Goal: Task Accomplishment & Management: Manage account settings

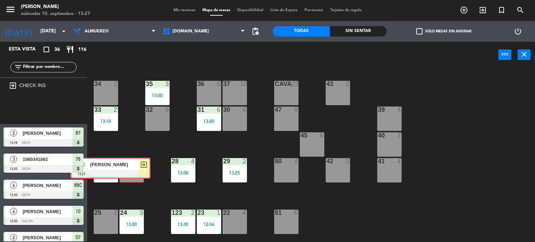
drag, startPoint x: 59, startPoint y: 113, endPoint x: 126, endPoint y: 172, distance: 89.0
click at [126, 172] on div "Esta vista crop_square 36 restaurant 116 filter_list exit_to_app CHECK INS 3 [P…" at bounding box center [267, 142] width 535 height 201
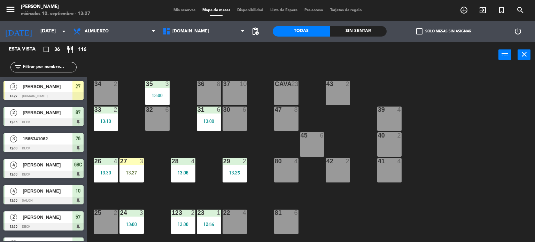
click at [128, 175] on div "13:27" at bounding box center [131, 172] width 24 height 5
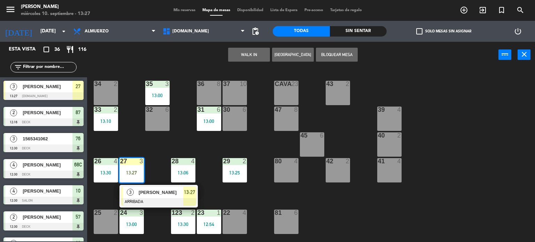
click at [155, 197] on div "3 [PERSON_NAME] ARRIBADA 13:27" at bounding box center [158, 196] width 89 height 23
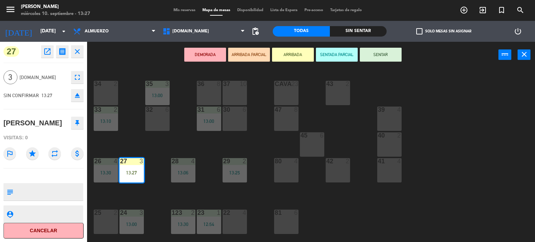
click at [406, 58] on div "DEMORADA ARRIBADA PARCIAL ARRIBADA SENTADA PARCIAL SENTAR power_input close" at bounding box center [292, 55] width 411 height 26
click at [374, 55] on button "SENTAR" at bounding box center [381, 55] width 42 height 14
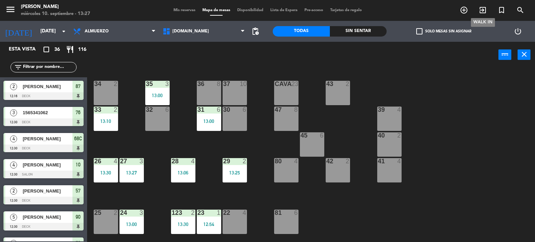
click at [483, 9] on icon "exit_to_app" at bounding box center [482, 10] width 8 height 8
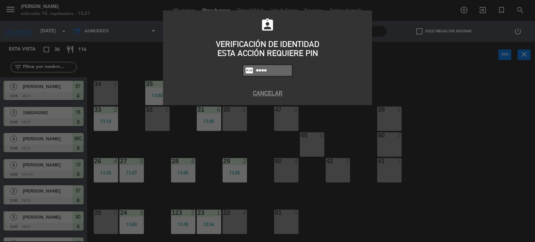
type input "4307"
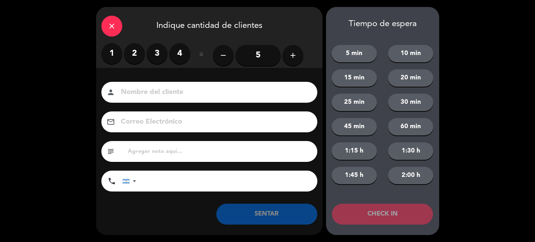
click at [159, 54] on label "3" at bounding box center [157, 53] width 21 height 21
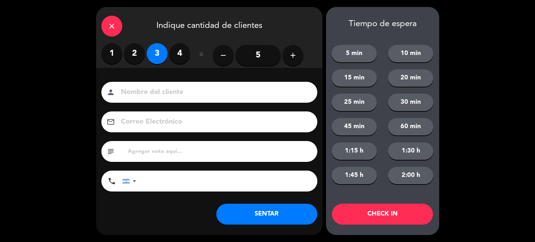
click at [158, 97] on input at bounding box center [214, 92] width 188 height 12
type input "21"
click at [375, 215] on button "CHECK IN" at bounding box center [382, 214] width 101 height 21
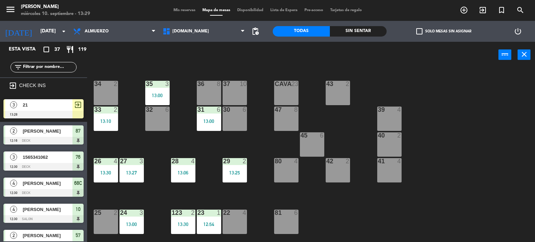
scroll to position [70, 0]
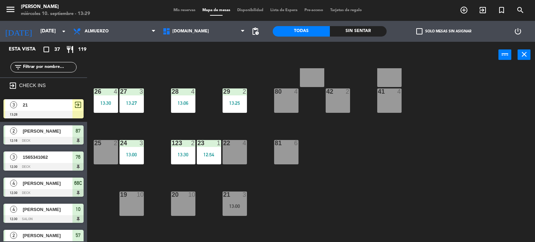
click at [300, 214] on div "34 2 35 3 13:00 36 8 43 2 37 10 CAVA 23 33 2 13:10 32 6 31 6 13:00 30 6 47 8 39…" at bounding box center [313, 155] width 442 height 174
click at [240, 196] on div at bounding box center [234, 194] width 11 height 6
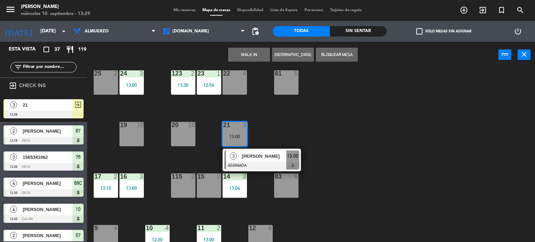
scroll to position [244, 0]
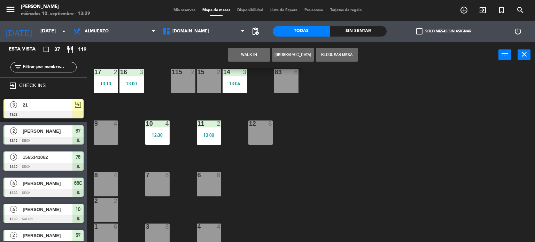
click at [102, 191] on div "8 4" at bounding box center [106, 184] width 24 height 24
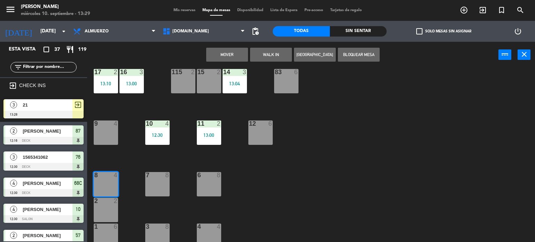
click at [234, 62] on div "Mover WALK IN [GEOGRAPHIC_DATA] Bloquear Mesa power_input close" at bounding box center [292, 55] width 411 height 26
click at [234, 56] on button "Mover" at bounding box center [227, 55] width 42 height 14
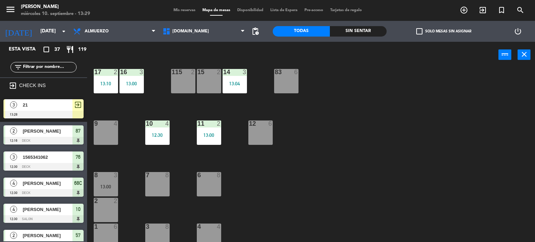
scroll to position [209, 0]
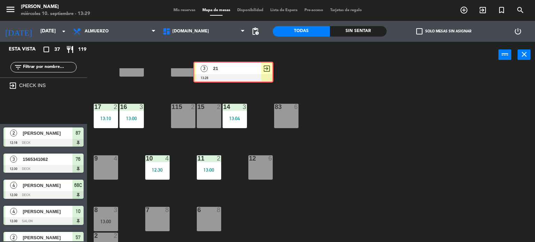
drag, startPoint x: 44, startPoint y: 114, endPoint x: 234, endPoint y: 77, distance: 193.4
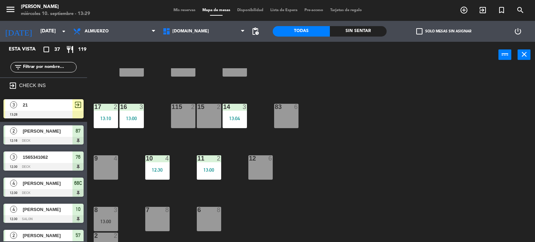
click at [234, 77] on div "34 2 35 3 13:00 36 8 43 2 37 10 CAVA 23 33 2 13:10 32 6 31 6 13:00 30 6 47 8 39…" at bounding box center [313, 155] width 442 height 174
click at [242, 80] on div "34 2 35 3 13:00 36 8 43 2 37 10 CAVA 23 33 2 13:10 32 6 31 6 13:00 30 6 47 8 39…" at bounding box center [313, 155] width 442 height 174
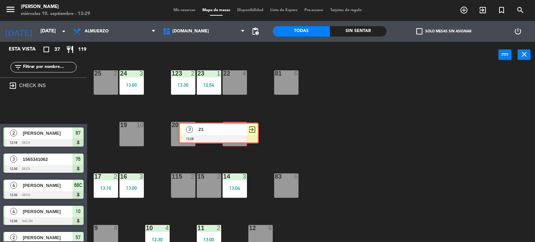
drag, startPoint x: 65, startPoint y: 107, endPoint x: 241, endPoint y: 131, distance: 176.7
click at [241, 131] on div "Esta vista crop_square 37 restaurant 119 filter_list exit_to_app CHECK INS 3 21…" at bounding box center [267, 142] width 535 height 201
click at [240, 131] on div "21 4" at bounding box center [234, 135] width 22 height 24
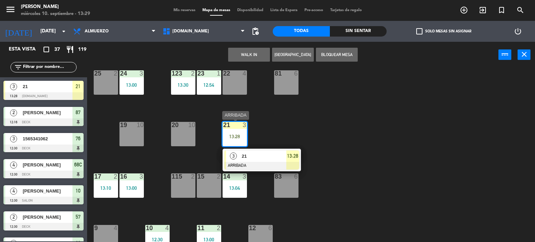
click at [257, 152] on span "21" at bounding box center [264, 155] width 45 height 7
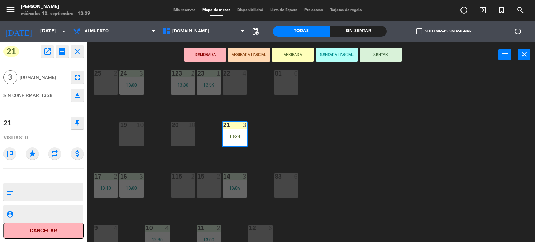
click at [371, 62] on div "DEMORADA ARRIBADA PARCIAL ARRIBADA SENTADA PARCIAL SENTAR power_input close" at bounding box center [292, 55] width 411 height 26
click at [370, 56] on button "SENTAR" at bounding box center [381, 55] width 42 height 14
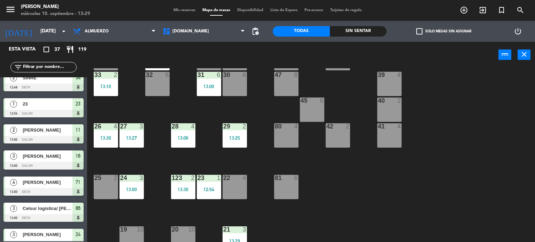
scroll to position [70, 0]
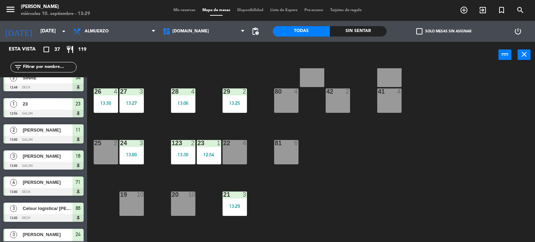
drag, startPoint x: 70, startPoint y: 63, endPoint x: 65, endPoint y: 49, distance: 14.8
click at [69, 52] on div "Esta vista crop_square 37 restaurant 119 filter_list 2 [PERSON_NAME] 12:16 DECK…" at bounding box center [43, 141] width 87 height 199
click at [312, 126] on div "34 2 35 3 13:00 36 8 43 2 37 10 CAVA 23 33 2 13:10 32 6 31 6 13:00 30 6 47 8 39…" at bounding box center [313, 155] width 442 height 174
click at [175, 8] on span "Mis reservas" at bounding box center [184, 10] width 29 height 4
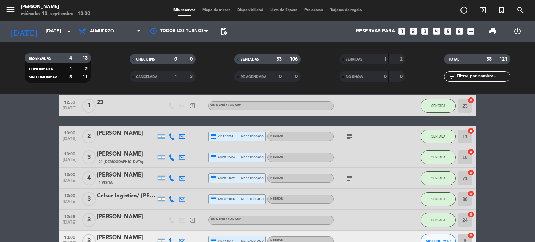
scroll to position [487, 0]
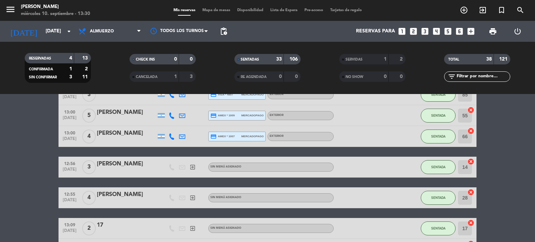
click at [487, 77] on input "text" at bounding box center [483, 77] width 54 height 8
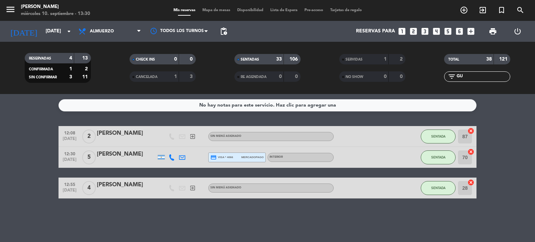
scroll to position [0, 0]
type input "G"
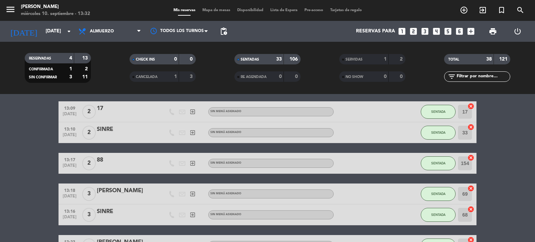
scroll to position [430, 0]
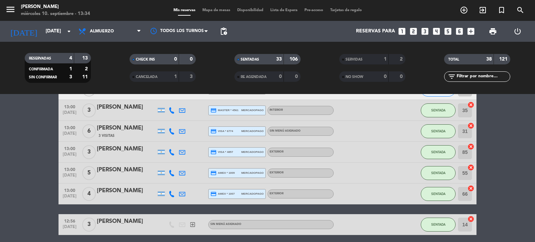
click at [491, 74] on input "text" at bounding box center [483, 77] width 54 height 8
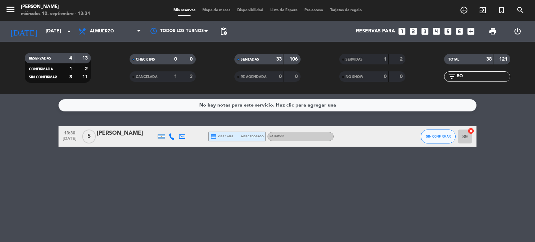
scroll to position [0, 0]
type input "BO"
click at [106, 133] on div "[PERSON_NAME]" at bounding box center [126, 133] width 59 height 9
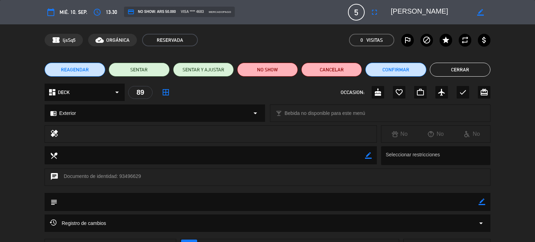
click at [471, 65] on button "Cerrar" at bounding box center [460, 70] width 61 height 14
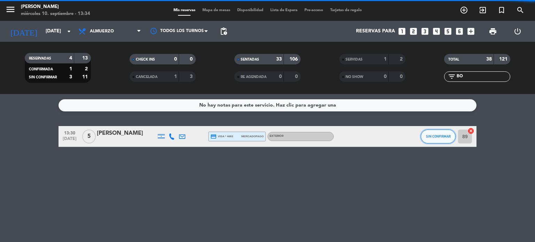
click at [444, 136] on span "SIN CONFIRMAR" at bounding box center [438, 136] width 25 height 4
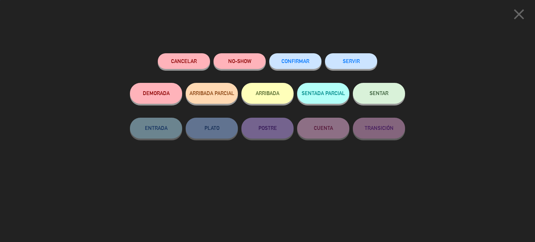
click at [260, 98] on button "ARRIBADA" at bounding box center [267, 93] width 52 height 21
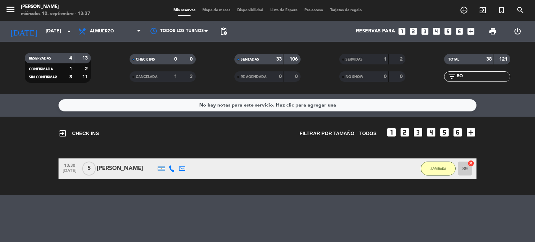
click at [214, 10] on span "Mapa de mesas" at bounding box center [216, 10] width 35 height 4
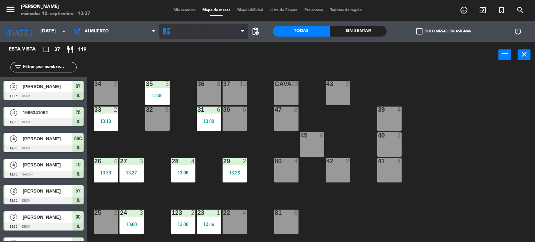
click at [218, 37] on span "[DOMAIN_NAME]" at bounding box center [203, 31] width 89 height 15
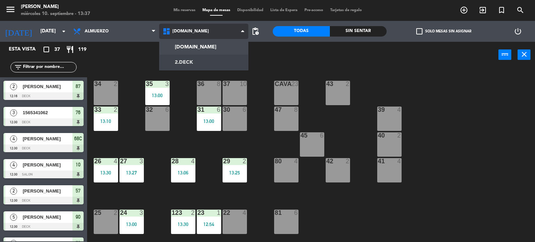
click at [219, 60] on ng-component "menu [PERSON_NAME] [DATE] 10. septiembre - 13:37 Mis reservas Mapa de mesas Dis…" at bounding box center [267, 121] width 535 height 242
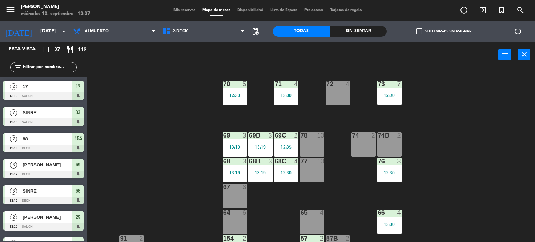
scroll to position [802, 0]
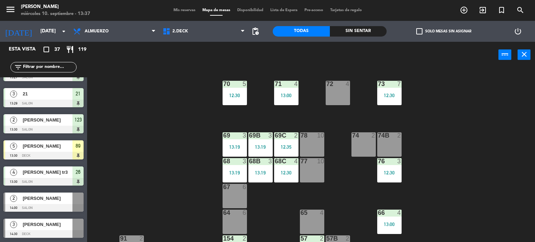
drag, startPoint x: 46, startPoint y: 160, endPoint x: 354, endPoint y: 158, distance: 307.4
click at [354, 158] on div "Esta vista crop_square 37 restaurant 119 filter_list 2 [PERSON_NAME] 12:16 DECK…" at bounding box center [267, 142] width 535 height 201
click at [157, 152] on div "71 4 13:00 72 4 73 7 12:30 70 5 12:30 74 2 74B 2 69 3 13:19 69B 3 13:19 69C 2 1…" at bounding box center [313, 155] width 442 height 174
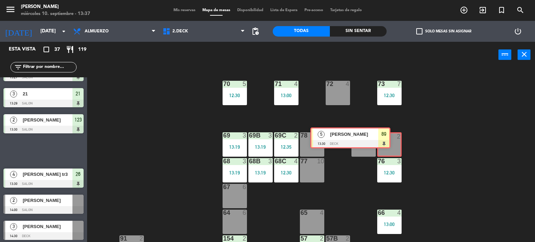
drag, startPoint x: 71, startPoint y: 147, endPoint x: 378, endPoint y: 135, distance: 308.0
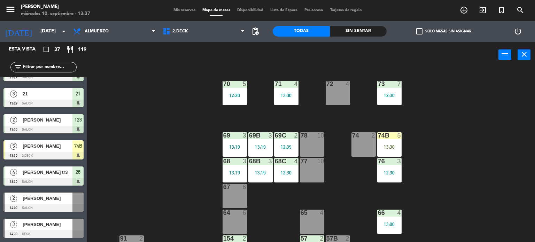
click at [368, 142] on div "74 2" at bounding box center [363, 144] width 24 height 24
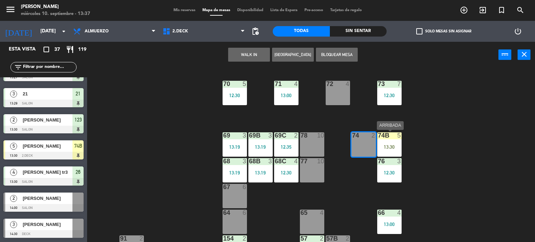
click at [427, 131] on div "71 4 13:00 72 4 73 7 12:30 70 5 12:30 74 2 74B 5 13:30 69 3 13:19 69B 3 13:19 6…" at bounding box center [313, 155] width 442 height 174
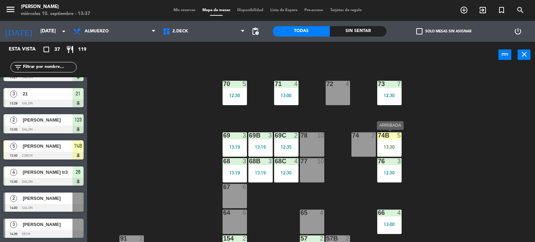
click at [405, 137] on div "5" at bounding box center [400, 135] width 11 height 6
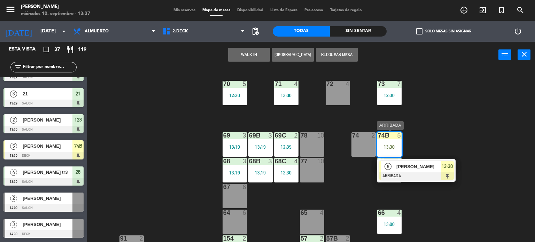
click at [419, 172] on div at bounding box center [416, 176] width 75 height 8
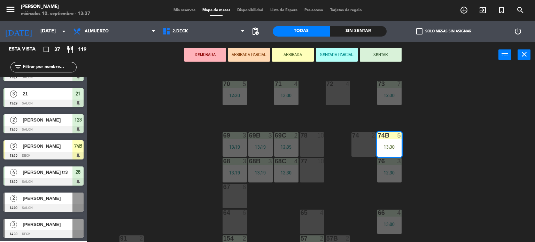
click at [344, 139] on div "71 4 13:00 72 4 73 7 12:30 70 5 12:30 74 2 74B 5 13:30 69 3 13:19 69B 3 13:19 6…" at bounding box center [313, 155] width 442 height 174
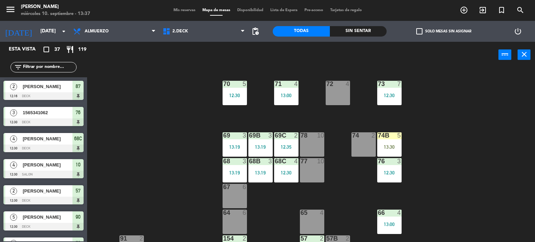
scroll to position [237, 0]
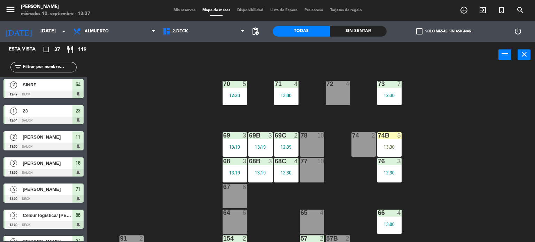
click at [374, 143] on div "74 2" at bounding box center [363, 144] width 24 height 24
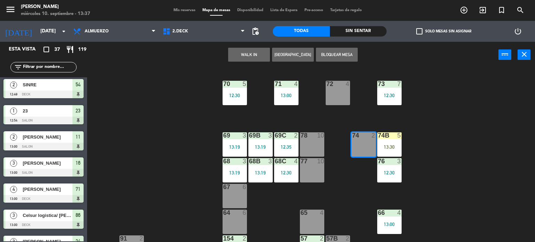
click at [395, 144] on div "13:30" at bounding box center [389, 146] width 24 height 5
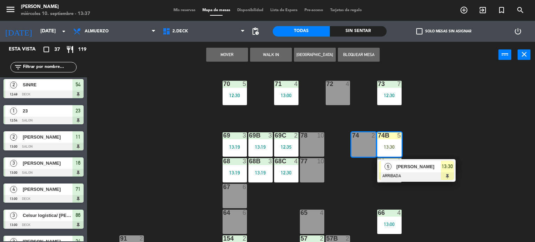
click at [422, 173] on div at bounding box center [416, 176] width 75 height 8
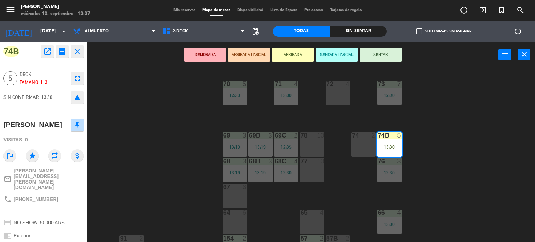
click at [362, 149] on div "74 2" at bounding box center [363, 144] width 24 height 24
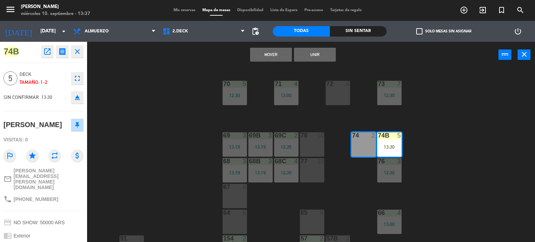
click at [315, 58] on button "Unir" at bounding box center [315, 55] width 42 height 14
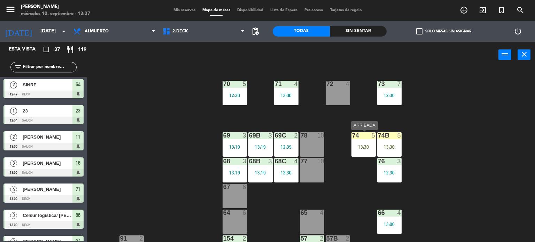
click at [368, 141] on div "74 5 13:30" at bounding box center [363, 144] width 24 height 24
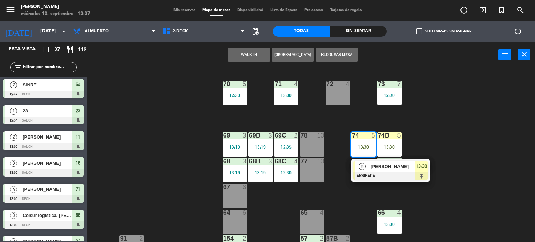
click at [375, 169] on span "[PERSON_NAME]" at bounding box center [392, 166] width 45 height 7
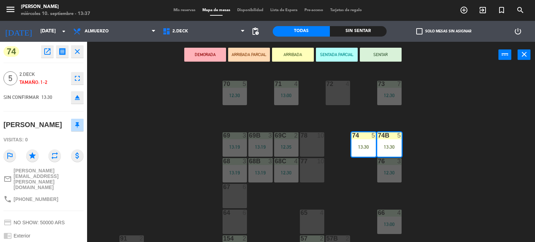
click at [376, 57] on button "SENTAR" at bounding box center [381, 55] width 42 height 14
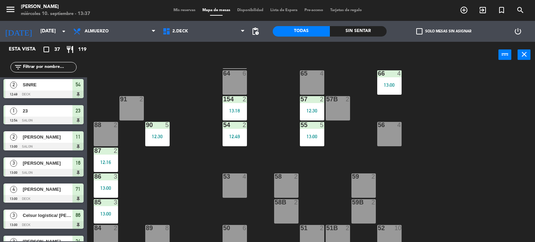
scroll to position [146, 0]
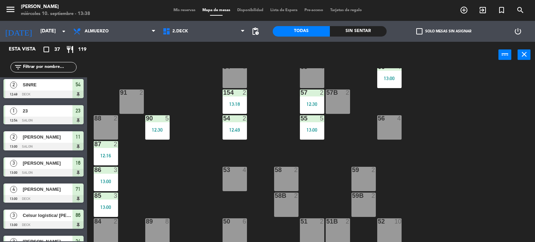
click at [421, 30] on span "check_box_outline_blank" at bounding box center [419, 31] width 6 height 6
click at [444, 31] on input "check_box_outline_blank Solo mesas sin asignar" at bounding box center [444, 31] width 0 height 0
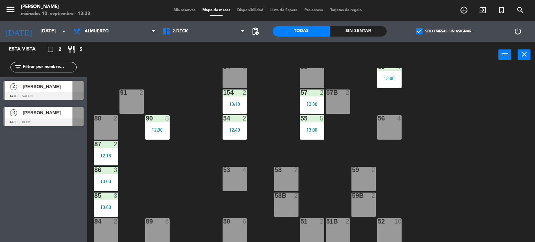
click at [420, 30] on span "check_box" at bounding box center [419, 31] width 6 height 6
click at [444, 31] on input "check_box Solo mesas sin asignar" at bounding box center [444, 31] width 0 height 0
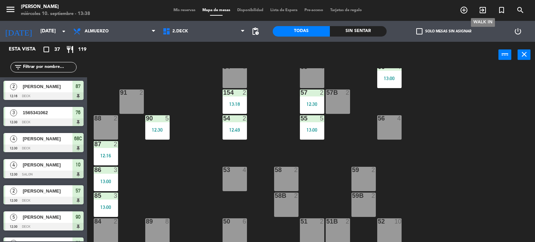
click at [483, 9] on icon "exit_to_app" at bounding box center [482, 10] width 8 height 8
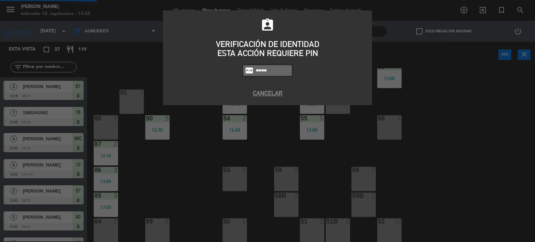
type input "4307"
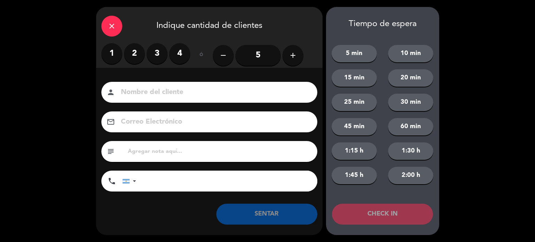
click at [135, 53] on label "2" at bounding box center [134, 53] width 21 height 21
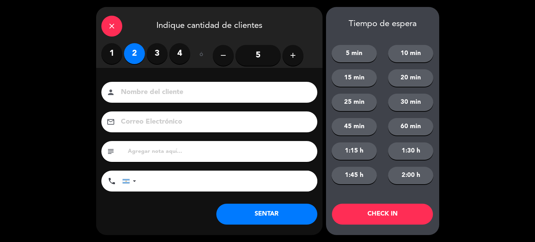
click at [137, 99] on div "person" at bounding box center [209, 92] width 216 height 21
click at [136, 97] on input at bounding box center [214, 92] width 188 height 12
type input "91"
click at [359, 217] on button "CHECK IN" at bounding box center [382, 214] width 101 height 21
click at [120, 32] on div "close" at bounding box center [111, 26] width 21 height 21
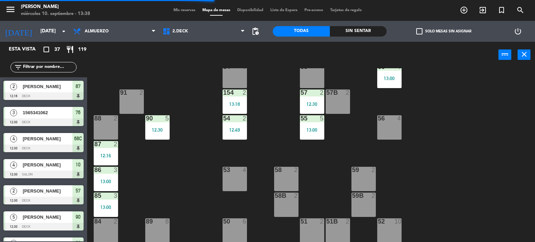
click at [116, 29] on icon "close" at bounding box center [112, 26] width 8 height 8
click at [192, 92] on div "71 4 13:00 72 4 73 7 12:30 70 5 12:30 74 5 13:30 74B 5 13:30 69 3 13:19 69B 3 1…" at bounding box center [313, 155] width 442 height 174
click at [461, 29] on label "check_box_outline_blank Solo mesas sin asignar" at bounding box center [443, 31] width 55 height 6
click at [444, 31] on input "check_box_outline_blank Solo mesas sin asignar" at bounding box center [444, 31] width 0 height 0
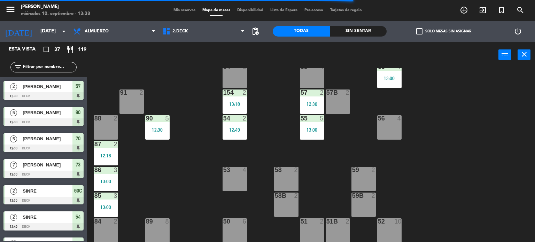
scroll to position [0, 0]
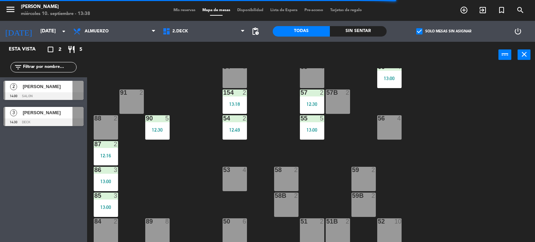
click at [417, 31] on span "check_box" at bounding box center [419, 31] width 6 height 6
click at [444, 31] on input "check_box Solo mesas sin asignar" at bounding box center [444, 31] width 0 height 0
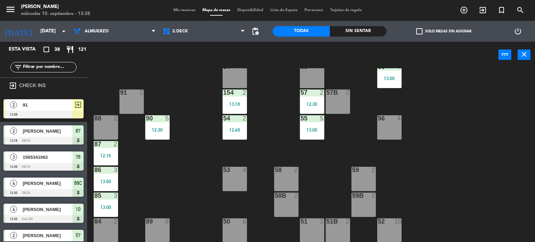
click at [64, 97] on div "exit_to_app CHECK INS 2 91 13:38 exit_to_app 2 [PERSON_NAME] 12:16 DECK 87 3 15…" at bounding box center [43, 159] width 87 height 164
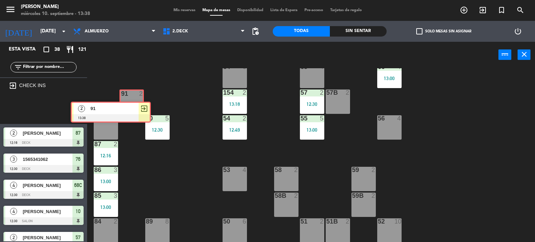
drag, startPoint x: 61, startPoint y: 105, endPoint x: 128, endPoint y: 107, distance: 67.2
click at [128, 107] on div "Esta vista crop_square 38 restaurant 121 filter_list exit_to_app CHECK INS 2 91…" at bounding box center [267, 142] width 535 height 201
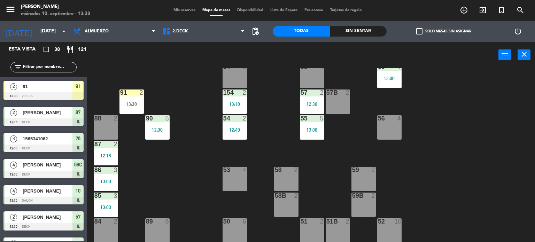
click at [128, 108] on div "91 2 13:38" at bounding box center [131, 101] width 24 height 24
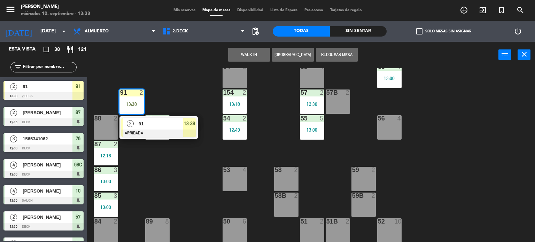
click at [130, 127] on div "2" at bounding box center [130, 123] width 15 height 11
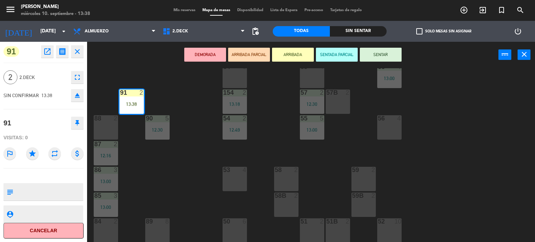
click at [390, 52] on button "SENTAR" at bounding box center [381, 55] width 42 height 14
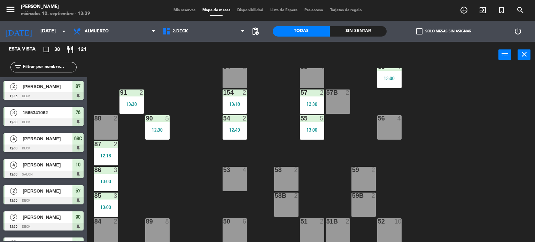
click at [57, 66] on input "text" at bounding box center [49, 67] width 54 height 8
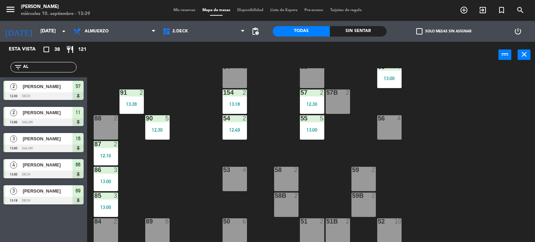
type input "A"
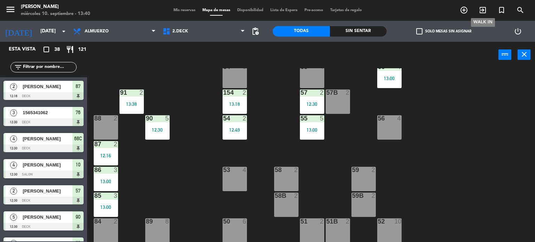
click at [475, 12] on span "exit_to_app" at bounding box center [482, 10] width 19 height 12
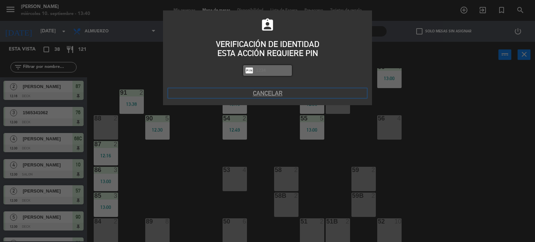
click at [278, 95] on button "Cancelar" at bounding box center [267, 92] width 198 height 9
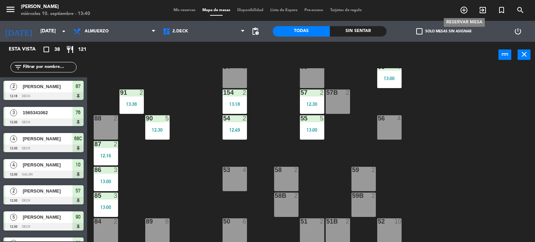
click at [460, 12] on icon "add_circle_outline" at bounding box center [464, 10] width 8 height 8
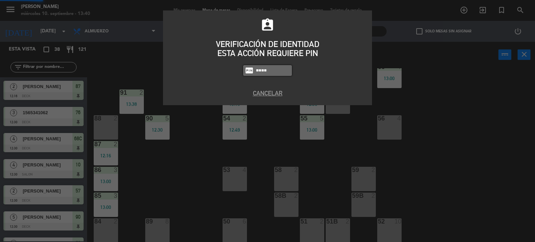
type input "4307"
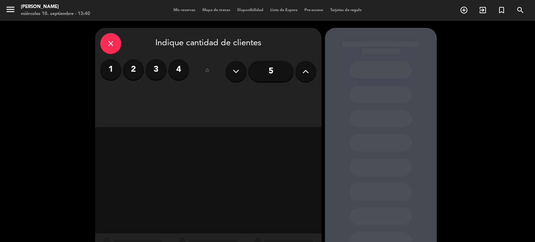
click at [309, 75] on button at bounding box center [305, 71] width 21 height 21
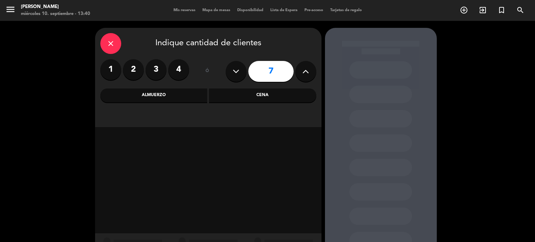
click at [309, 75] on button at bounding box center [305, 71] width 21 height 21
drag, startPoint x: 308, startPoint y: 75, endPoint x: 304, endPoint y: 75, distance: 4.2
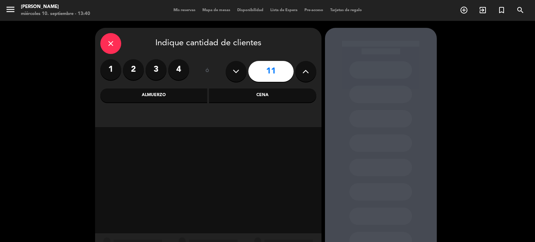
click at [305, 75] on icon at bounding box center [305, 71] width 7 height 10
click at [304, 75] on icon at bounding box center [305, 71] width 7 height 10
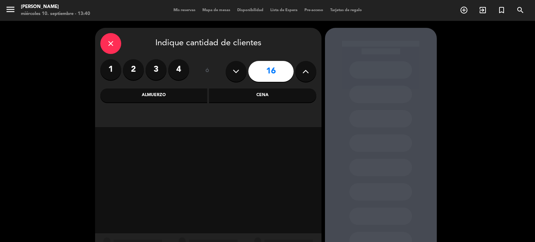
click at [295, 76] on div "16" at bounding box center [271, 71] width 91 height 24
click at [251, 110] on div "close Indique cantidad de clientes 1 2 3 4 ó 16 Almuerzo Cena" at bounding box center [208, 77] width 226 height 99
click at [234, 98] on div "Cena" at bounding box center [262, 95] width 107 height 14
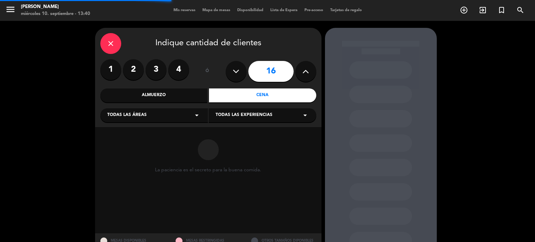
drag, startPoint x: 300, startPoint y: 62, endPoint x: 301, endPoint y: 69, distance: 6.5
click at [301, 67] on button at bounding box center [305, 71] width 21 height 21
type input "17"
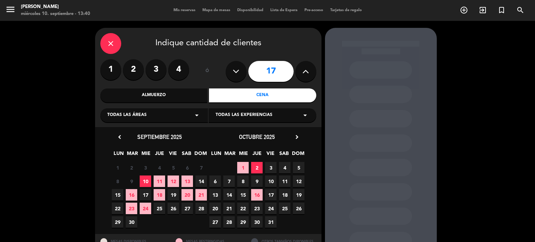
click at [256, 163] on span "2" at bounding box center [256, 167] width 11 height 11
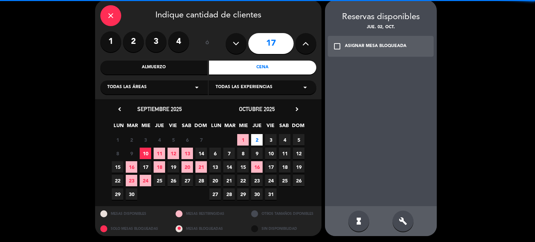
click at [153, 79] on div "close Indique cantidad de clientes 1 2 3 4 ó 17 Almuerzo Cena Todas las áreas a…" at bounding box center [208, 49] width 226 height 99
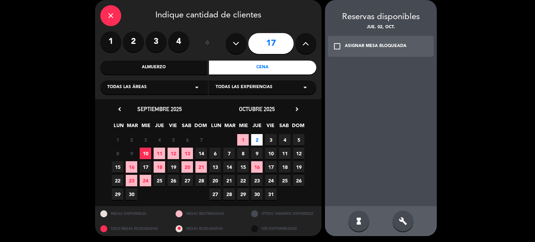
click at [153, 87] on div "Todas las áreas arrow_drop_down" at bounding box center [154, 87] width 108 height 14
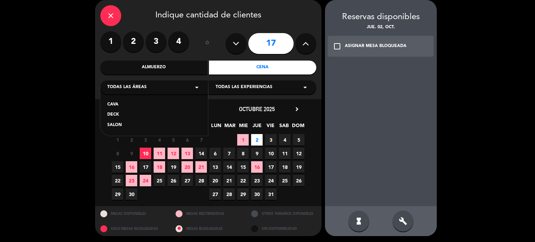
click at [124, 127] on div "SALON" at bounding box center [154, 125] width 94 height 7
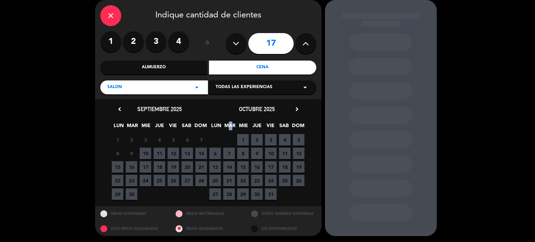
drag, startPoint x: 340, startPoint y: 110, endPoint x: 534, endPoint y: 8, distance: 218.9
click at [427, 91] on div "close Indique cantidad de clientes 1 2 3 4 ó 17 Almuerzo Cena SALON arrow_drop_…" at bounding box center [267, 118] width 535 height 250
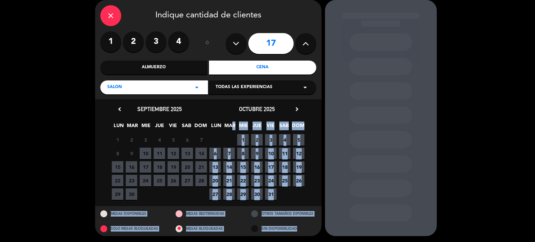
click at [255, 143] on span "2" at bounding box center [256, 139] width 11 height 11
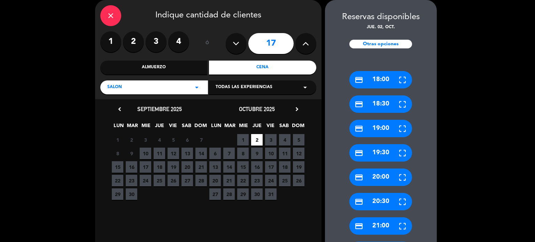
scroll to position [186, 0]
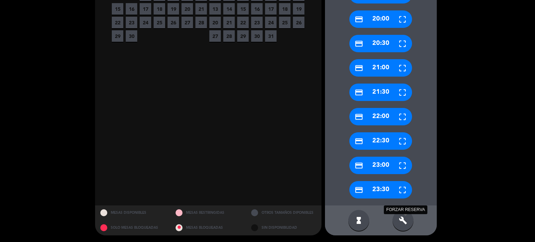
click at [406, 223] on icon "build" at bounding box center [403, 220] width 8 height 8
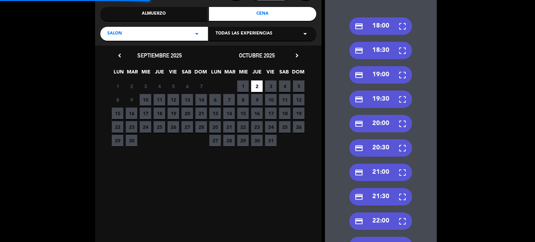
scroll to position [47, 0]
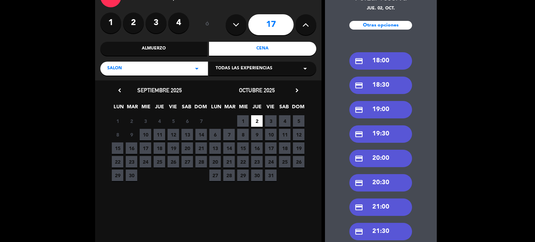
click at [163, 69] on div "SALON arrow_drop_down" at bounding box center [154, 69] width 108 height 14
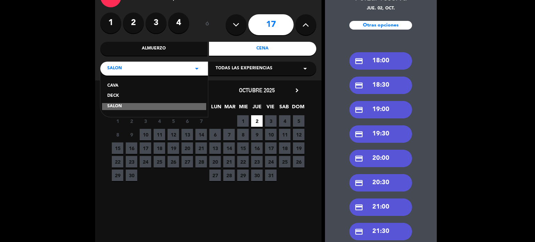
click at [110, 97] on div "DECK" at bounding box center [154, 96] width 94 height 7
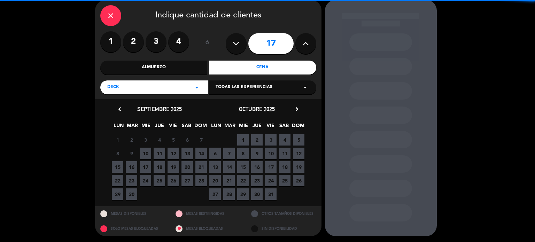
scroll to position [28, 0]
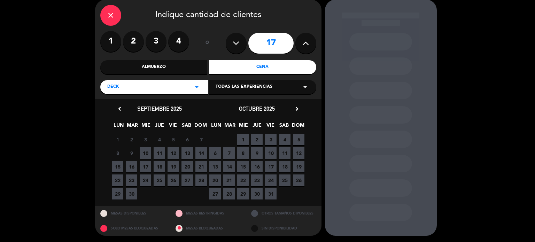
click at [260, 86] on span "Todas las experiencias" at bounding box center [243, 87] width 57 height 7
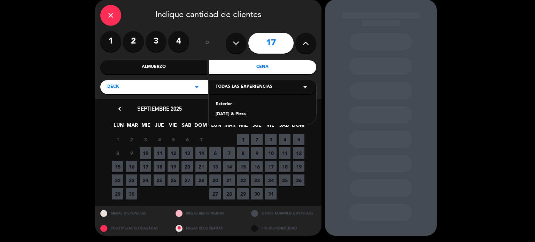
click at [231, 102] on div "Exterior" at bounding box center [262, 104] width 94 height 7
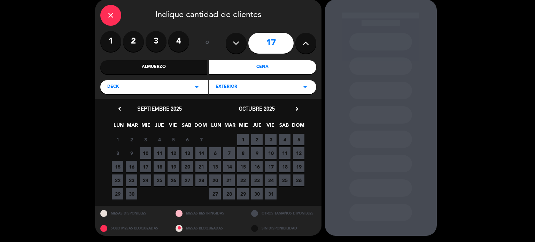
click at [258, 140] on span "2" at bounding box center [256, 139] width 11 height 11
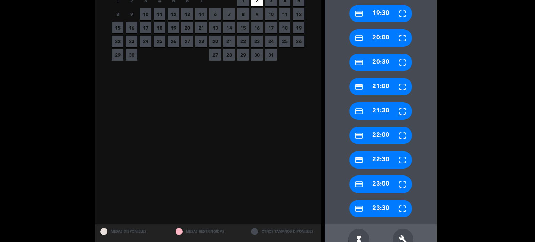
scroll to position [186, 0]
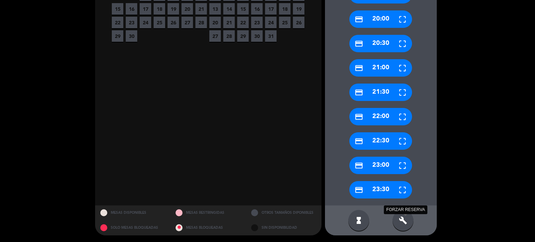
click at [400, 220] on icon "build" at bounding box center [403, 220] width 8 height 8
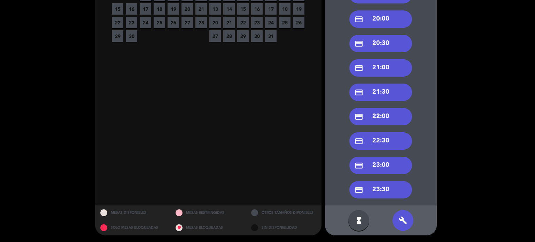
click at [375, 98] on div "credit_card 21:30" at bounding box center [380, 92] width 63 height 17
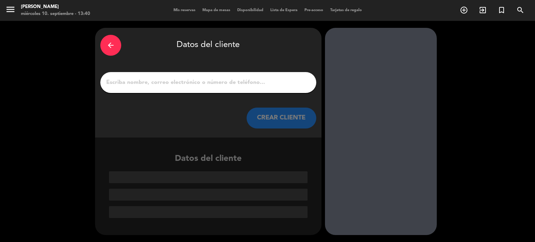
click at [136, 80] on input "1" at bounding box center [207, 83] width 205 height 10
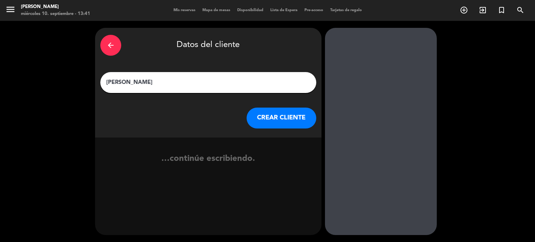
type input "[PERSON_NAME]"
click at [274, 127] on button "CREAR CLIENTE" at bounding box center [281, 118] width 70 height 21
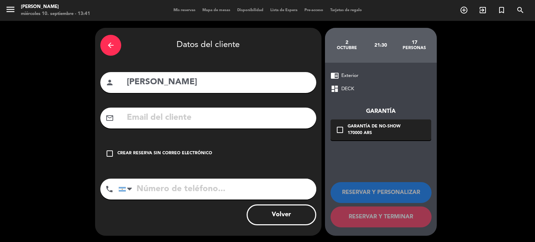
click at [268, 150] on div "check_box_outline_blank Crear reserva sin correo electrónico" at bounding box center [208, 153] width 216 height 21
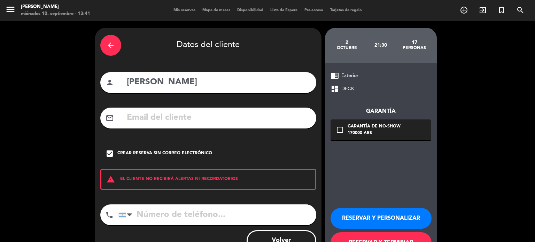
click at [401, 220] on button "RESERVAR Y PERSONALIZAR" at bounding box center [380, 218] width 101 height 21
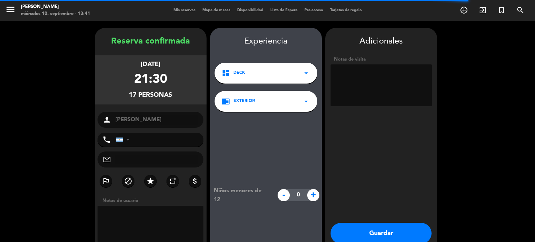
scroll to position [28, 0]
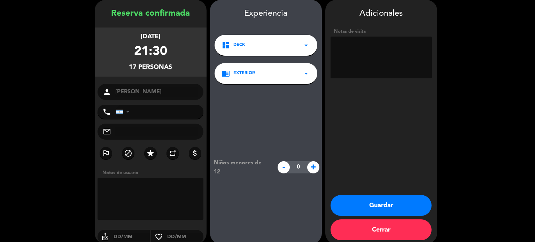
click at [362, 51] on textarea at bounding box center [380, 58] width 101 height 42
type textarea "[DEMOGRAPHIC_DATA] TODO EN TERRAZA"
click at [383, 202] on button "Guardar" at bounding box center [380, 205] width 101 height 21
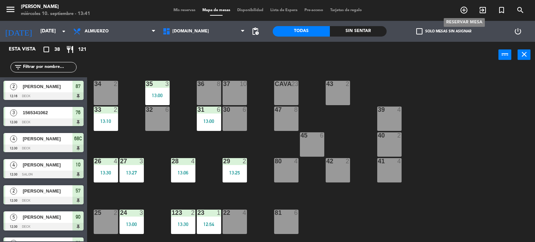
click at [464, 11] on icon "add_circle_outline" at bounding box center [464, 10] width 8 height 8
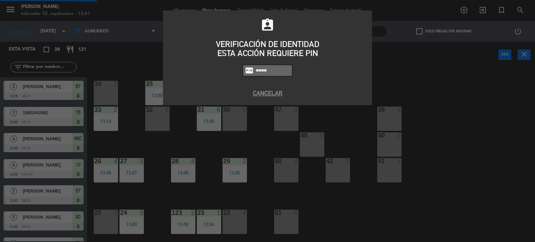
type input "4307"
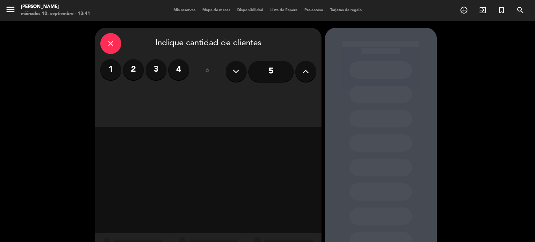
click at [296, 74] on button at bounding box center [305, 71] width 21 height 21
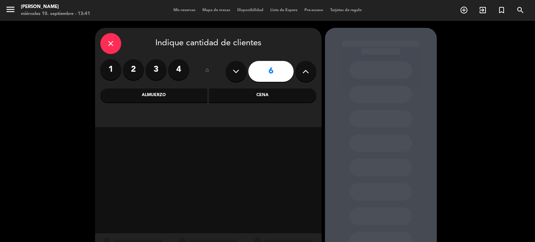
click at [269, 96] on div "Cena" at bounding box center [262, 95] width 107 height 14
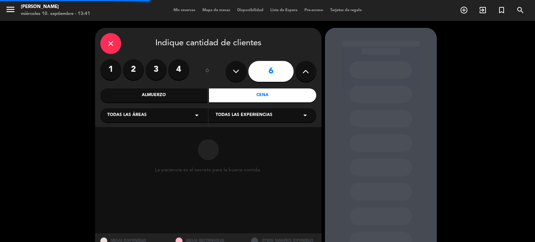
click at [185, 104] on div "close Indique cantidad de clientes 1 2 3 4 ó 6 Almuerzo Cena Todas las áreas ar…" at bounding box center [208, 77] width 226 height 99
click at [175, 115] on div "Todas las áreas arrow_drop_down" at bounding box center [154, 115] width 108 height 14
click at [110, 157] on div "CAVA DECK SALON" at bounding box center [154, 138] width 108 height 50
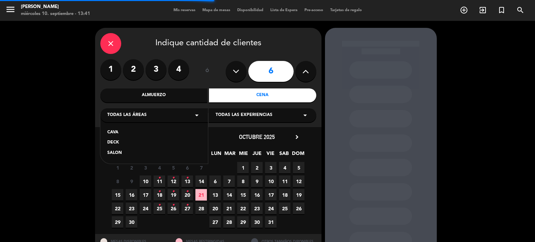
click at [109, 152] on div "SALON" at bounding box center [154, 153] width 94 height 7
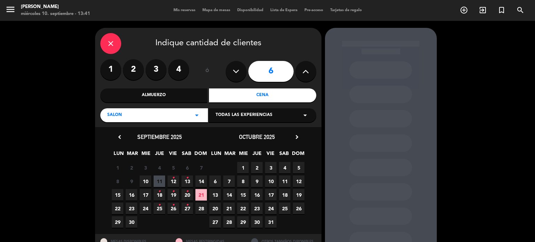
click at [160, 180] on span "11" at bounding box center [159, 180] width 11 height 11
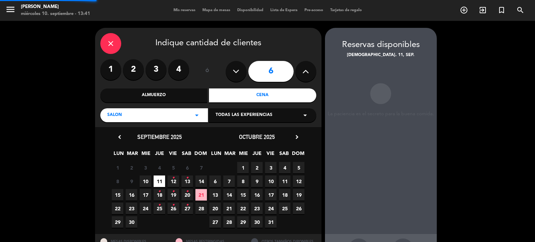
scroll to position [28, 0]
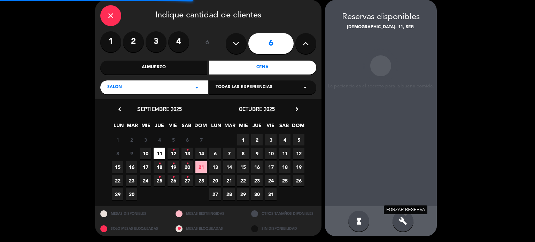
click at [403, 224] on icon "build" at bounding box center [403, 221] width 8 height 8
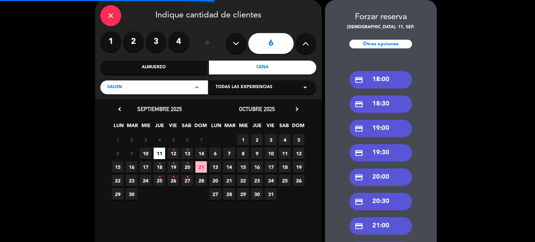
scroll to position [88, 0]
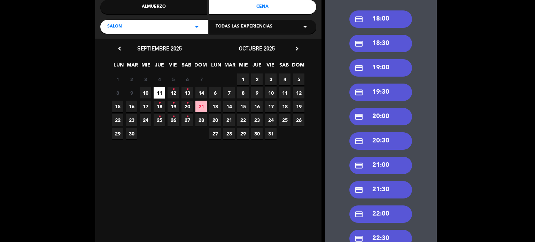
click at [383, 162] on div "credit_card 21:00" at bounding box center [380, 165] width 63 height 17
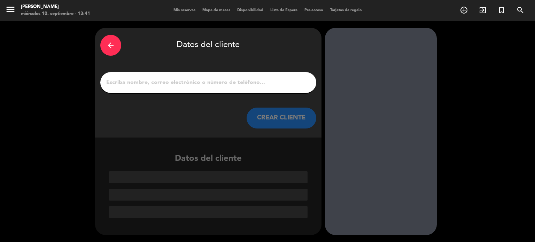
scroll to position [0, 0]
click at [234, 85] on input "1" at bounding box center [207, 83] width 205 height 10
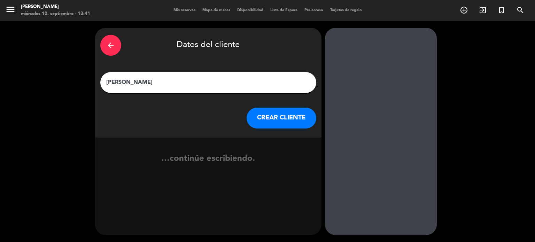
type input "[PERSON_NAME]"
click at [274, 124] on button "CREAR CLIENTE" at bounding box center [281, 118] width 70 height 21
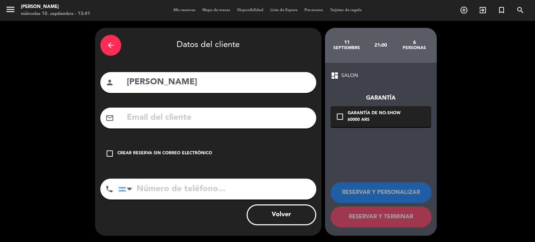
click at [289, 159] on div "check_box_outline_blank Crear reserva sin correo electrónico" at bounding box center [208, 153] width 216 height 21
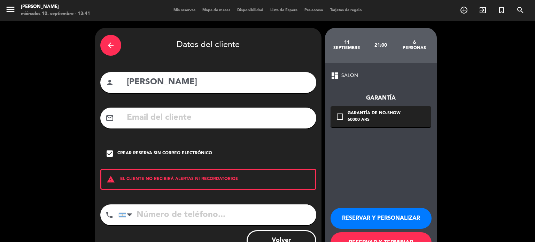
click at [388, 219] on button "RESERVAR Y PERSONALIZAR" at bounding box center [380, 218] width 101 height 21
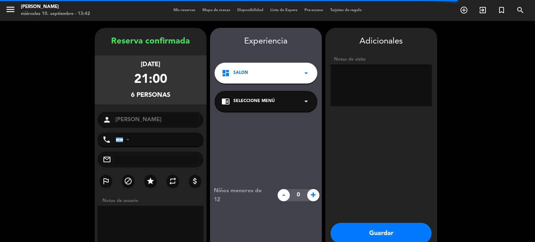
scroll to position [28, 0]
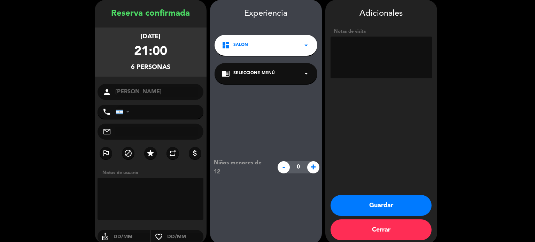
click at [416, 60] on textarea at bounding box center [380, 58] width 101 height 42
type textarea "[DEMOGRAPHIC_DATA]"
click at [359, 202] on button "Guardar" at bounding box center [380, 205] width 101 height 21
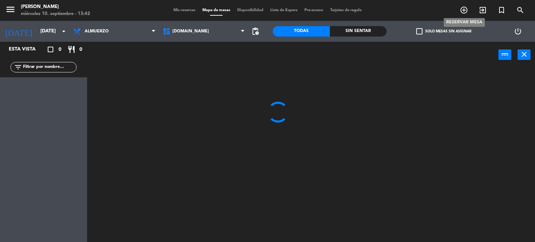
click at [466, 9] on icon "add_circle_outline" at bounding box center [464, 10] width 8 height 8
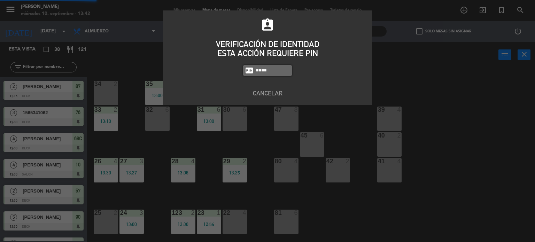
type input "4307"
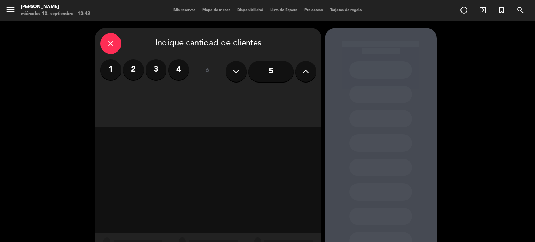
click at [177, 76] on label "4" at bounding box center [178, 69] width 21 height 21
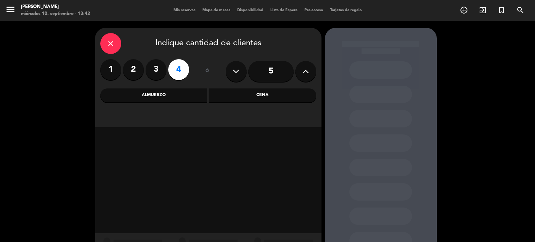
click at [226, 103] on div "close Indique cantidad de clientes 1 2 3 4 ó 5 Almuerzo Cena" at bounding box center [208, 77] width 226 height 99
click at [213, 96] on div "Cena" at bounding box center [262, 95] width 107 height 14
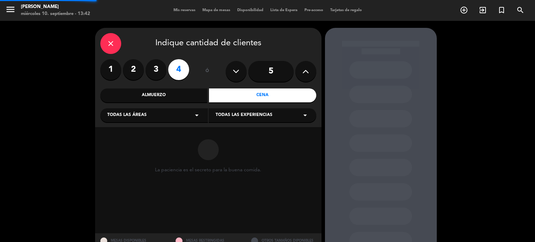
click at [191, 110] on div "Todas las áreas arrow_drop_down" at bounding box center [154, 115] width 108 height 14
click at [123, 151] on div "SALON" at bounding box center [154, 153] width 94 height 7
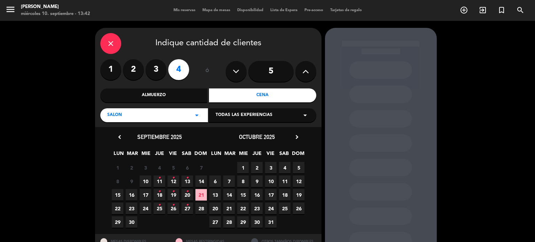
click at [158, 171] on span "4" at bounding box center [159, 167] width 11 height 11
click at [159, 176] on icon "•" at bounding box center [159, 177] width 2 height 11
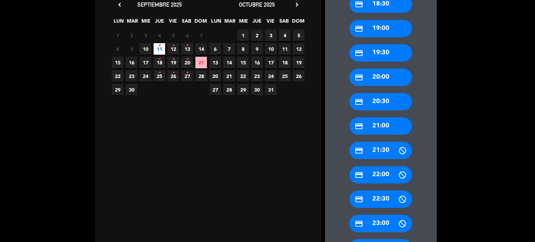
scroll to position [167, 0]
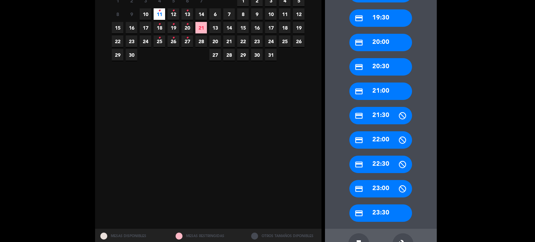
click at [407, 237] on div "build" at bounding box center [402, 243] width 21 height 21
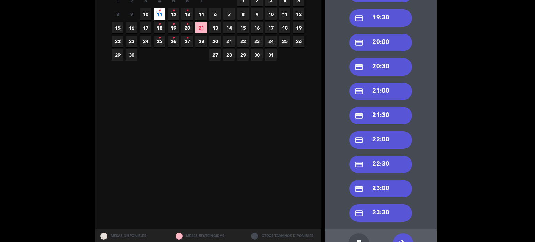
click at [387, 112] on div "credit_card 21:30" at bounding box center [380, 115] width 63 height 17
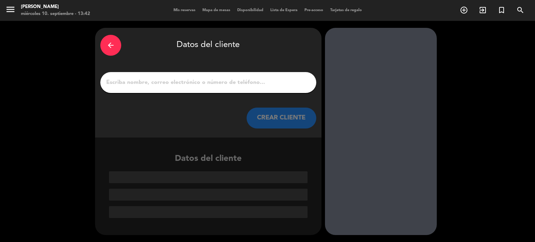
click at [267, 82] on input "1" at bounding box center [207, 83] width 205 height 10
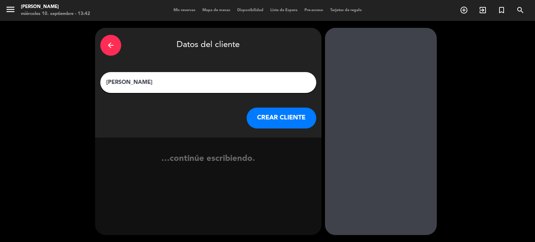
type input "[PERSON_NAME]"
click at [273, 120] on button "CREAR CLIENTE" at bounding box center [281, 118] width 70 height 21
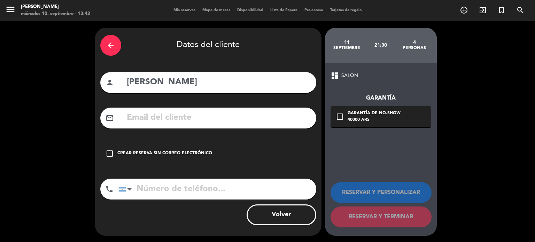
click at [274, 153] on div "check_box_outline_blank Crear reserva sin correo electrónico" at bounding box center [208, 153] width 216 height 21
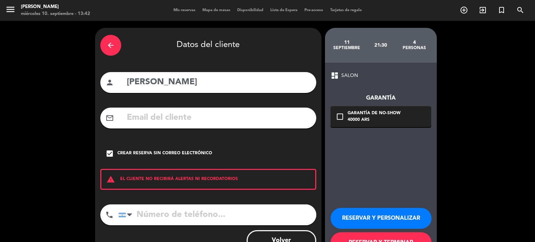
click at [389, 213] on button "RESERVAR Y PERSONALIZAR" at bounding box center [380, 218] width 101 height 21
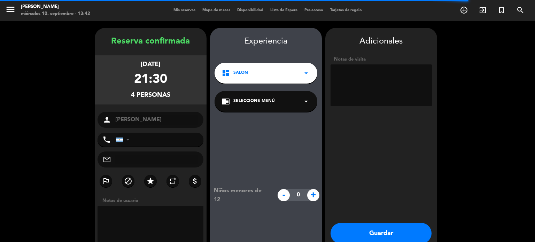
scroll to position [28, 0]
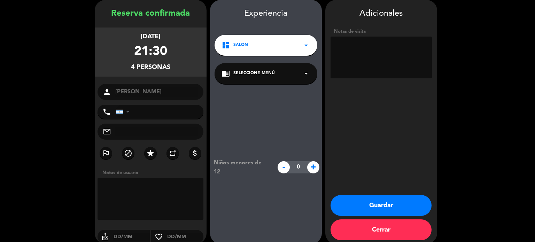
click at [394, 56] on textarea at bounding box center [380, 58] width 101 height 42
click at [393, 57] on textarea at bounding box center [380, 58] width 101 height 42
type textarea "[DEMOGRAPHIC_DATA]"
click at [409, 197] on button "Guardar" at bounding box center [380, 205] width 101 height 21
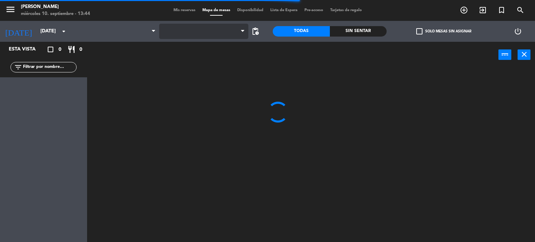
click at [170, 28] on span at bounding box center [203, 31] width 89 height 15
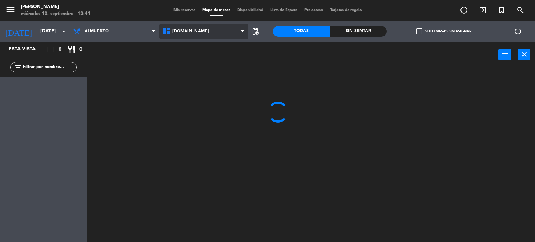
click at [177, 37] on span "[DOMAIN_NAME]" at bounding box center [203, 31] width 89 height 15
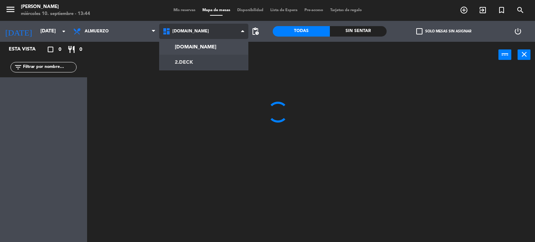
click at [175, 63] on ng-component "menu [PERSON_NAME] [DATE] 10. septiembre - 13:44 Mis reservas Mapa de mesas Dis…" at bounding box center [267, 121] width 535 height 242
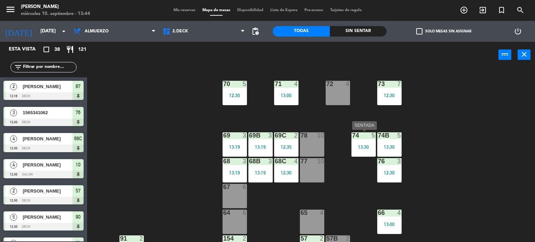
click at [367, 149] on div "74 5 13:30" at bounding box center [363, 144] width 24 height 24
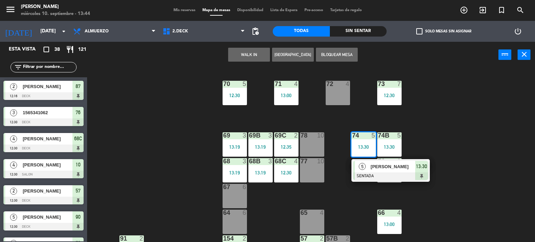
click at [240, 194] on div "67 6" at bounding box center [234, 196] width 24 height 24
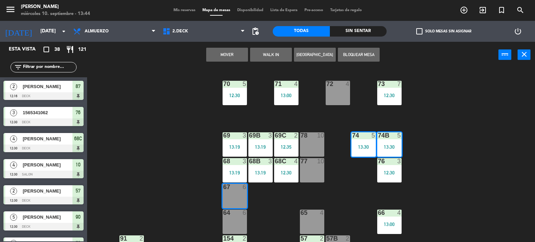
click at [227, 44] on div "Mover WALK IN [GEOGRAPHIC_DATA] Bloquear Mesa power_input close" at bounding box center [292, 55] width 411 height 26
click at [227, 50] on button "Mover" at bounding box center [227, 55] width 42 height 14
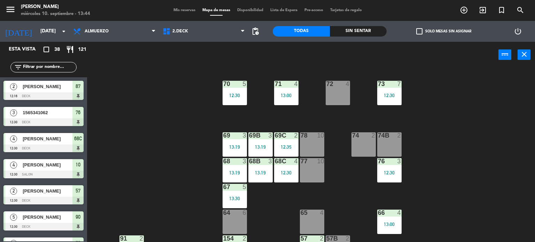
click at [454, 30] on label "check_box_outline_blank Solo mesas sin asignar" at bounding box center [443, 31] width 55 height 6
click at [444, 31] on input "check_box_outline_blank Solo mesas sin asignar" at bounding box center [444, 31] width 0 height 0
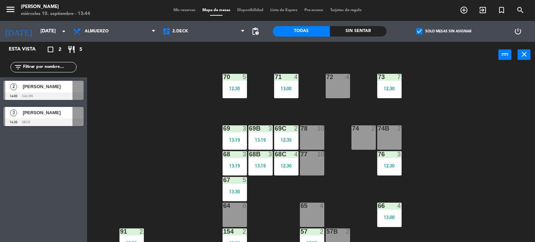
scroll to position [42, 0]
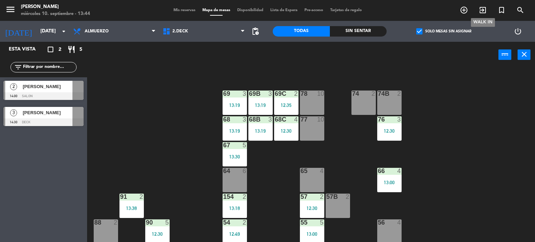
click at [479, 10] on icon "exit_to_app" at bounding box center [482, 10] width 8 height 8
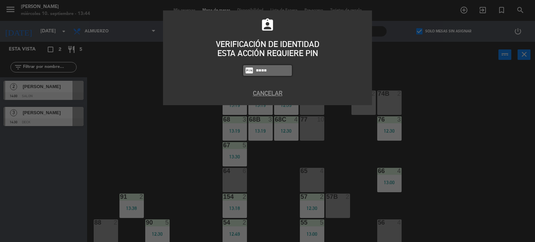
type input "4307"
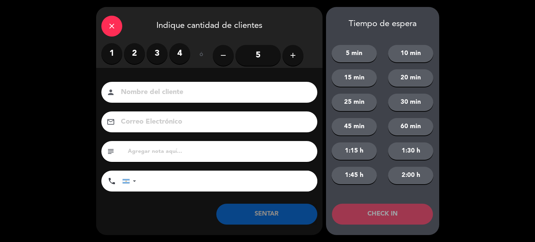
click at [140, 56] on label "2" at bounding box center [134, 53] width 21 height 21
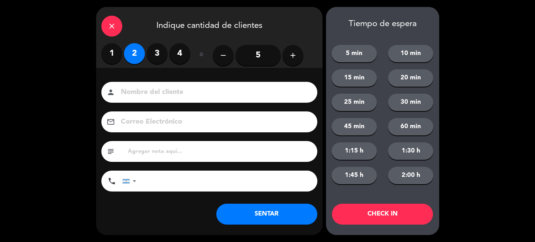
click at [136, 92] on input at bounding box center [214, 92] width 188 height 12
type input "157"
click at [428, 213] on button "CHECK IN" at bounding box center [382, 214] width 101 height 21
click at [102, 31] on div "close Indique cantidad de clientes" at bounding box center [209, 25] width 226 height 36
click at [107, 26] on div "close" at bounding box center [111, 26] width 21 height 21
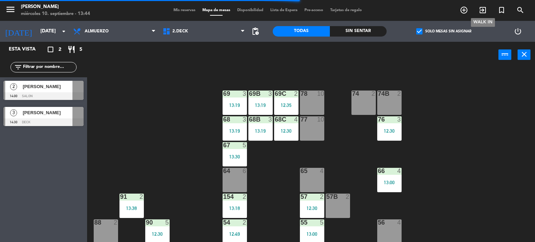
click at [479, 13] on icon "exit_to_app" at bounding box center [482, 10] width 8 height 8
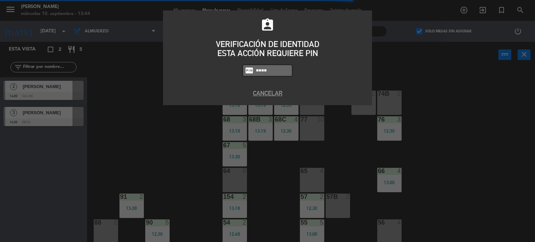
type input "4307"
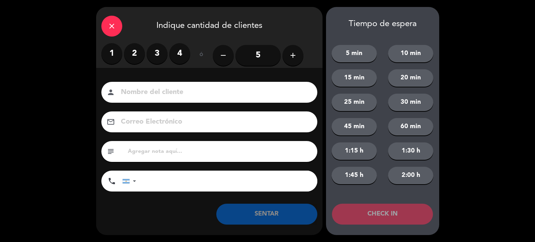
click at [95, 68] on div "close Indique cantidad de clientes 1 2 3 4 ó remove 5 add Nombre del cliente pe…" at bounding box center [267, 121] width 535 height 242
click at [101, 62] on div "1 2 3 4" at bounding box center [145, 53] width 89 height 21
click at [107, 59] on label "1" at bounding box center [111, 53] width 21 height 21
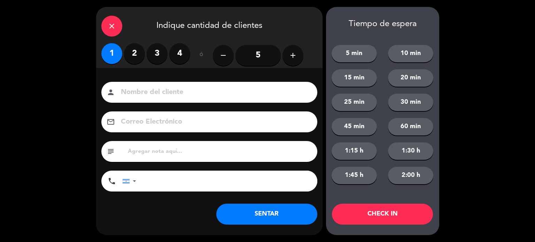
click at [118, 87] on div "person" at bounding box center [209, 92] width 216 height 21
click at [122, 92] on input at bounding box center [214, 92] width 188 height 12
type input "2"
click at [426, 219] on button "CHECK IN" at bounding box center [382, 214] width 101 height 21
click at [88, 28] on div "close Indique cantidad de clientes 1 2 3 4 ó remove 5 add Nombre del cliente pe…" at bounding box center [267, 121] width 535 height 242
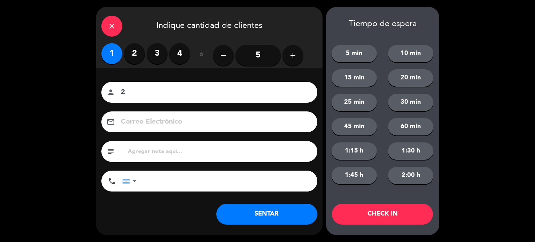
click at [115, 28] on icon "close" at bounding box center [112, 26] width 8 height 8
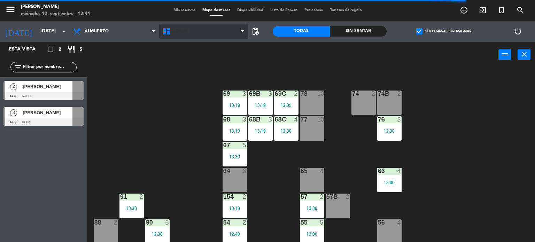
click at [181, 24] on span "2.DECK" at bounding box center [203, 31] width 89 height 15
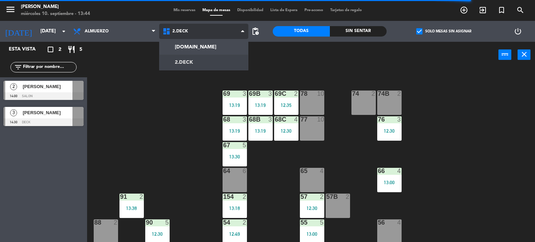
click at [180, 43] on ng-component "menu [PERSON_NAME] [DATE] 10. septiembre - 13:44 Mis reservas Mapa de mesas Dis…" at bounding box center [267, 121] width 535 height 242
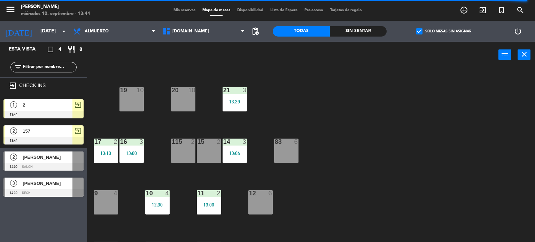
scroll to position [244, 0]
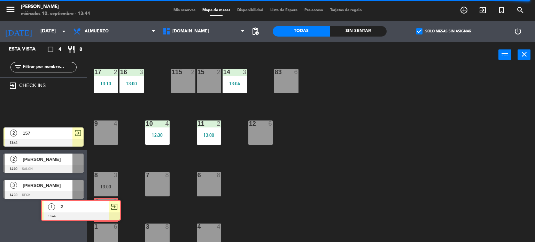
drag, startPoint x: 75, startPoint y: 135, endPoint x: 108, endPoint y: 211, distance: 82.2
click at [108, 211] on div "Esta vista crop_square 4 restaurant 8 filter_list exit_to_app CHECK INS 1 2 13:…" at bounding box center [267, 142] width 535 height 201
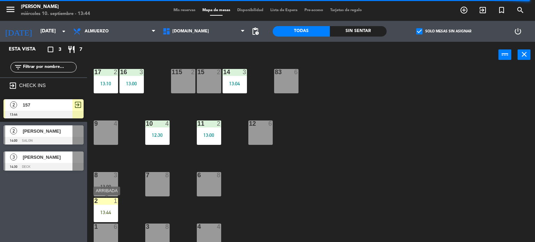
click at [113, 213] on div "13:44" at bounding box center [106, 212] width 24 height 5
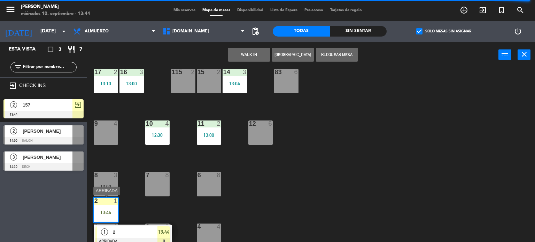
click at [128, 238] on div at bounding box center [132, 242] width 75 height 8
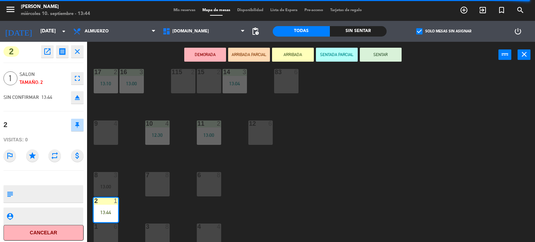
click at [394, 58] on button "SENTAR" at bounding box center [381, 55] width 42 height 14
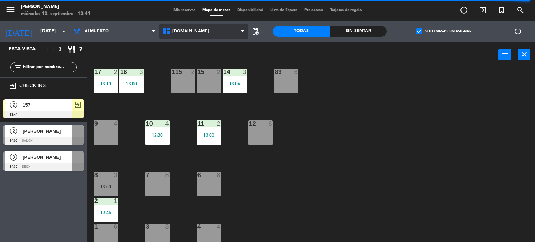
click at [223, 26] on span "[DOMAIN_NAME]" at bounding box center [203, 31] width 89 height 15
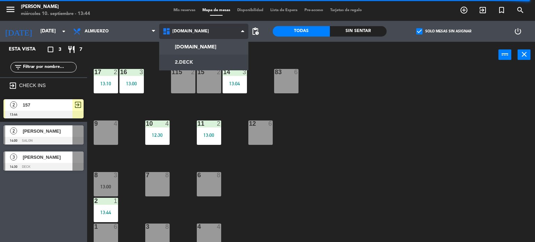
scroll to position [0, 0]
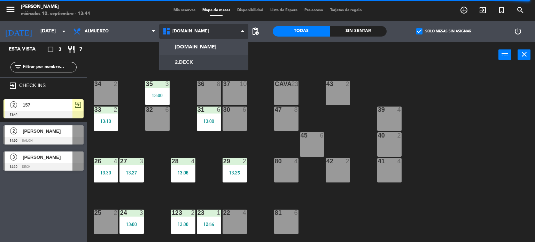
click at [212, 57] on ng-component "menu [PERSON_NAME] [DATE] 10. septiembre - 13:44 Mis reservas Mapa de mesas Dis…" at bounding box center [267, 121] width 535 height 242
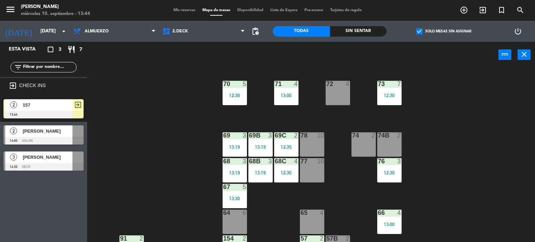
scroll to position [104, 0]
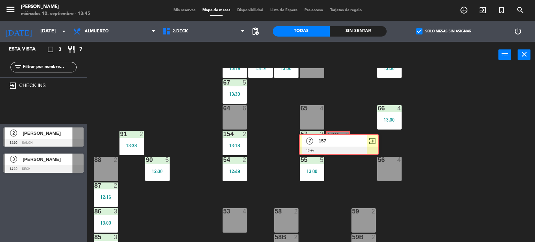
drag, startPoint x: 35, startPoint y: 108, endPoint x: 335, endPoint y: 142, distance: 301.7
click at [335, 142] on div "Esta vista crop_square 3 restaurant 7 filter_list exit_to_app CHECK INS 2 157 1…" at bounding box center [267, 142] width 535 height 201
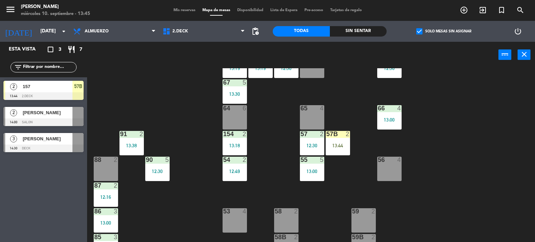
click at [335, 143] on div "13:44" at bounding box center [338, 145] width 24 height 5
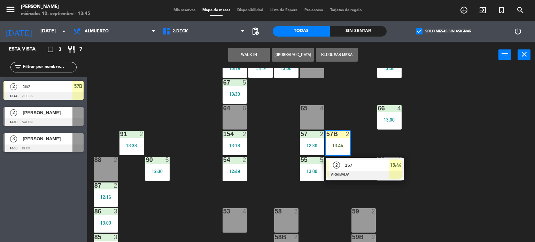
click at [320, 147] on div "12:30" at bounding box center [312, 145] width 24 height 5
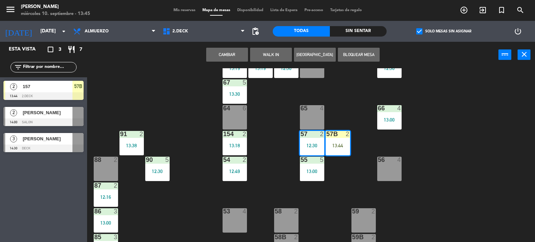
click at [223, 60] on button "Cambiar" at bounding box center [227, 55] width 42 height 14
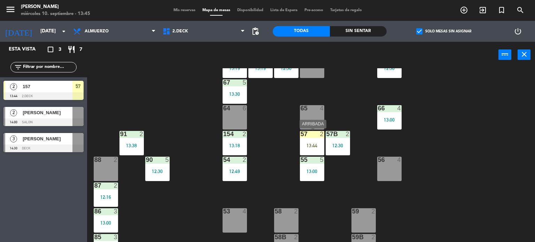
click at [319, 149] on div "57 2 13:44" at bounding box center [312, 143] width 24 height 24
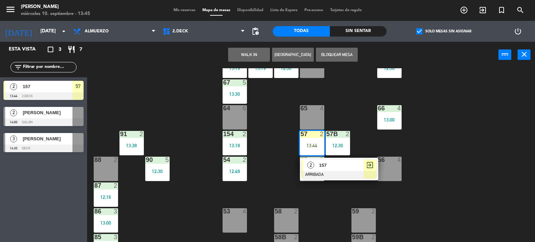
click at [335, 169] on div "2 157 ARRIBADA exit_to_app" at bounding box center [339, 169] width 89 height 23
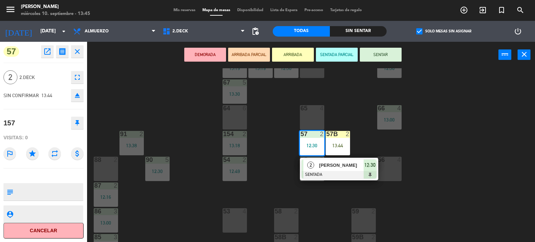
click at [374, 55] on button "SENTAR" at bounding box center [381, 55] width 42 height 14
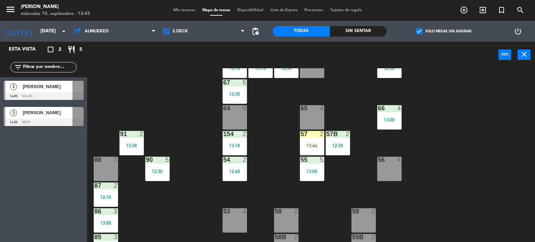
click at [191, 8] on span "Mis reservas" at bounding box center [184, 10] width 29 height 4
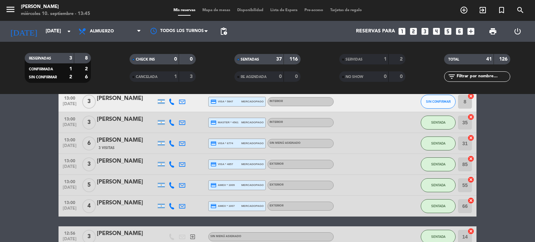
scroll to position [383, 0]
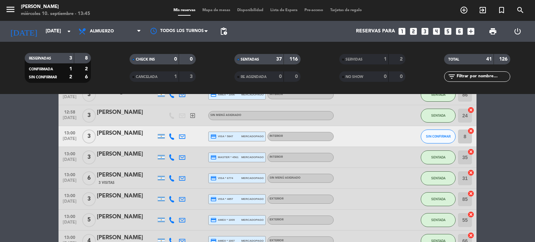
click at [472, 132] on icon "cancel" at bounding box center [470, 130] width 7 height 7
click at [486, 76] on input "text" at bounding box center [483, 77] width 54 height 8
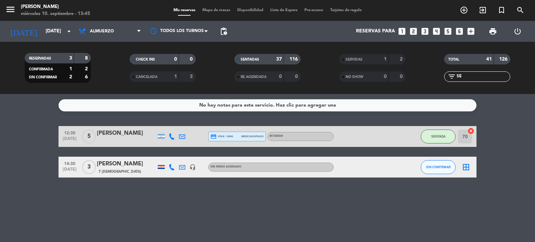
scroll to position [0, 0]
type input "SE"
click at [420, 172] on div "14:30 [DATE] 3 [PERSON_NAME] 7 Visitas headset_mic Sin menú asignado SIN CONFIR…" at bounding box center [267, 167] width 418 height 21
click at [428, 172] on button "SIN CONFIRMAR" at bounding box center [438, 167] width 35 height 14
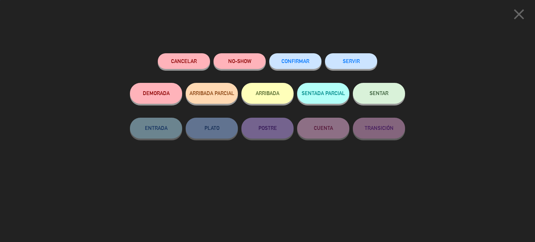
click at [283, 86] on button "ARRIBADA" at bounding box center [267, 93] width 52 height 21
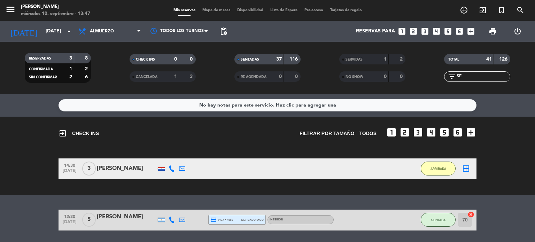
click at [443, 175] on div "ARRIBADA" at bounding box center [438, 168] width 35 height 21
click at [442, 168] on span "ARRIBADA" at bounding box center [438, 169] width 16 height 4
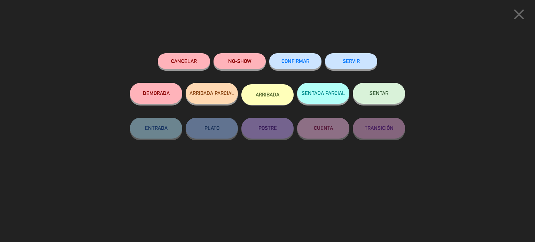
click at [397, 98] on button "SENTAR" at bounding box center [379, 93] width 52 height 21
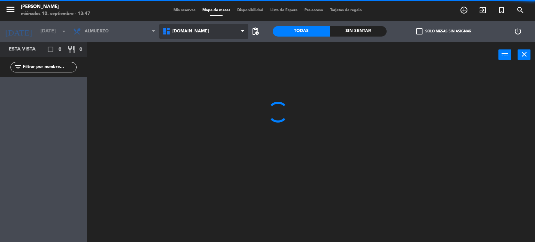
click at [180, 26] on span "[DOMAIN_NAME]" at bounding box center [203, 31] width 89 height 15
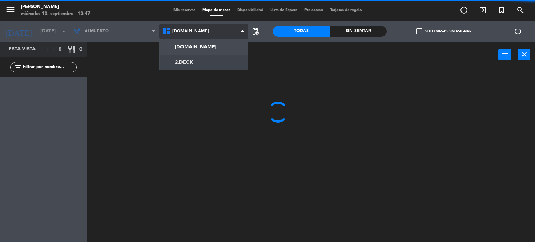
click at [205, 55] on ng-component "menu [PERSON_NAME] [DATE] 10. septiembre - 13:47 Mis reservas Mapa de mesas Dis…" at bounding box center [267, 121] width 535 height 242
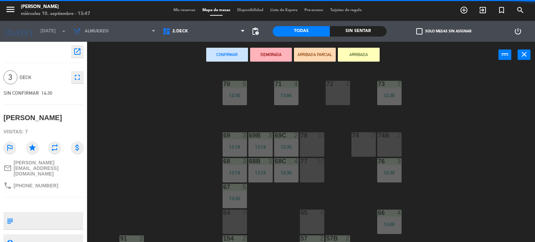
scroll to position [146, 0]
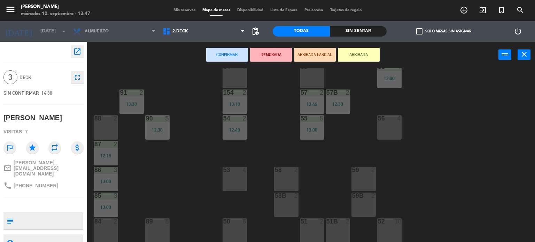
click at [384, 122] on div "56 4" at bounding box center [389, 127] width 24 height 24
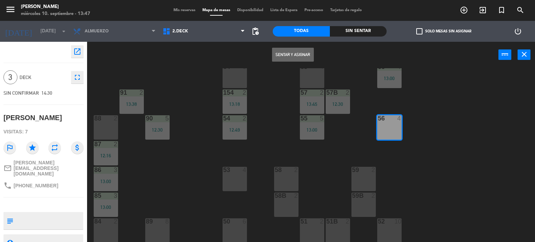
click at [287, 49] on button "Sentar y Asignar" at bounding box center [293, 55] width 42 height 14
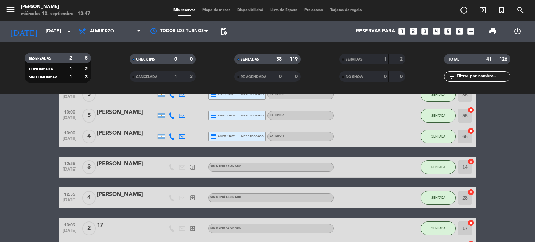
scroll to position [383, 0]
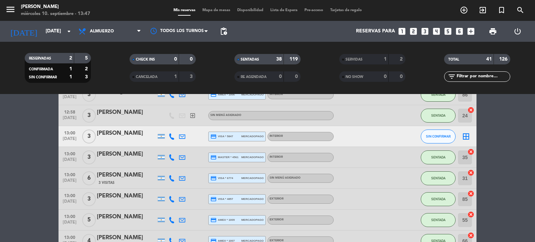
click at [128, 138] on div "[PERSON_NAME]" at bounding box center [126, 133] width 59 height 9
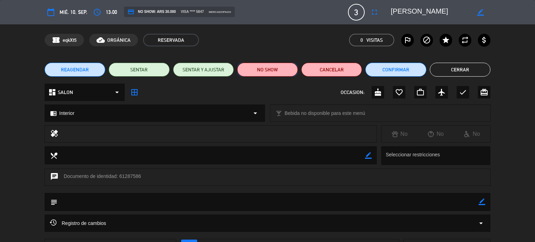
click at [272, 71] on button "NO SHOW" at bounding box center [267, 70] width 61 height 14
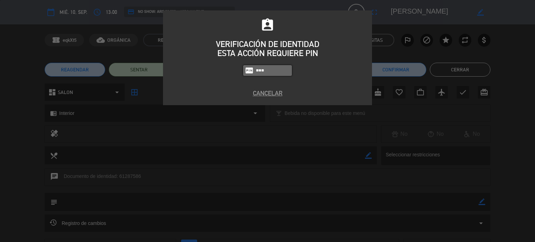
type input "4307"
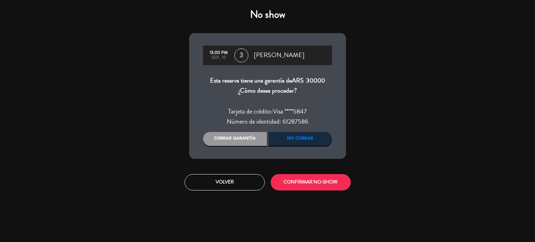
click at [241, 144] on div "Cobrar garantía" at bounding box center [235, 139] width 64 height 14
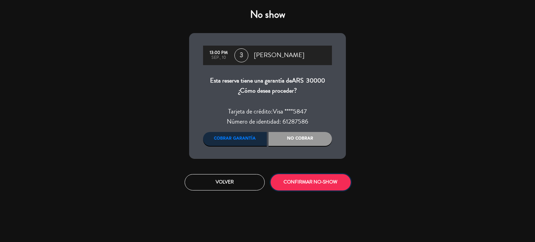
click at [315, 174] on button "CONFIRMAR NO-SHOW" at bounding box center [310, 182] width 80 height 16
click at [317, 180] on button "CONFIRMAR NO-SHOW" at bounding box center [310, 182] width 80 height 16
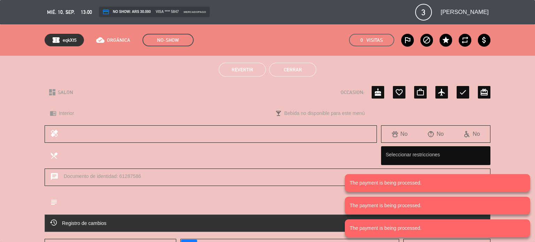
click at [274, 63] on button "Cerrar" at bounding box center [292, 70] width 47 height 14
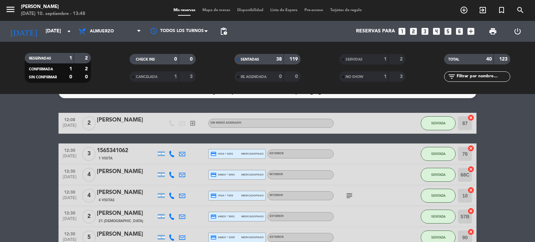
scroll to position [0, 0]
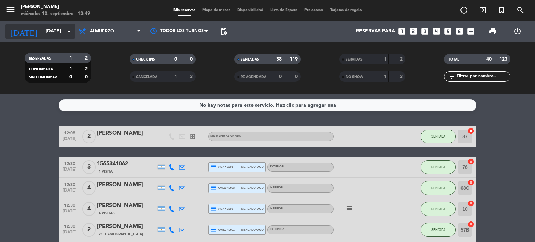
click at [42, 27] on input "[DATE]" at bounding box center [75, 31] width 66 height 13
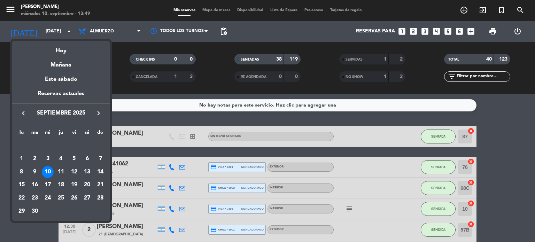
click at [99, 112] on icon "keyboard_arrow_right" at bounding box center [98, 113] width 8 height 8
click at [73, 209] on div "31" at bounding box center [74, 211] width 12 height 12
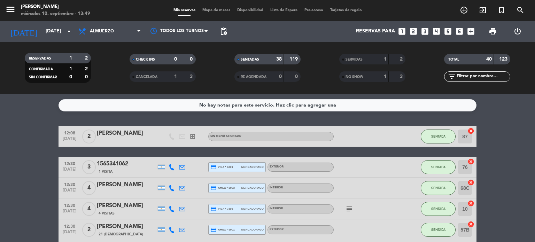
type input "[DATE]"
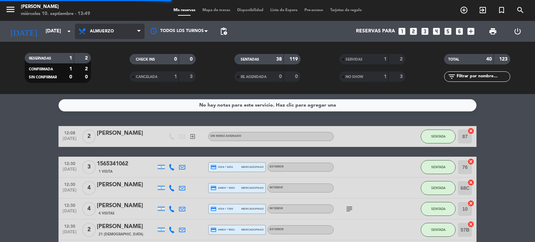
click at [109, 26] on span "Almuerzo" at bounding box center [110, 31] width 70 height 15
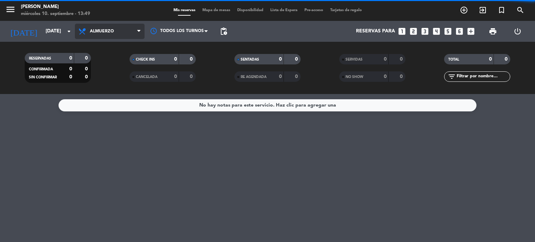
click at [97, 27] on span "Almuerzo" at bounding box center [110, 31] width 70 height 15
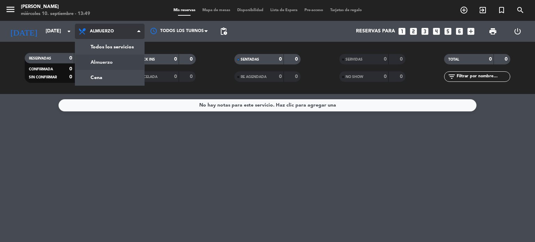
click at [111, 58] on div "menu [PERSON_NAME] [DATE] 10. septiembre - 13:49 Mis reservas Mapa de mesas Dis…" at bounding box center [267, 47] width 535 height 94
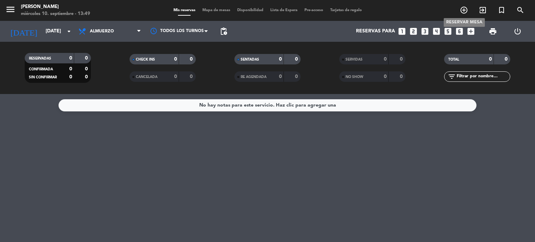
click at [463, 10] on icon "add_circle_outline" at bounding box center [464, 10] width 8 height 8
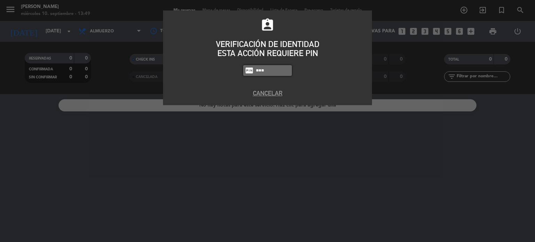
type input "4307"
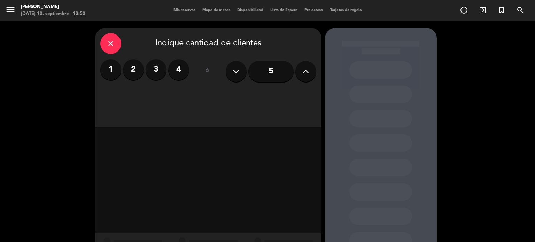
click at [99, 43] on div "close Indique cantidad de clientes 1 2 3 4 ó 5" at bounding box center [208, 77] width 226 height 99
click at [109, 45] on icon "close" at bounding box center [111, 43] width 8 height 8
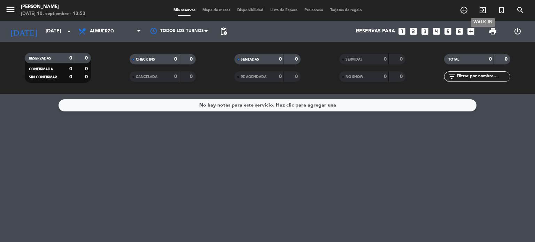
click at [483, 10] on icon "exit_to_app" at bounding box center [482, 10] width 8 height 8
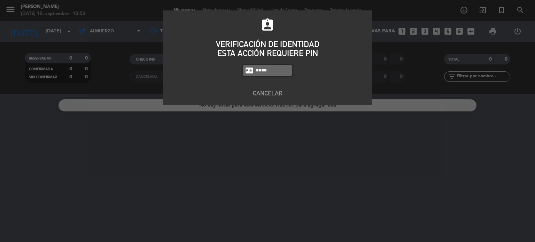
type input "4307"
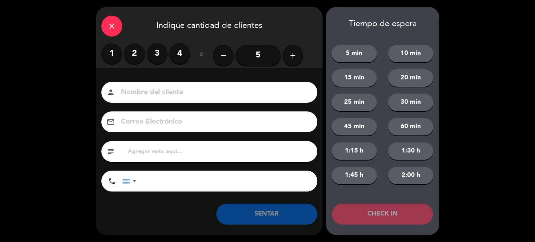
click at [111, 17] on div "close" at bounding box center [111, 26] width 21 height 21
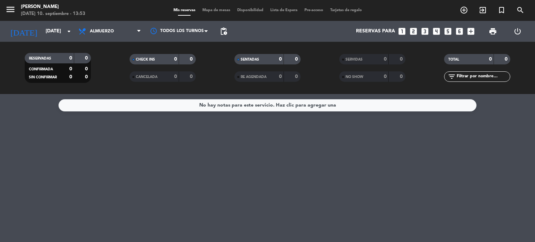
click at [111, 21] on div "close" at bounding box center [111, 26] width 21 height 21
click at [100, 32] on span "Almuerzo" at bounding box center [102, 31] width 24 height 5
click at [102, 65] on div "menu [PERSON_NAME] [DATE] 10. septiembre - 13:53 Mis reservas Mapa de mesas Dis…" at bounding box center [267, 47] width 535 height 94
click at [55, 36] on input "[DATE]" at bounding box center [75, 31] width 66 height 13
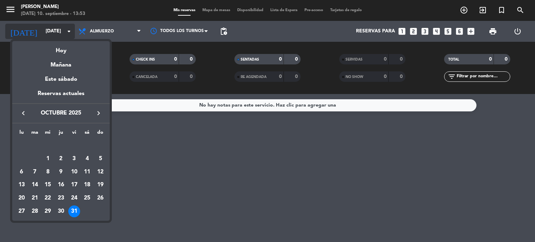
click at [61, 54] on div "Hoy" at bounding box center [60, 48] width 97 height 14
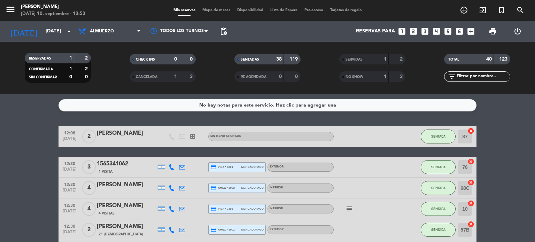
click at [62, 43] on div "RESERVADAS 1 2 CONFIRMADA 1 2 SIN CONFIRMAR 0 0 CHECK INS 0 0 CANCELADA 1 3 SEN…" at bounding box center [267, 68] width 535 height 52
click at [58, 32] on input "[DATE]" at bounding box center [75, 31] width 66 height 13
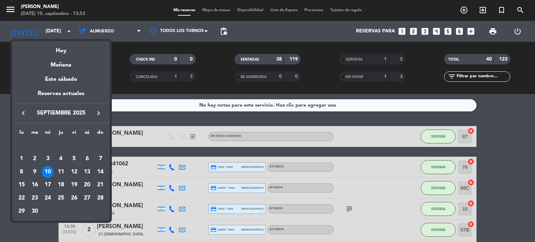
click at [87, 173] on div "13" at bounding box center [87, 172] width 12 height 12
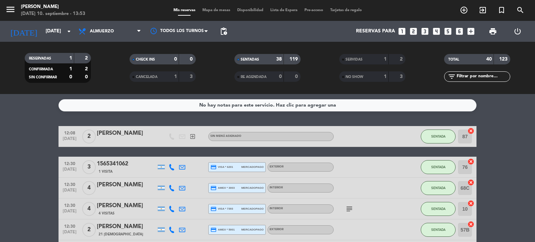
type input "[DATE]"
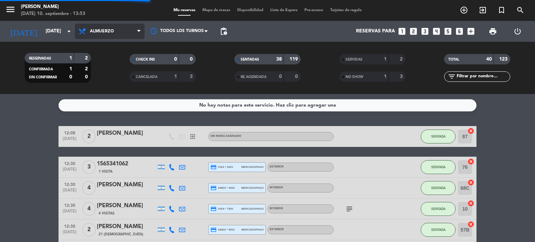
click at [113, 33] on span "Almuerzo" at bounding box center [110, 31] width 70 height 15
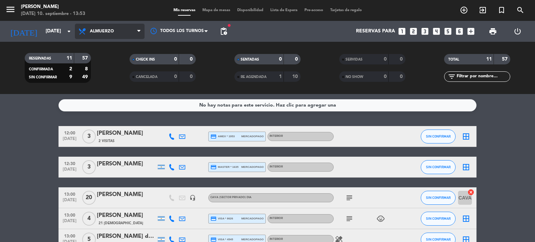
drag, startPoint x: 119, startPoint y: 31, endPoint x: 120, endPoint y: 37, distance: 5.6
click at [119, 32] on span "Almuerzo" at bounding box center [110, 31] width 70 height 15
click at [115, 72] on div "menu [PERSON_NAME] [DATE] 10. septiembre - 13:53 Mis reservas Mapa de mesas Dis…" at bounding box center [267, 47] width 535 height 94
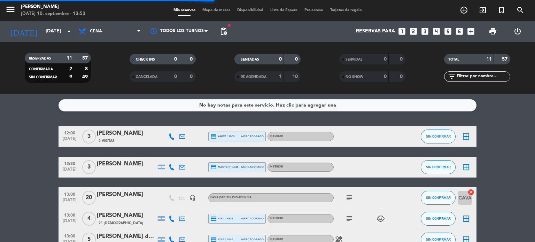
click at [481, 76] on input "text" at bounding box center [483, 77] width 54 height 8
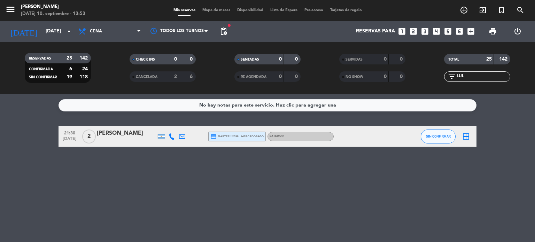
type input "LUL"
click at [131, 140] on div at bounding box center [126, 141] width 59 height 6
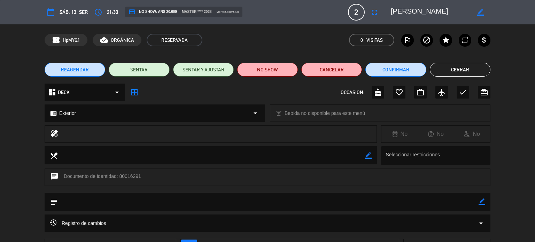
click at [82, 70] on span "REAGENDAR" at bounding box center [75, 69] width 28 height 7
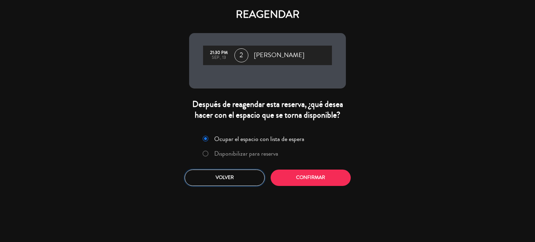
click at [194, 183] on button "Volver" at bounding box center [225, 178] width 80 height 16
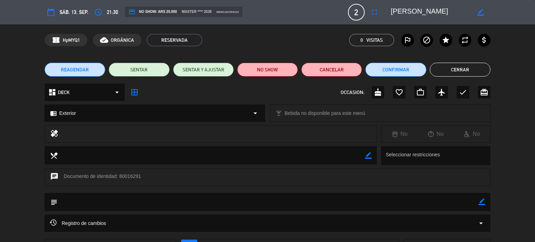
click at [71, 71] on span "REAGENDAR" at bounding box center [75, 69] width 28 height 7
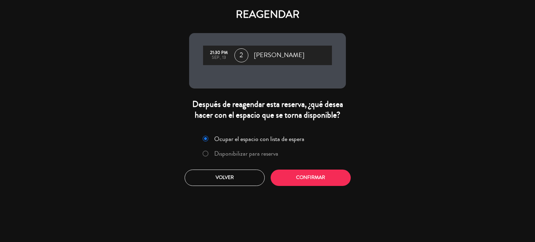
click at [276, 157] on label "Disponibilizar para reserva" at bounding box center [246, 153] width 64 height 6
click at [295, 177] on button "Confirmar" at bounding box center [310, 178] width 80 height 16
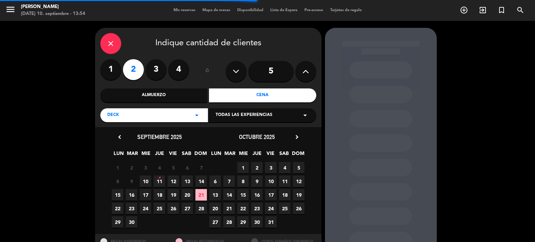
click at [149, 122] on div "DECK arrow_drop_down" at bounding box center [154, 115] width 108 height 14
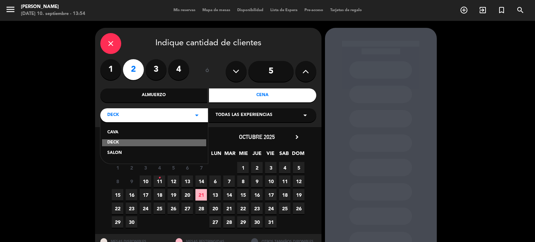
click at [116, 154] on div "SALON" at bounding box center [154, 153] width 94 height 7
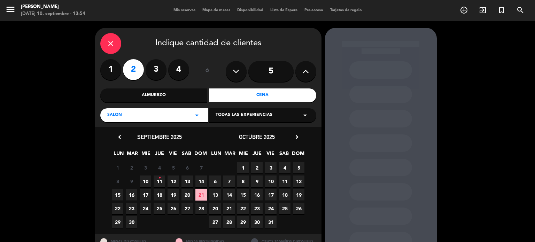
click at [148, 181] on span "10" at bounding box center [145, 180] width 11 height 11
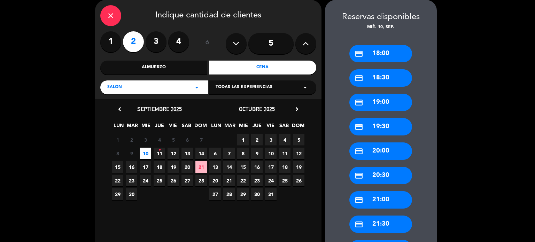
scroll to position [97, 0]
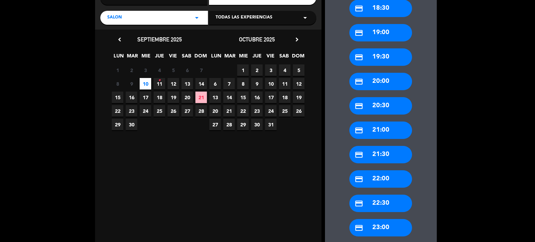
click at [386, 182] on div "credit_card 22:00" at bounding box center [380, 178] width 63 height 17
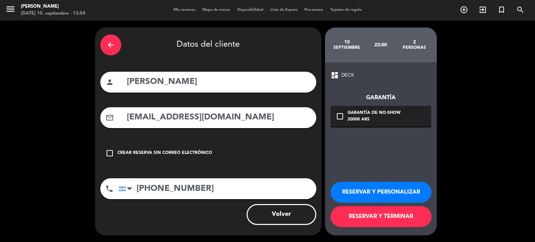
click at [388, 188] on button "RESERVAR Y PERSONALIZAR" at bounding box center [380, 192] width 101 height 21
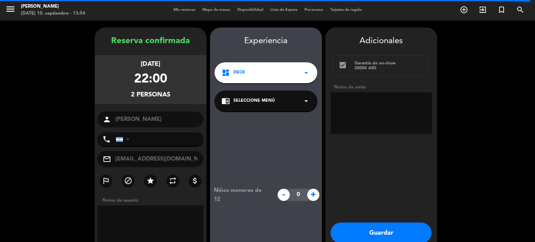
type input "[PHONE_NUMBER]"
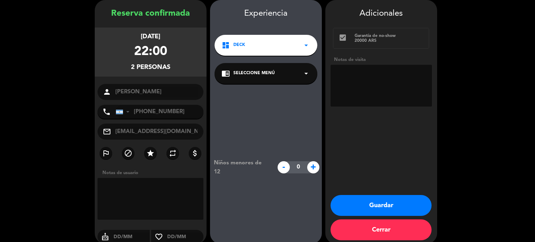
drag, startPoint x: 386, startPoint y: 182, endPoint x: 352, endPoint y: 84, distance: 103.7
click at [352, 84] on textarea at bounding box center [380, 86] width 101 height 42
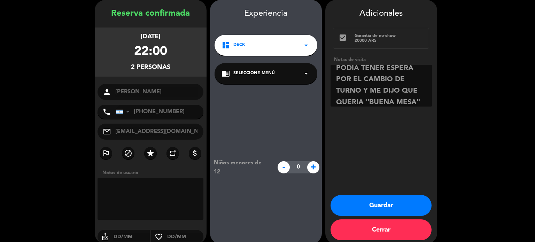
type textarea "MESA REAGENDADA, LE DIJE QUE A LAS 22 PODIA TENER ESPERA POR EL CAMBIO DE TURNO…"
click at [374, 197] on button "Guardar" at bounding box center [380, 205] width 101 height 21
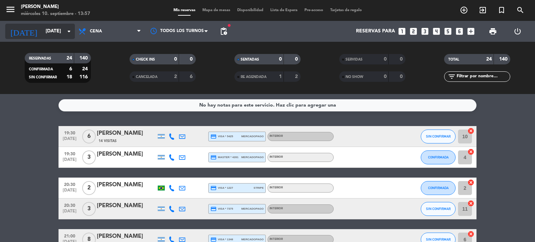
click at [42, 32] on input "[DATE]" at bounding box center [75, 31] width 66 height 13
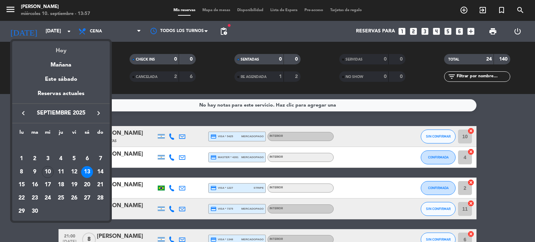
click at [53, 51] on div "Hoy" at bounding box center [60, 48] width 97 height 14
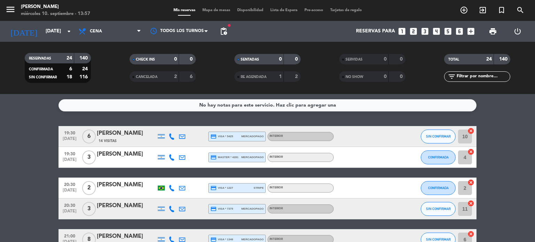
type input "[DATE]"
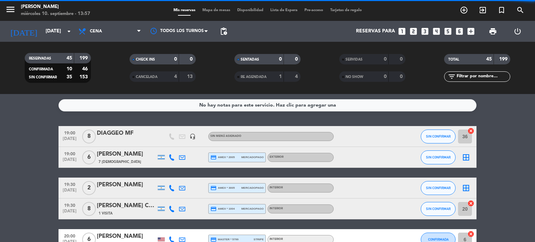
click at [502, 84] on div "TOTAL 45 199 filter_list" at bounding box center [477, 68] width 105 height 38
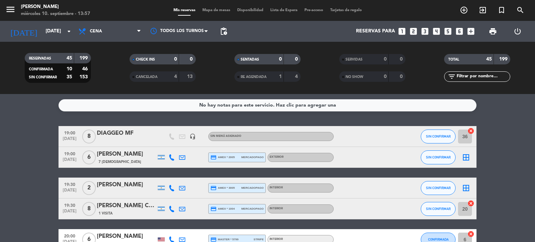
click at [499, 76] on input "text" at bounding box center [483, 77] width 54 height 8
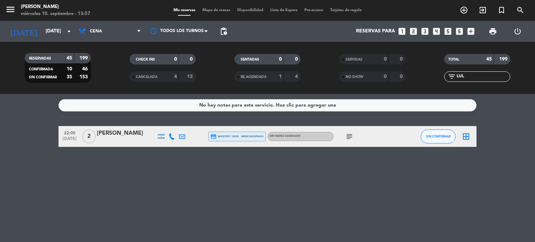
type input "LUL"
click at [345, 130] on div "subject" at bounding box center [365, 136] width 63 height 21
click at [344, 142] on div "subject" at bounding box center [365, 136] width 63 height 21
click at [100, 44] on div "RESERVADAS 45 199 CONFIRMADA 10 46 SIN CONFIRMAR 35 153 CHECK INS 0 0 CANCELADA…" at bounding box center [267, 68] width 535 height 52
click at [103, 33] on span "Cena" at bounding box center [110, 31] width 70 height 15
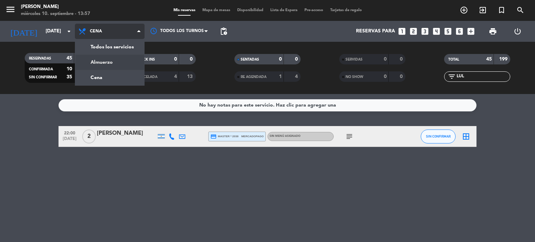
click at [97, 60] on div "menu [PERSON_NAME] [DATE] 10. septiembre - 13:57 Mis reservas Mapa de mesas Dis…" at bounding box center [267, 47] width 535 height 94
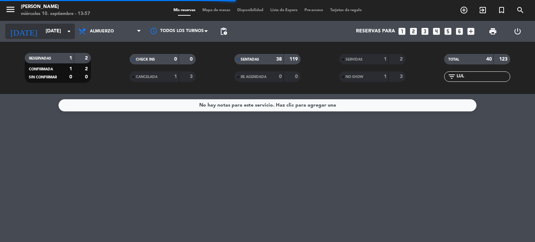
click at [48, 32] on input "[DATE]" at bounding box center [75, 31] width 66 height 13
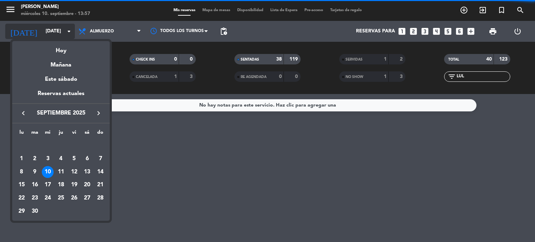
click at [58, 44] on div "Hoy" at bounding box center [60, 48] width 97 height 14
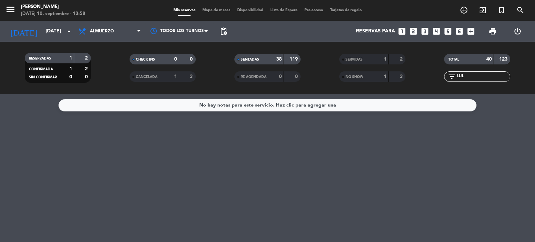
click at [216, 12] on span "Mapa de mesas" at bounding box center [216, 10] width 35 height 4
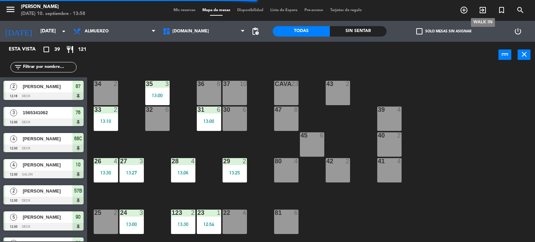
click at [486, 7] on icon "exit_to_app" at bounding box center [482, 10] width 8 height 8
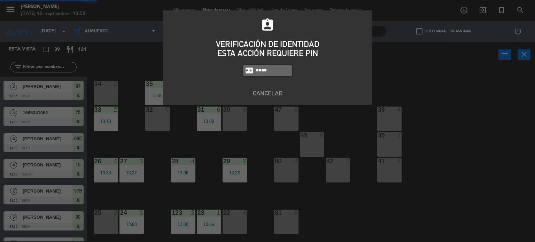
type input "4307"
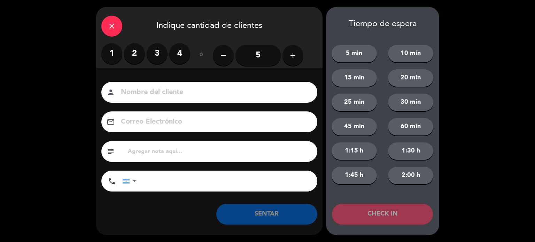
click at [138, 54] on label "2" at bounding box center [134, 53] width 21 height 21
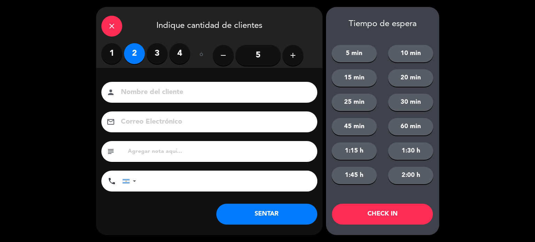
click at [174, 97] on input at bounding box center [214, 92] width 188 height 12
type input "88"
click at [368, 216] on button "CHECK IN" at bounding box center [382, 214] width 101 height 21
click at [121, 25] on div "close" at bounding box center [111, 26] width 21 height 21
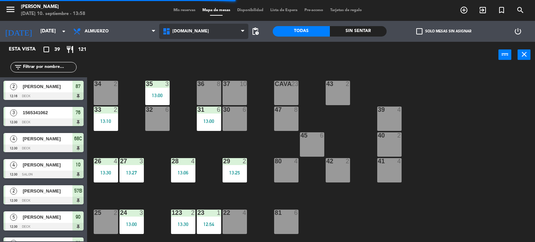
drag, startPoint x: 175, startPoint y: 28, endPoint x: 185, endPoint y: 42, distance: 17.5
click at [175, 28] on span "[DOMAIN_NAME]" at bounding box center [203, 31] width 89 height 15
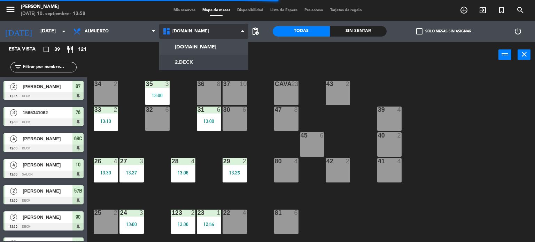
click at [184, 57] on ng-component "menu [PERSON_NAME] [DATE] 10. septiembre - 13:58 Mis reservas Mapa de mesas Dis…" at bounding box center [267, 121] width 535 height 242
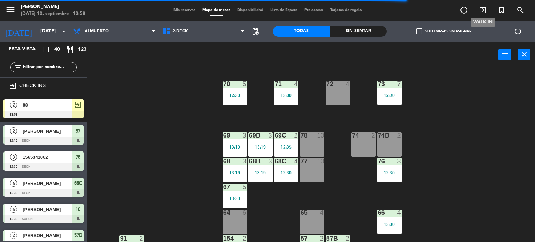
click at [478, 15] on span "exit_to_app" at bounding box center [482, 10] width 19 height 12
type input "4307"
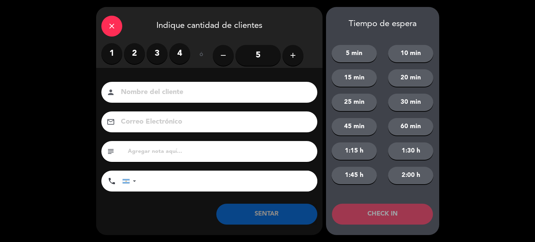
click at [152, 53] on label "3" at bounding box center [157, 53] width 21 height 21
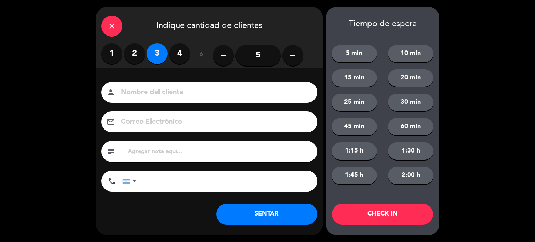
click at [159, 97] on input at bounding box center [214, 92] width 188 height 12
type input "NANO"
click at [418, 212] on button "CHECK IN" at bounding box center [382, 214] width 101 height 21
click at [119, 16] on div "close Indique cantidad de clientes" at bounding box center [209, 25] width 226 height 36
click at [114, 22] on icon "close" at bounding box center [112, 26] width 8 height 8
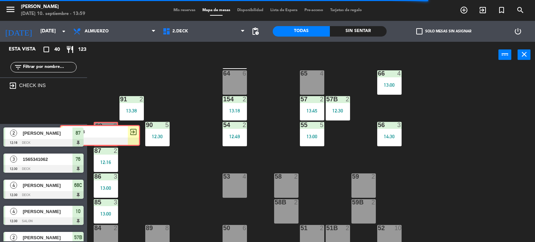
drag, startPoint x: 81, startPoint y: 111, endPoint x: 107, endPoint y: 133, distance: 33.8
click at [107, 133] on div "Esta vista crop_square 40 restaurant 123 filter_list exit_to_app CHECK INS 2 88…" at bounding box center [267, 142] width 535 height 201
click at [110, 133] on div "88 2" at bounding box center [106, 135] width 22 height 24
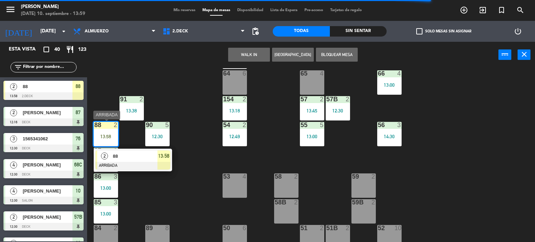
click at [135, 161] on div "88" at bounding box center [134, 155] width 45 height 11
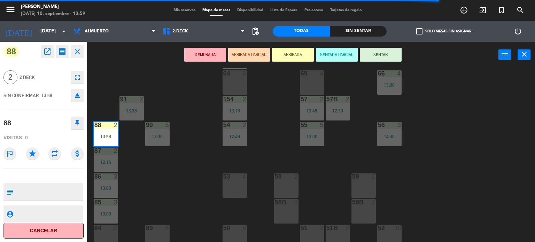
click at [382, 56] on button "SENTAR" at bounding box center [381, 55] width 42 height 14
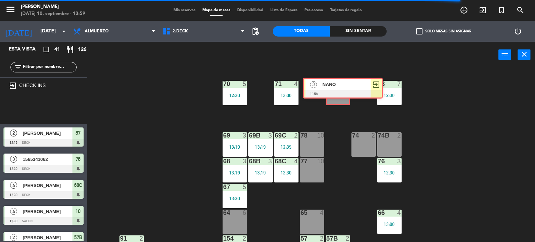
drag, startPoint x: 43, startPoint y: 110, endPoint x: 330, endPoint y: 92, distance: 287.8
click at [330, 92] on div "Esta vista crop_square 41 restaurant 126 filter_list exit_to_app CHECK INS 3 NA…" at bounding box center [267, 142] width 535 height 201
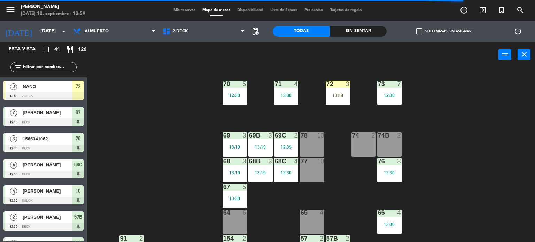
click at [330, 93] on div "13:58" at bounding box center [338, 95] width 24 height 5
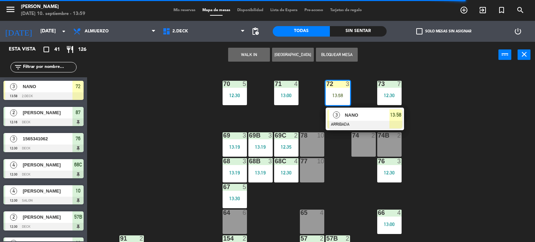
click at [354, 123] on div at bounding box center [364, 125] width 75 height 8
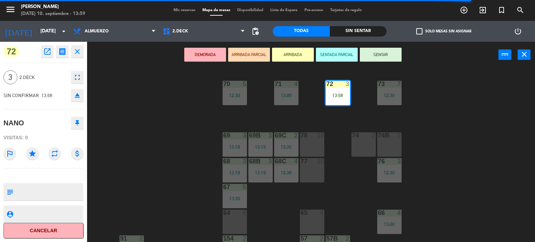
click at [401, 54] on button "SENTAR" at bounding box center [381, 55] width 42 height 14
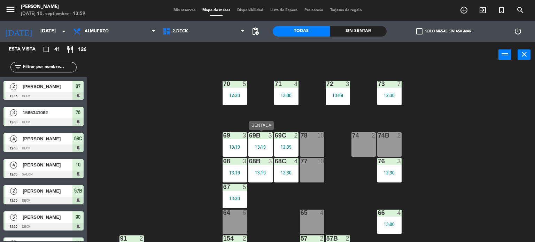
scroll to position [146, 0]
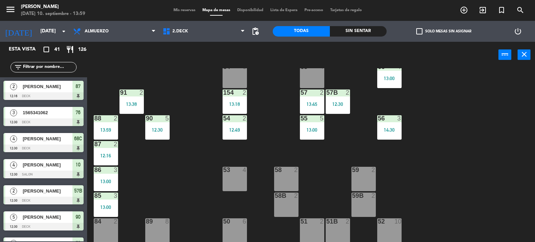
click at [190, 11] on span "Mis reservas" at bounding box center [184, 10] width 29 height 4
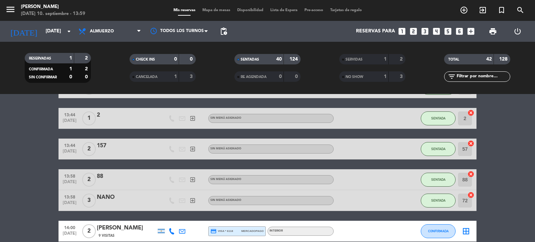
scroll to position [970, 0]
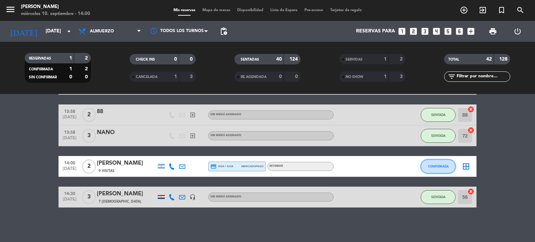
click at [440, 171] on button "CONFIRMADA" at bounding box center [438, 166] width 35 height 14
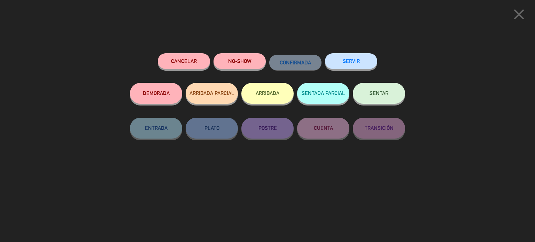
click at [281, 96] on button "ARRIBADA" at bounding box center [267, 93] width 52 height 21
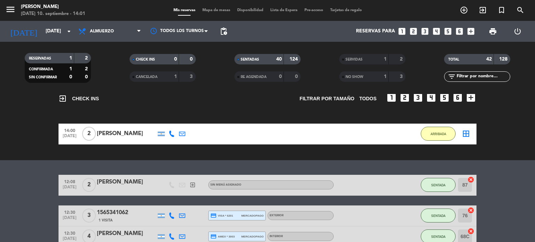
scroll to position [0, 0]
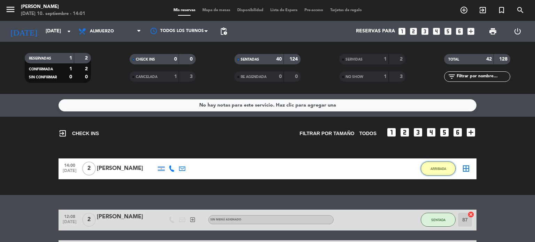
click at [440, 166] on button "ARRIBADA" at bounding box center [438, 169] width 35 height 14
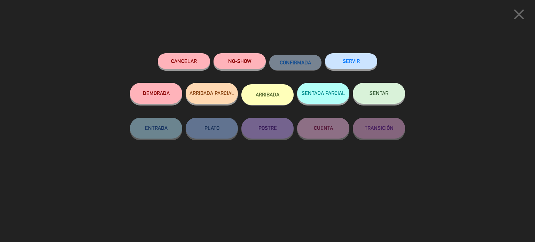
click at [377, 91] on span "SENTAR" at bounding box center [378, 93] width 19 height 6
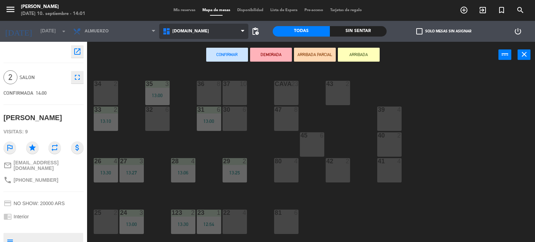
click at [189, 36] on span "[DOMAIN_NAME]" at bounding box center [203, 31] width 89 height 15
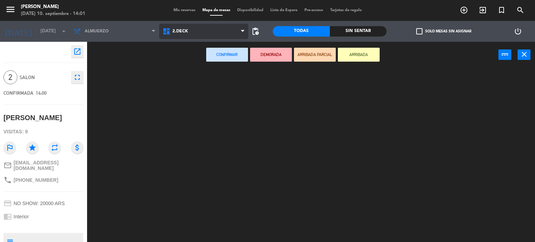
click at [183, 62] on ng-component "menu [PERSON_NAME] [DATE] 10. septiembre - 14:01 Mis reservas Mapa de mesas Dis…" at bounding box center [267, 121] width 535 height 242
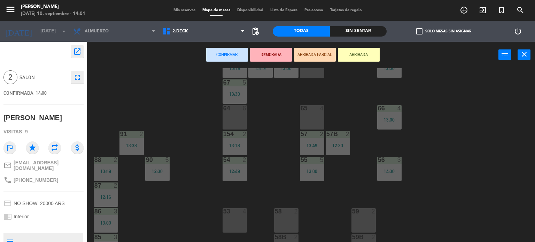
scroll to position [146, 0]
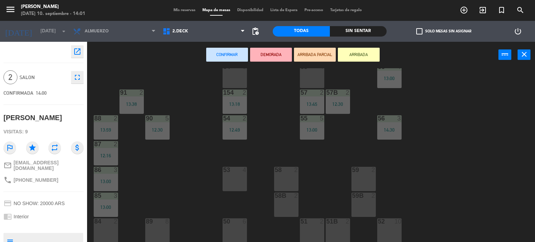
click at [99, 228] on div "84 2" at bounding box center [106, 230] width 24 height 24
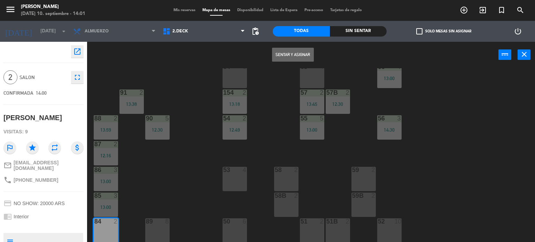
click at [283, 64] on div "Sentar y Asignar power_input close" at bounding box center [292, 55] width 411 height 26
click at [283, 55] on button "Sentar y Asignar" at bounding box center [293, 55] width 42 height 14
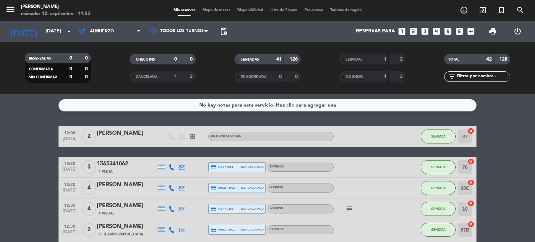
click at [215, 12] on span "Mapa de mesas" at bounding box center [216, 10] width 35 height 4
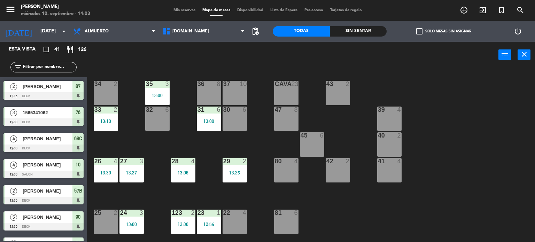
click at [187, 14] on div "menu [PERSON_NAME] [DATE] 10. septiembre - 14:03 Mis reservas Mapa de mesas Dis…" at bounding box center [267, 10] width 535 height 21
click at [187, 11] on span "Mis reservas" at bounding box center [184, 10] width 29 height 4
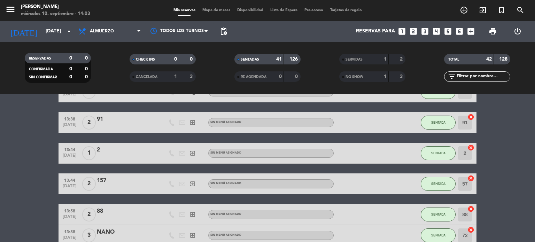
scroll to position [905, 0]
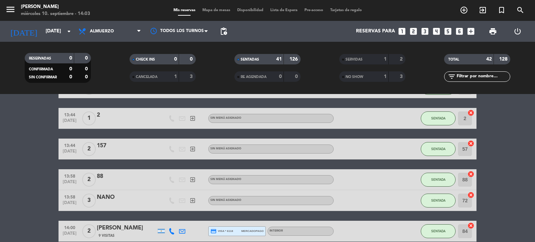
drag, startPoint x: 366, startPoint y: 154, endPoint x: 534, endPoint y: 198, distance: 173.8
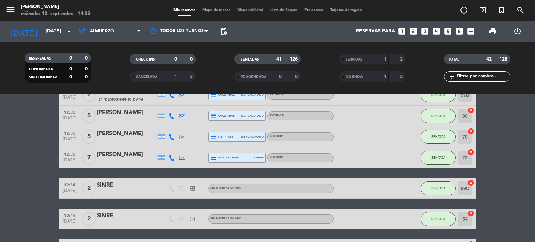
scroll to position [0, 0]
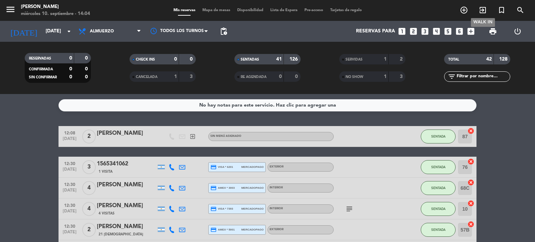
click at [485, 10] on icon "exit_to_app" at bounding box center [482, 10] width 8 height 8
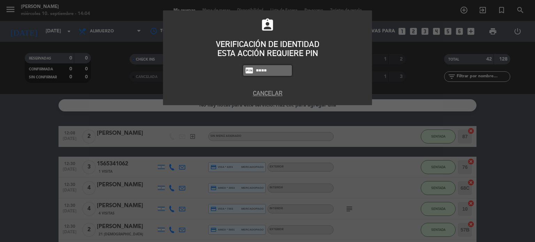
type input "4307"
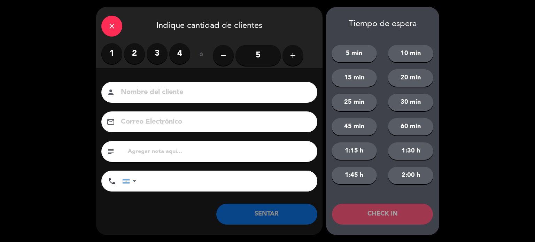
click at [159, 50] on label "3" at bounding box center [157, 53] width 21 height 21
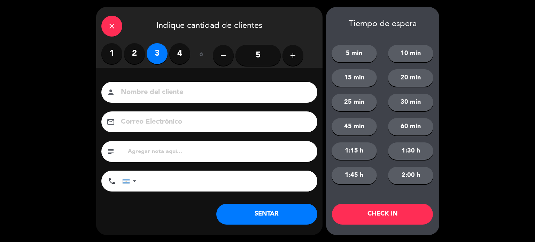
click at [182, 94] on input at bounding box center [214, 92] width 188 height 12
click at [201, 105] on div "Nombre del cliente person Correo Electrónico email subject phone [GEOGRAPHIC_DA…" at bounding box center [209, 138] width 226 height 112
click at [198, 84] on div "person" at bounding box center [209, 92] width 216 height 21
click at [202, 97] on input at bounding box center [214, 92] width 188 height 12
click at [117, 34] on div "close" at bounding box center [111, 26] width 21 height 21
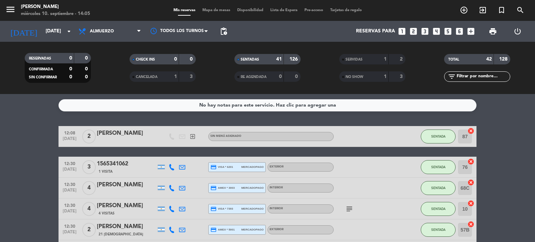
click at [502, 76] on input "text" at bounding box center [483, 77] width 54 height 8
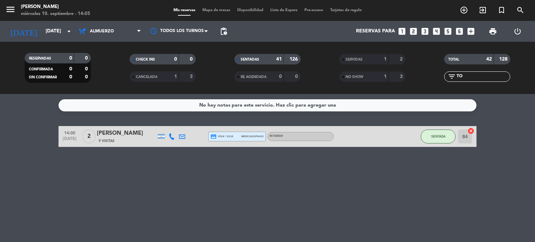
type input "T"
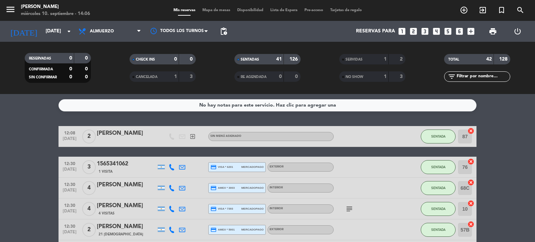
click at [464, 71] on div "TOTAL 42 128" at bounding box center [477, 62] width 105 height 17
click at [463, 79] on input "text" at bounding box center [483, 77] width 54 height 8
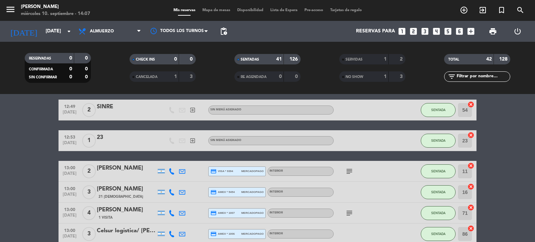
scroll to position [279, 0]
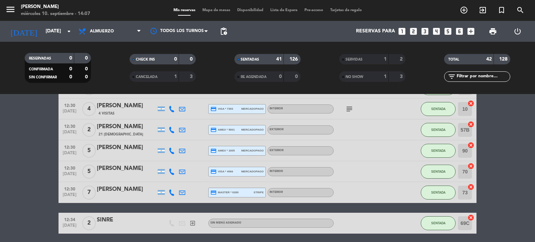
scroll to position [0, 0]
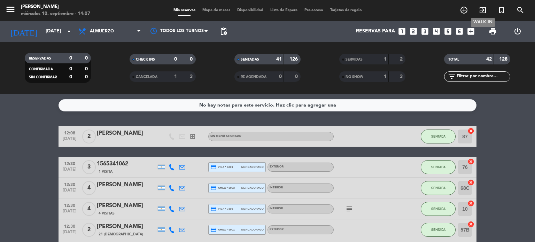
click at [482, 13] on icon "exit_to_app" at bounding box center [482, 10] width 8 height 8
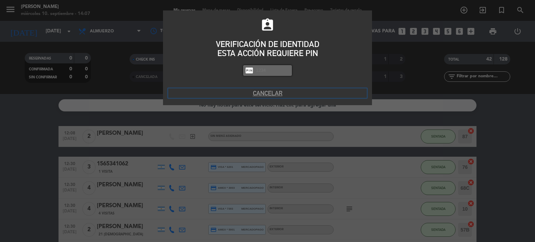
click at [271, 93] on button "Cancelar" at bounding box center [267, 92] width 198 height 9
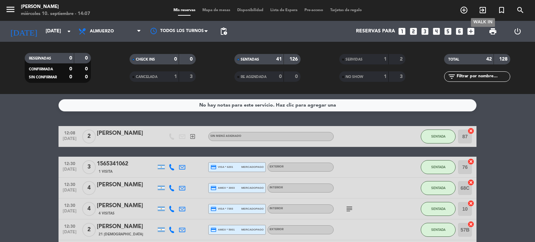
click at [486, 12] on icon "exit_to_app" at bounding box center [482, 10] width 8 height 8
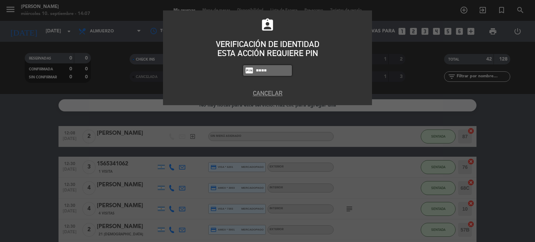
type input "4307"
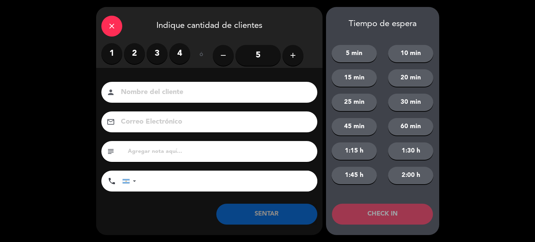
drag, startPoint x: 152, startPoint y: 50, endPoint x: 154, endPoint y: 57, distance: 6.8
click at [152, 51] on label "3" at bounding box center [157, 53] width 21 height 21
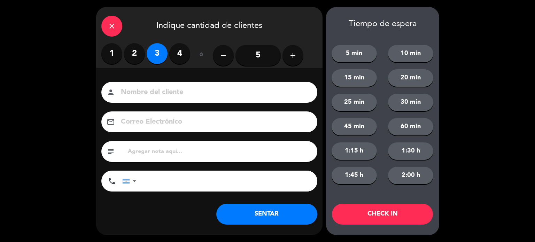
click at [159, 93] on input at bounding box center [214, 92] width 188 height 12
type input "ELISA"
click at [411, 218] on button "CHECK IN" at bounding box center [382, 214] width 101 height 21
click at [120, 37] on div "close Indique cantidad de clientes" at bounding box center [209, 25] width 226 height 36
click at [118, 31] on div "close" at bounding box center [111, 26] width 21 height 21
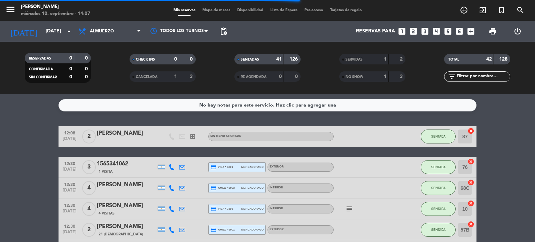
click at [201, 9] on span "Mapa de mesas" at bounding box center [216, 10] width 35 height 4
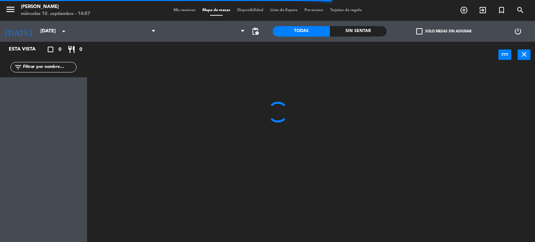
click at [194, 22] on div at bounding box center [203, 31] width 89 height 21
click at [191, 31] on span at bounding box center [203, 31] width 89 height 15
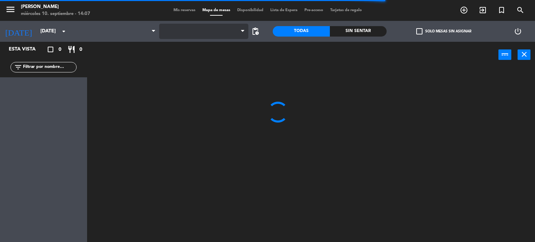
click at [189, 30] on span at bounding box center [203, 31] width 89 height 15
click at [193, 36] on span at bounding box center [203, 31] width 89 height 15
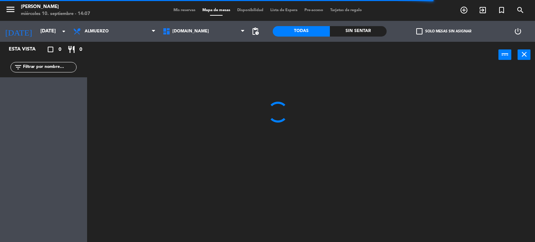
click at [194, 38] on span "[DOMAIN_NAME]" at bounding box center [203, 31] width 89 height 15
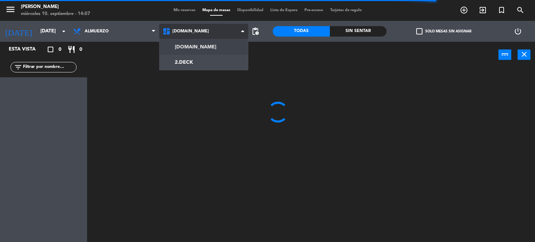
click at [195, 57] on ng-component "menu [PERSON_NAME] [DATE] 10. septiembre - 14:07 Mis reservas Mapa de mesas Dis…" at bounding box center [267, 121] width 535 height 242
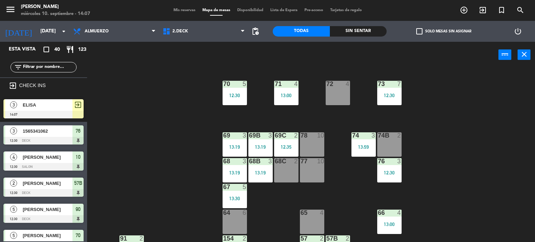
click at [455, 145] on div "71 4 13:00 72 4 73 7 12:30 70 5 12:30 74 3 13:59 74B 2 69 3 13:19 69B 3 13:19 6…" at bounding box center [313, 155] width 442 height 174
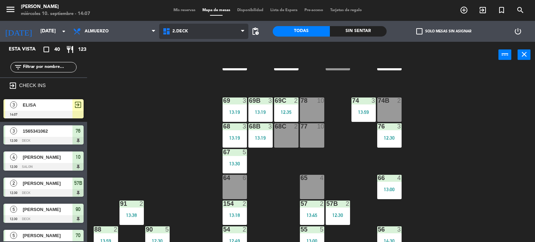
click at [228, 26] on span "2.DECK" at bounding box center [203, 31] width 89 height 15
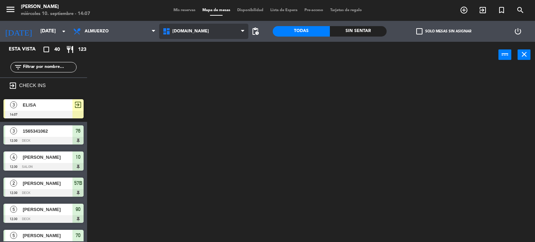
scroll to position [0, 0]
click at [211, 39] on div "[DOMAIN_NAME] [DOMAIN_NAME] [DOMAIN_NAME] [DOMAIN_NAME] [DOMAIN_NAME]" at bounding box center [203, 31] width 89 height 21
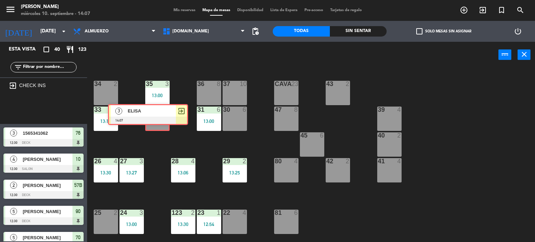
drag, startPoint x: 53, startPoint y: 117, endPoint x: 159, endPoint y: 124, distance: 106.4
click at [158, 124] on div "Esta vista crop_square 40 restaurant 123 filter_list exit_to_app CHECK INS 3 [P…" at bounding box center [267, 142] width 535 height 201
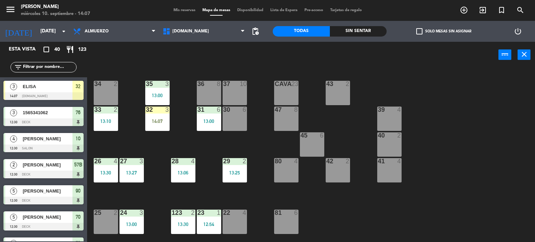
click at [159, 124] on div "32 3 14:07" at bounding box center [157, 119] width 24 height 24
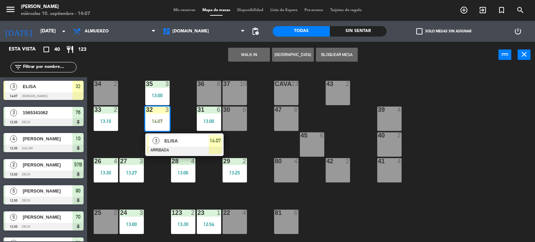
click at [171, 140] on span "ELISA" at bounding box center [186, 140] width 45 height 7
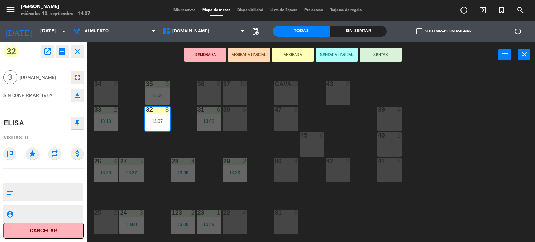
click at [371, 57] on button "SENTAR" at bounding box center [381, 55] width 42 height 14
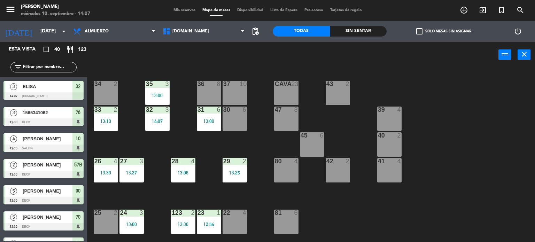
click at [176, 13] on div "Mis reservas Mapa de mesas Disponibilidad Lista de Espera Pre-acceso Tarjetas d…" at bounding box center [267, 10] width 195 height 6
click at [180, 8] on span "Mis reservas" at bounding box center [184, 10] width 29 height 4
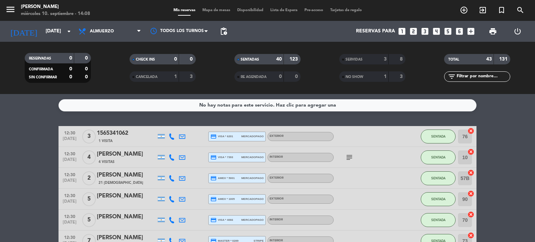
click at [216, 10] on span "Mapa de mesas" at bounding box center [216, 10] width 35 height 4
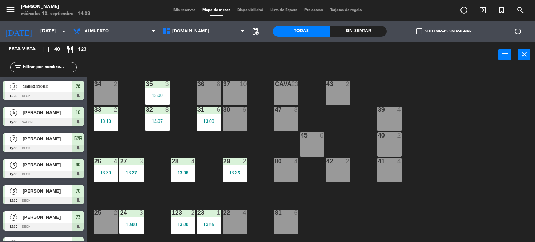
click at [190, 13] on div "Mis reservas Mapa de mesas Disponibilidad Lista de Espera Pre-acceso Tarjetas d…" at bounding box center [267, 10] width 195 height 6
click at [188, 11] on span "Mis reservas" at bounding box center [184, 10] width 29 height 4
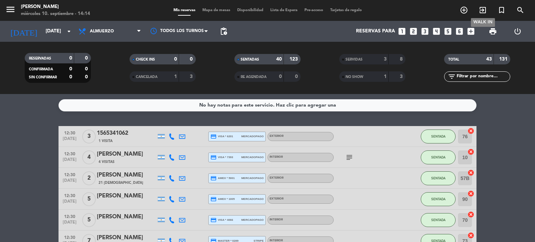
click at [486, 11] on icon "exit_to_app" at bounding box center [482, 10] width 8 height 8
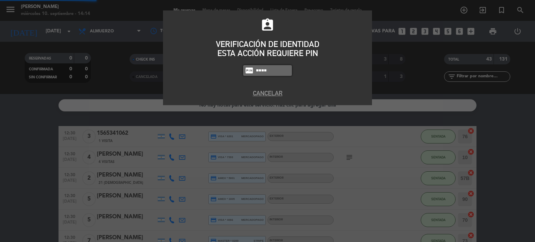
type input "4307"
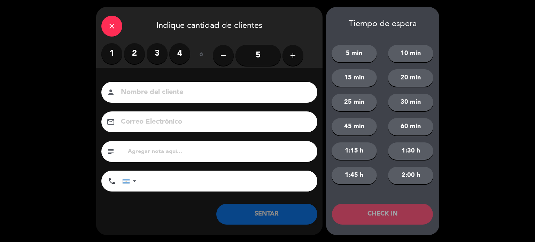
click at [134, 57] on label "2" at bounding box center [134, 53] width 21 height 21
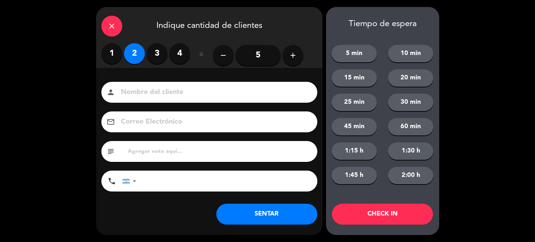
click at [139, 101] on div "person" at bounding box center [209, 92] width 216 height 21
click at [136, 95] on input at bounding box center [214, 92] width 188 height 12
type input "SINRE"
click at [381, 229] on div "Tiempo de espera 5 min 10 min 15 min 20 min 25 min 30 min 45 min 60 min 1:15 h …" at bounding box center [382, 121] width 113 height 228
click at [381, 222] on button "CHECK IN" at bounding box center [382, 214] width 101 height 21
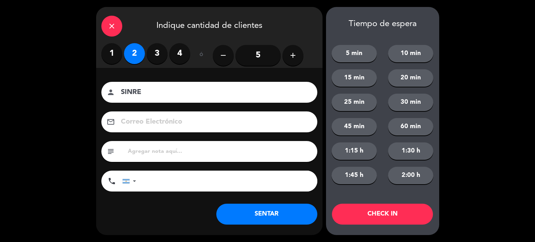
click at [123, 21] on div "close Indique cantidad de clientes" at bounding box center [209, 25] width 226 height 36
click at [117, 23] on div "close" at bounding box center [111, 26] width 21 height 21
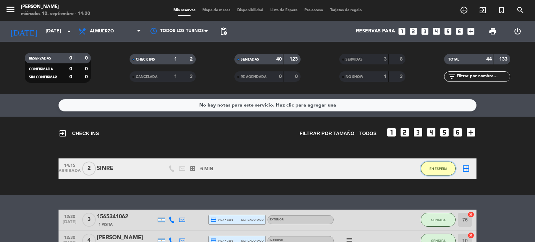
click at [437, 172] on button "EN ESPERA" at bounding box center [438, 169] width 35 height 14
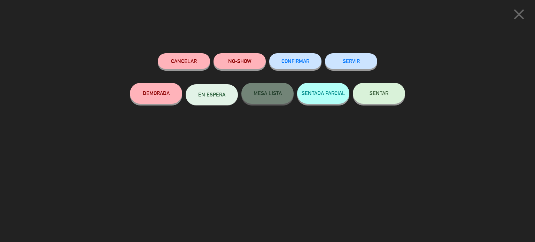
click at [367, 81] on div "SERVIR" at bounding box center [351, 68] width 52 height 30
click at [377, 99] on button "SENTAR" at bounding box center [379, 93] width 52 height 21
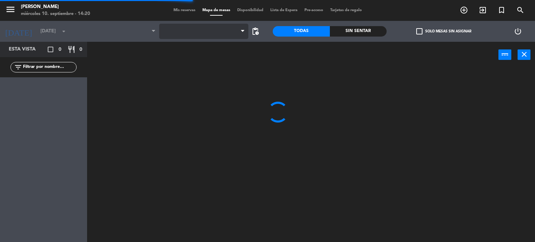
click at [199, 36] on span at bounding box center [203, 31] width 89 height 15
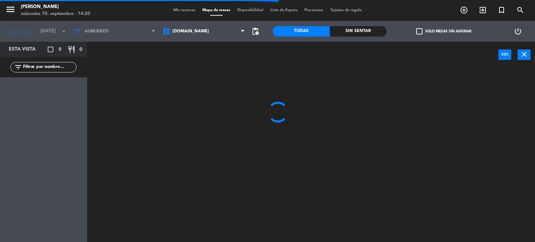
click at [199, 35] on span "[DOMAIN_NAME]" at bounding box center [203, 31] width 89 height 15
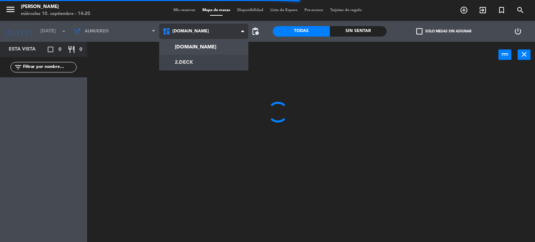
click at [205, 59] on ng-component "menu [PERSON_NAME] [DATE] 10. septiembre - 14:20 Mis reservas Mapa de mesas Dis…" at bounding box center [267, 121] width 535 height 242
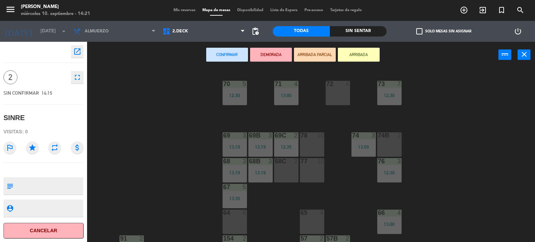
click at [341, 90] on div "72 4" at bounding box center [338, 93] width 24 height 24
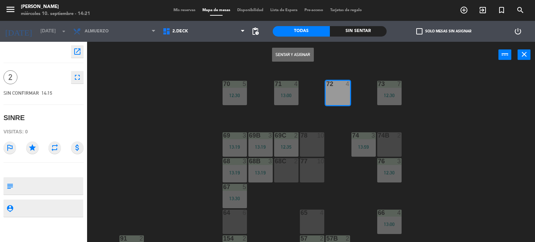
click at [298, 57] on button "Sentar y Asignar" at bounding box center [293, 55] width 42 height 14
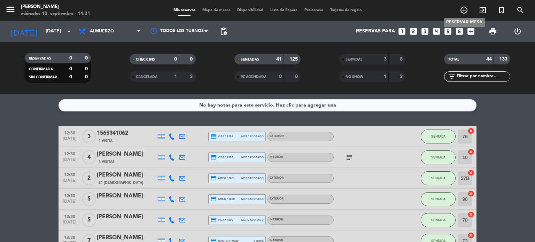
click at [458, 11] on span "add_circle_outline" at bounding box center [463, 10] width 19 height 12
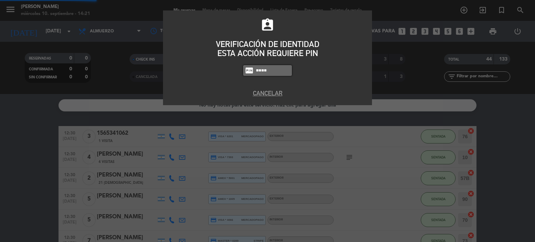
type input "4307"
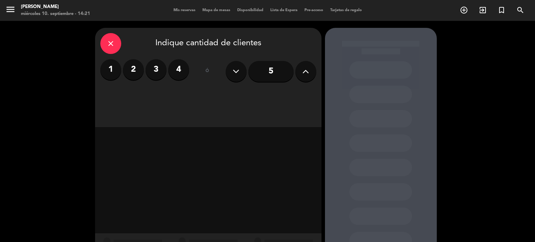
click at [159, 75] on label "3" at bounding box center [156, 69] width 21 height 21
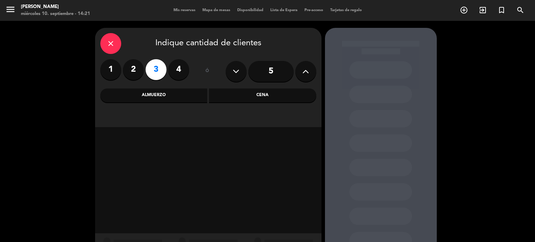
click at [262, 96] on div "Cena" at bounding box center [262, 95] width 107 height 14
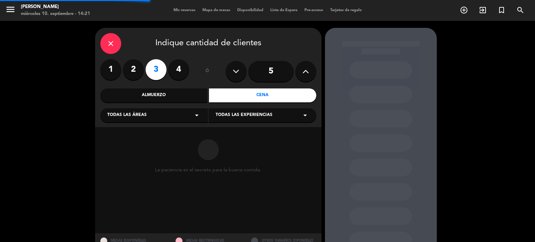
click at [163, 96] on div "Almuerzo" at bounding box center [153, 95] width 107 height 14
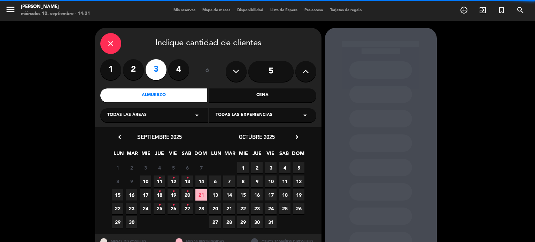
click at [162, 116] on div "Todas las áreas arrow_drop_down" at bounding box center [154, 115] width 108 height 14
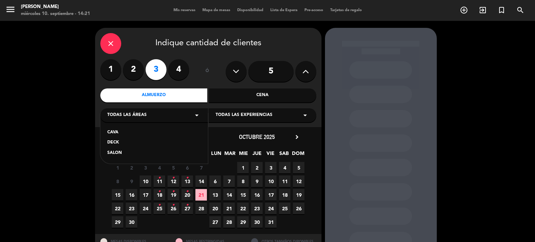
click at [124, 154] on div "SALON" at bounding box center [154, 153] width 94 height 7
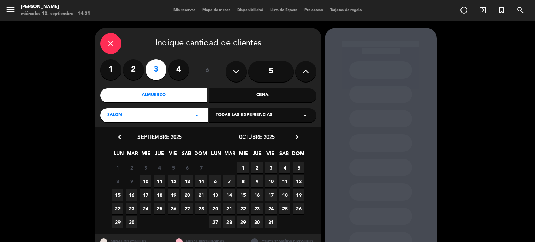
click at [158, 178] on span "11" at bounding box center [159, 180] width 11 height 11
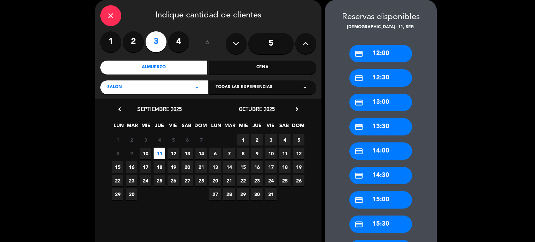
click at [400, 127] on div "credit_card 13:30" at bounding box center [380, 126] width 63 height 17
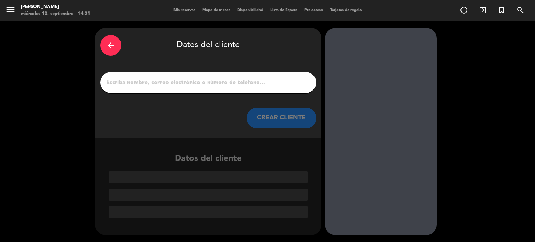
scroll to position [0, 0]
click at [120, 50] on div "arrow_back Datos del cliente" at bounding box center [208, 45] width 216 height 24
click at [117, 47] on div "arrow_back" at bounding box center [110, 45] width 21 height 21
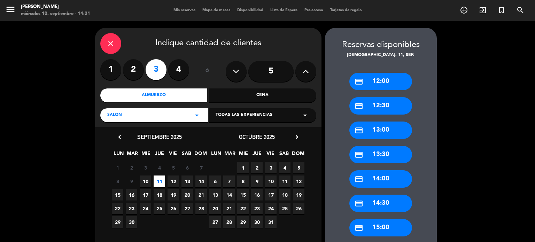
click at [382, 125] on div "credit_card 13:00" at bounding box center [380, 129] width 63 height 17
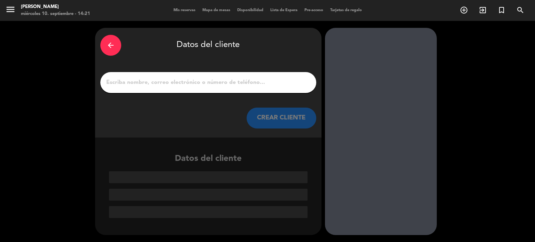
click at [248, 85] on input "1" at bounding box center [207, 83] width 205 height 10
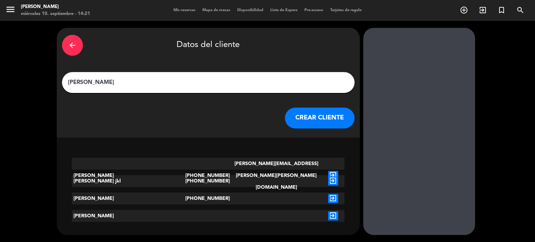
type input "[PERSON_NAME]"
click at [328, 171] on icon "exit_to_app" at bounding box center [333, 175] width 10 height 9
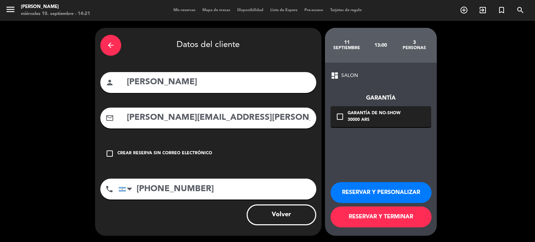
click at [275, 160] on div "check_box_outline_blank Crear reserva sin correo electrónico" at bounding box center [208, 153] width 216 height 21
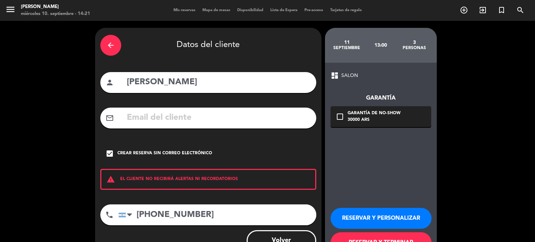
scroll to position [26, 0]
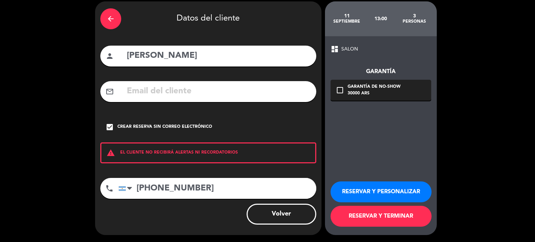
click at [384, 232] on div "RESERVAR Y PERSONALIZAR RESERVAR Y TERMINAR" at bounding box center [380, 201] width 101 height 68
click at [381, 213] on button "RESERVAR Y TERMINAR" at bounding box center [380, 216] width 101 height 21
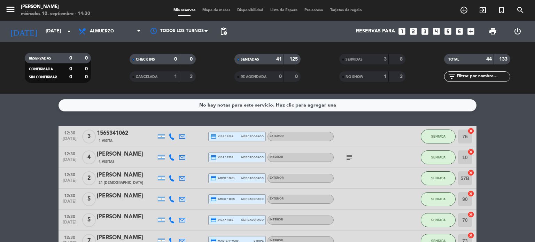
click at [214, 10] on span "Mapa de mesas" at bounding box center [216, 10] width 35 height 4
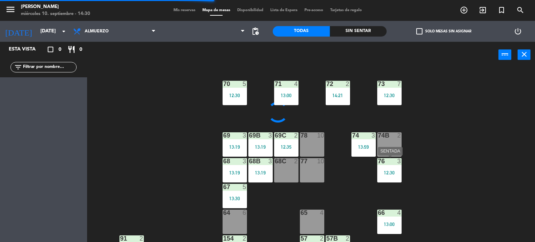
click at [394, 171] on div "12:30" at bounding box center [389, 172] width 24 height 5
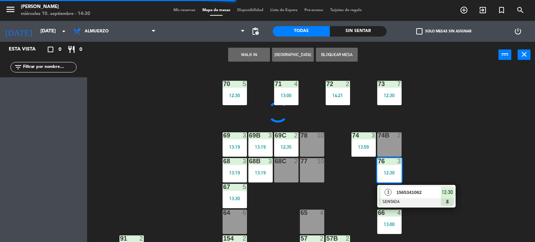
click at [414, 198] on div "3 1565341062 SENTADA 12:30" at bounding box center [416, 196] width 89 height 23
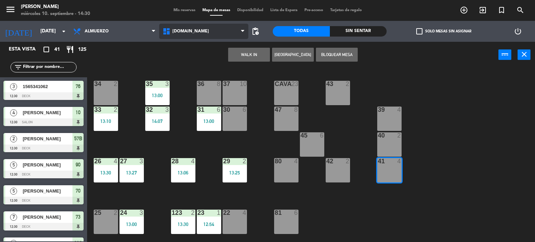
click at [185, 32] on span "[DOMAIN_NAME]" at bounding box center [190, 31] width 37 height 5
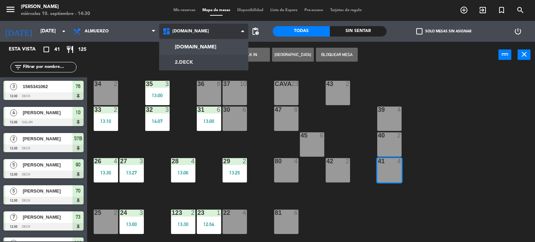
click at [182, 58] on ng-component "menu [PERSON_NAME] [DATE] 10. septiembre - 14:30 Mis reservas Mapa de mesas Dis…" at bounding box center [267, 121] width 535 height 242
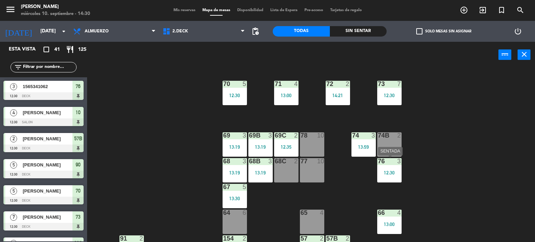
click at [389, 163] on div at bounding box center [388, 161] width 11 height 6
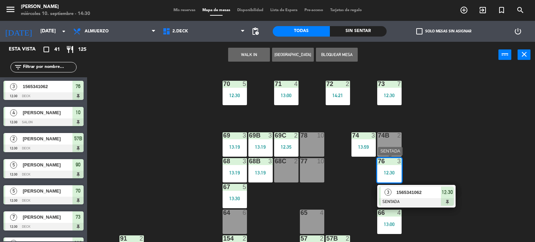
click at [408, 194] on span "1565341062" at bounding box center [418, 192] width 45 height 7
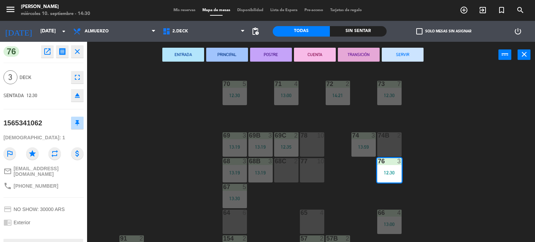
click at [389, 46] on div "ENTRADA PRINCIPAL POSTRE CUENTA TRANSICIÓN SERVIR power_input close" at bounding box center [292, 55] width 411 height 26
click at [396, 58] on button "SERVIR" at bounding box center [403, 55] width 42 height 14
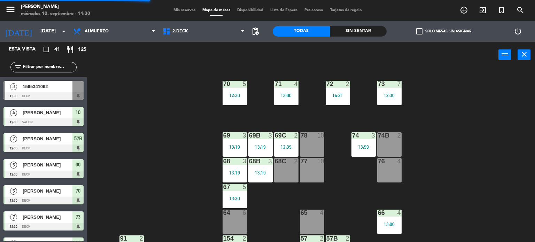
click at [439, 96] on div "71 4 13:00 72 2 14:21 73 7 12:30 70 5 12:30 74 3 13:59 74B 2 69 3 13:19 69B 3 1…" at bounding box center [313, 155] width 442 height 174
click at [422, 33] on span "check_box_outline_blank" at bounding box center [419, 31] width 6 height 6
click at [444, 31] on input "check_box_outline_blank Solo mesas sin asignar" at bounding box center [444, 31] width 0 height 0
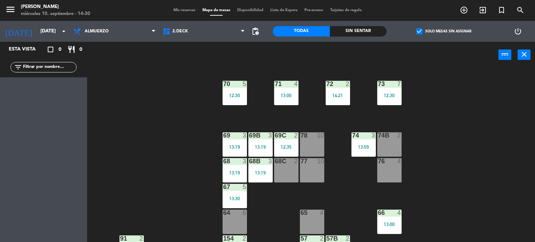
click at [422, 33] on span "check_box" at bounding box center [419, 31] width 6 height 6
click at [444, 31] on input "check_box Solo mesas sin asignar" at bounding box center [444, 31] width 0 height 0
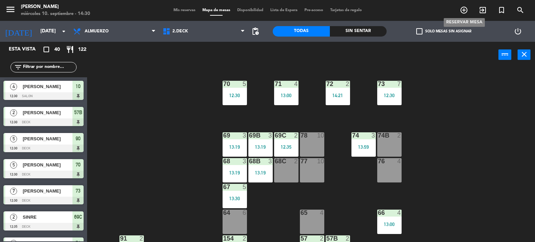
click at [462, 12] on icon "add_circle_outline" at bounding box center [464, 10] width 8 height 8
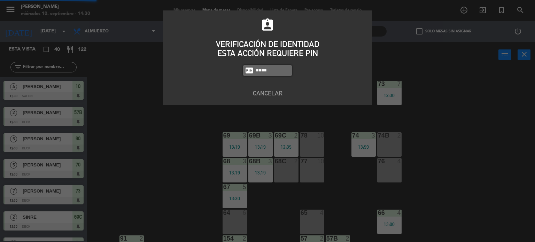
type input "4307"
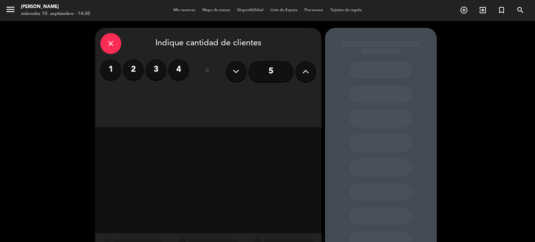
click at [183, 70] on label "4" at bounding box center [178, 69] width 21 height 21
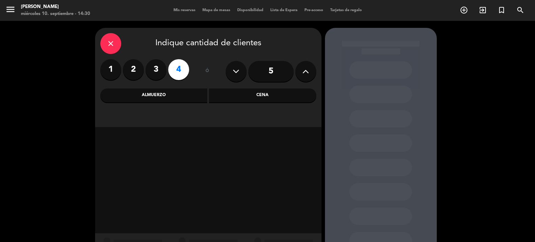
click at [258, 99] on div "Cena" at bounding box center [262, 95] width 107 height 14
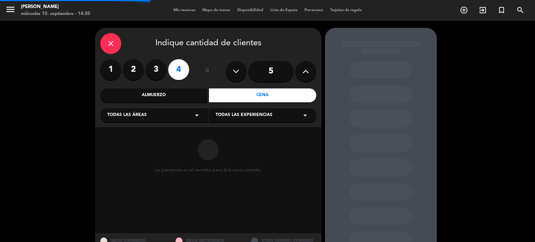
click at [175, 116] on div "Todas las áreas arrow_drop_down" at bounding box center [154, 115] width 108 height 14
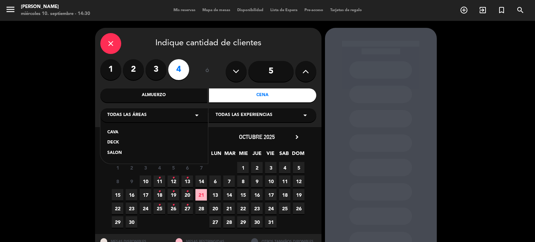
click at [121, 154] on div "SALON" at bounding box center [154, 153] width 94 height 7
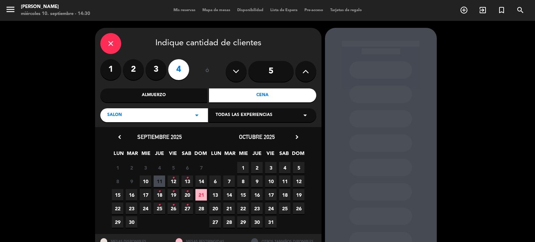
click at [190, 195] on span "20 •" at bounding box center [186, 194] width 11 height 11
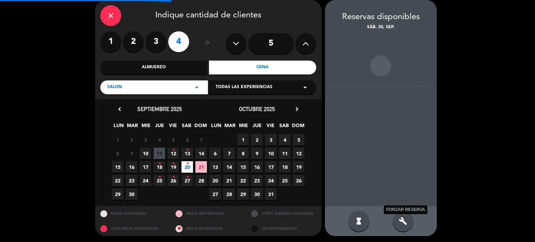
click at [403, 222] on icon "build" at bounding box center [403, 221] width 8 height 8
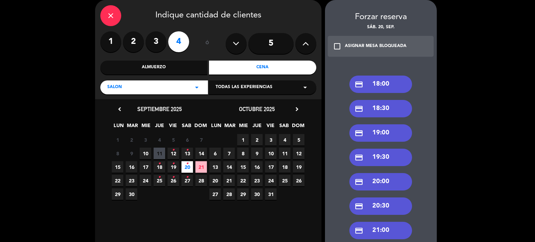
scroll to position [97, 0]
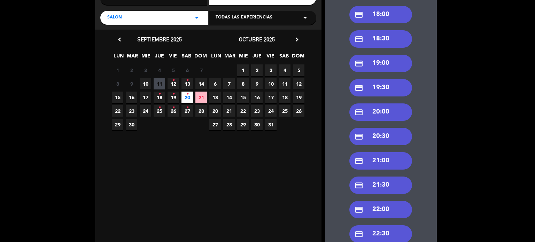
click at [387, 159] on div "credit_card 21:00" at bounding box center [380, 160] width 63 height 17
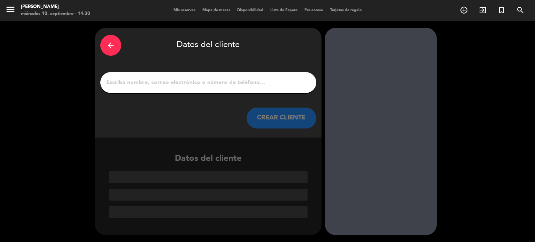
click at [226, 69] on div "arrow_back Datos del cliente CREAR CLIENTE" at bounding box center [208, 83] width 226 height 110
click at [226, 75] on div at bounding box center [208, 82] width 216 height 21
click at [226, 77] on div at bounding box center [208, 82] width 216 height 21
click at [216, 85] on input "1" at bounding box center [207, 83] width 205 height 10
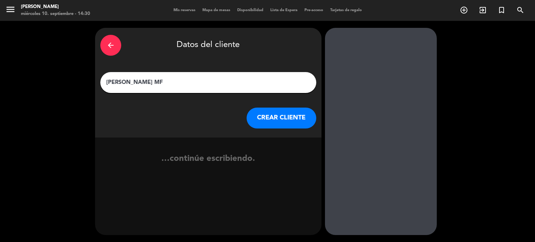
type input "[PERSON_NAME] MF"
click at [253, 122] on button "CREAR CLIENTE" at bounding box center [281, 118] width 70 height 21
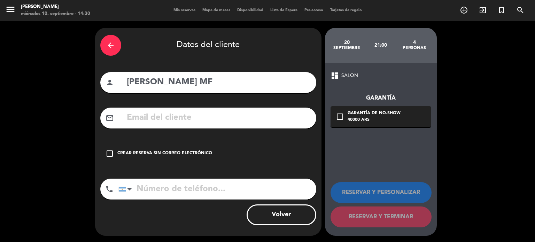
click at [246, 134] on div "arrow_back Datos del cliente person [PERSON_NAME] MF mail_outline check_box_out…" at bounding box center [208, 132] width 226 height 208
click at [233, 141] on div "arrow_back Datos del cliente person [PERSON_NAME] MF mail_outline check_box_out…" at bounding box center [208, 132] width 226 height 208
click at [195, 151] on div "Crear reserva sin correo electrónico" at bounding box center [164, 153] width 95 height 7
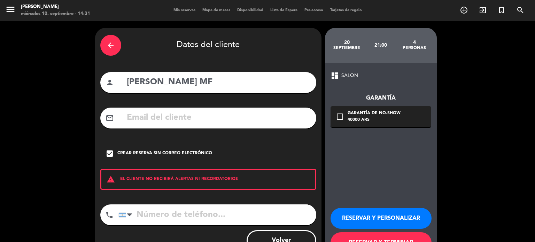
click at [351, 238] on button "RESERVAR Y TERMINAR" at bounding box center [380, 242] width 101 height 21
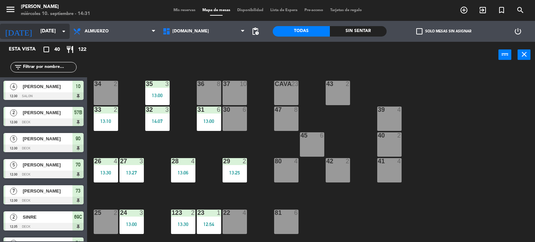
click at [55, 36] on div "[DATE] [DATE] arrow_drop_down" at bounding box center [35, 31] width 70 height 21
click at [55, 36] on input "[DATE]" at bounding box center [70, 31] width 66 height 13
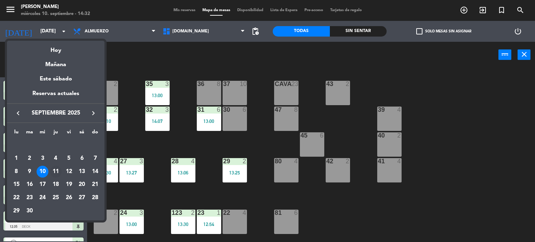
click at [58, 166] on div "11" at bounding box center [56, 172] width 12 height 12
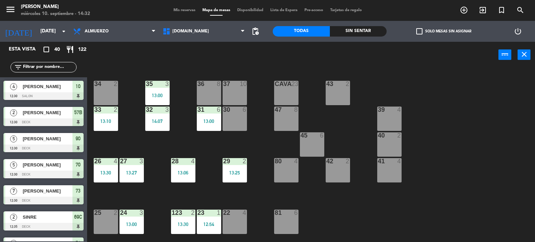
type input "[DEMOGRAPHIC_DATA][DATE]"
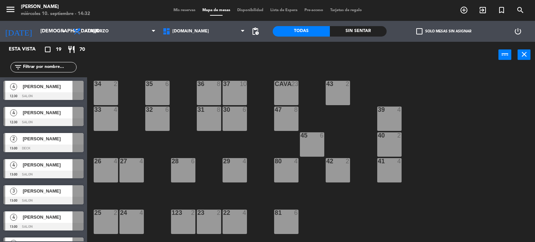
click at [194, 8] on span "Mis reservas" at bounding box center [184, 10] width 29 height 4
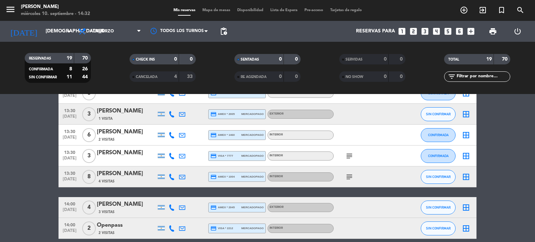
scroll to position [345, 0]
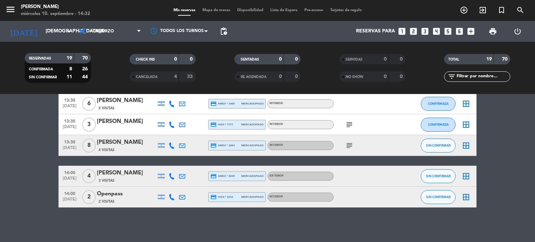
click at [350, 147] on icon "subject" at bounding box center [349, 145] width 8 height 8
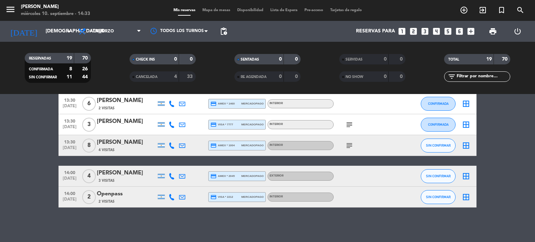
click at [36, 40] on div "[DATE] [DATE] arrow_drop_down" at bounding box center [40, 31] width 70 height 21
click at [54, 31] on input "[DEMOGRAPHIC_DATA][DATE]" at bounding box center [75, 31] width 66 height 13
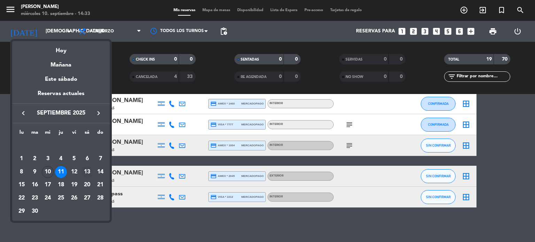
click at [85, 169] on div "13" at bounding box center [87, 172] width 12 height 12
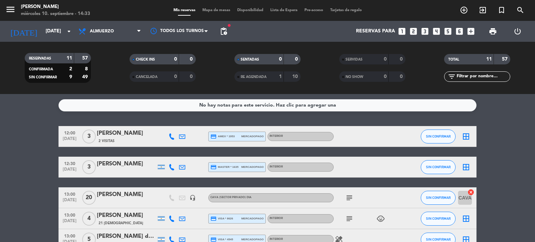
scroll to position [104, 0]
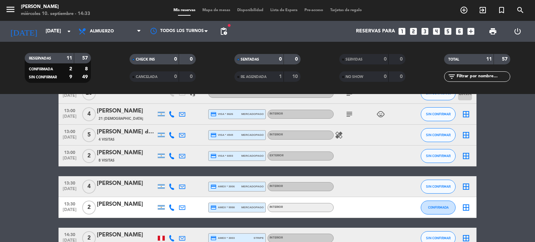
click at [379, 119] on div "subject child_care" at bounding box center [365, 114] width 63 height 21
click at [380, 111] on icon "child_care" at bounding box center [380, 114] width 8 height 8
click at [352, 116] on icon "subject" at bounding box center [349, 114] width 8 height 8
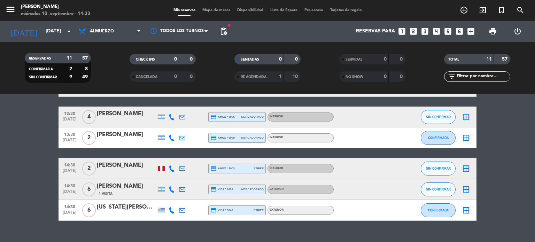
scroll to position [187, 0]
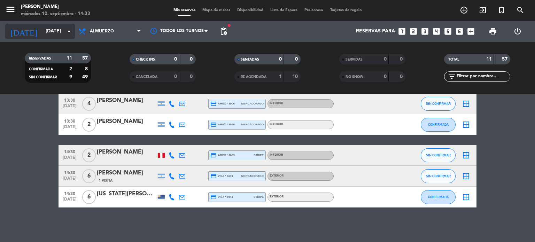
click at [68, 29] on icon "arrow_drop_down" at bounding box center [69, 31] width 8 height 8
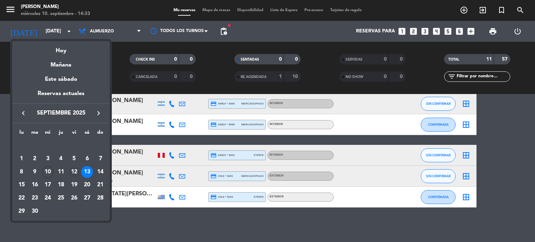
click at [70, 171] on div "12" at bounding box center [74, 172] width 12 height 12
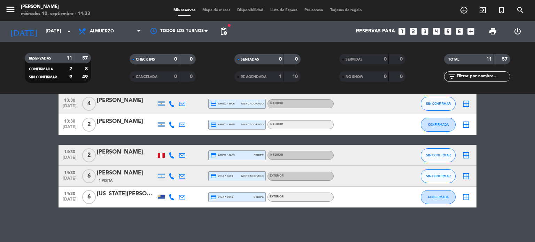
type input "[DATE]"
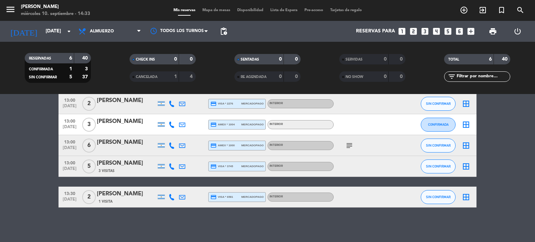
scroll to position [19, 0]
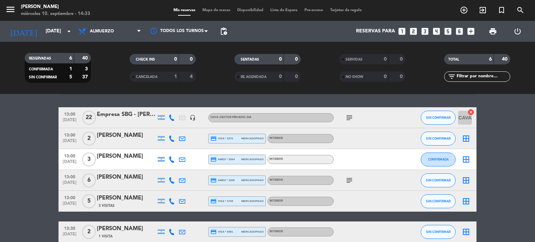
click at [350, 178] on icon "subject" at bounding box center [349, 180] width 8 height 8
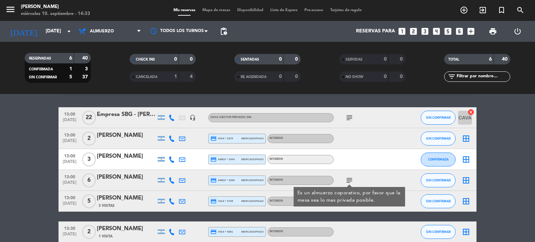
click at [350, 121] on icon "subject" at bounding box center [349, 117] width 8 height 8
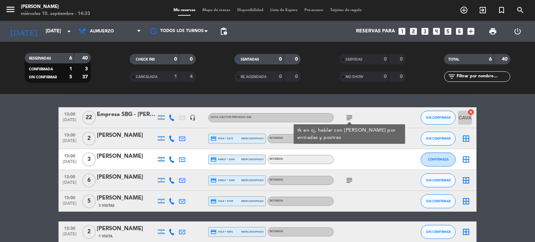
scroll to position [54, 0]
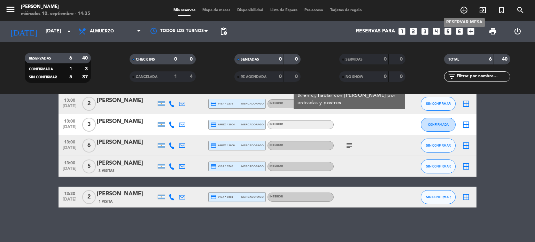
click at [468, 6] on span "add_circle_outline" at bounding box center [463, 10] width 19 height 12
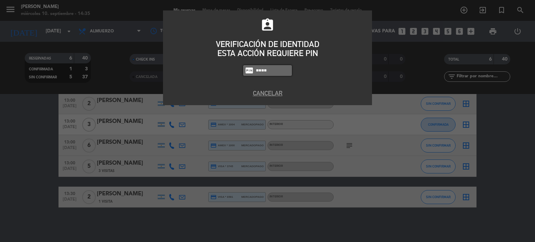
type input "4307"
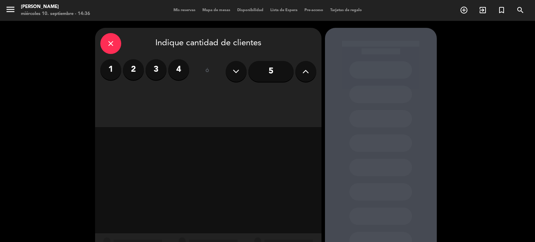
click at [156, 73] on label "3" at bounding box center [156, 69] width 21 height 21
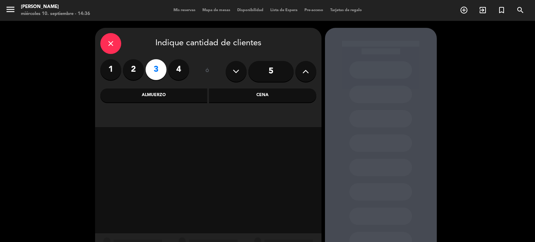
click at [268, 95] on div "Cena" at bounding box center [262, 95] width 107 height 14
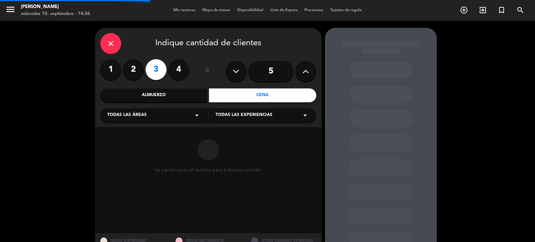
click at [186, 110] on div "Todas las áreas arrow_drop_down" at bounding box center [154, 115] width 108 height 14
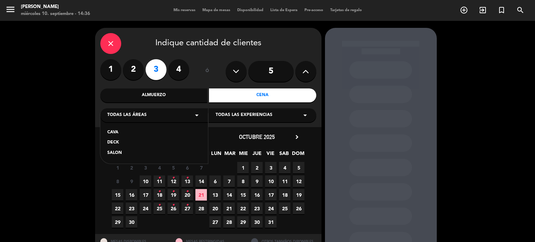
click at [116, 151] on div "SALON" at bounding box center [154, 153] width 94 height 7
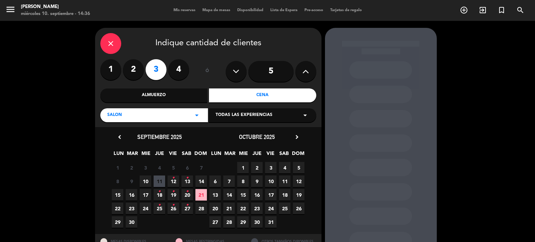
click at [145, 179] on span "10" at bounding box center [145, 180] width 11 height 11
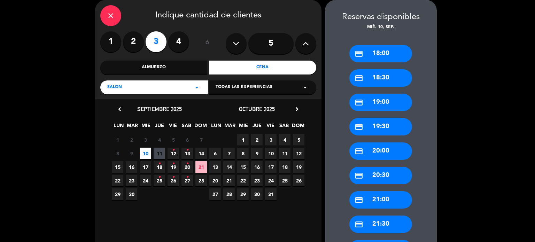
scroll to position [97, 0]
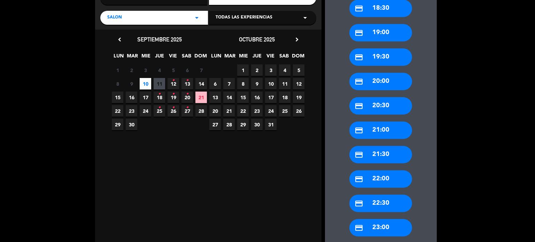
click at [375, 131] on div "credit_card 21:00" at bounding box center [380, 129] width 63 height 17
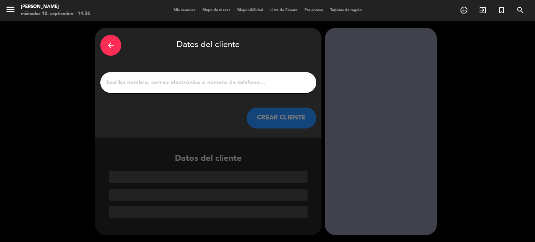
scroll to position [0, 0]
click at [222, 84] on input "1" at bounding box center [207, 83] width 205 height 10
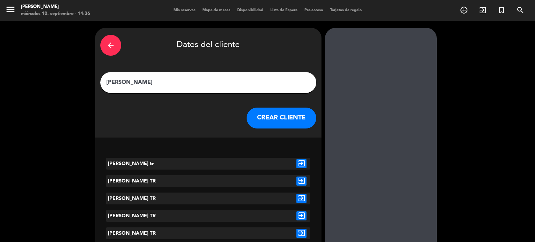
type input "[PERSON_NAME]"
click at [305, 178] on icon "exit_to_app" at bounding box center [301, 181] width 10 height 9
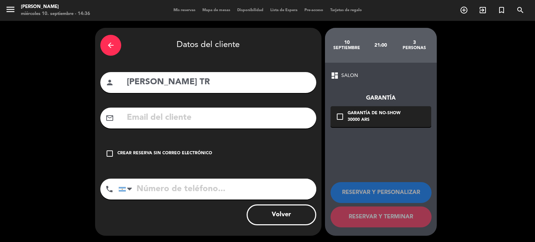
click at [253, 155] on div "check_box_outline_blank Crear reserva sin correo electrónico" at bounding box center [208, 153] width 216 height 21
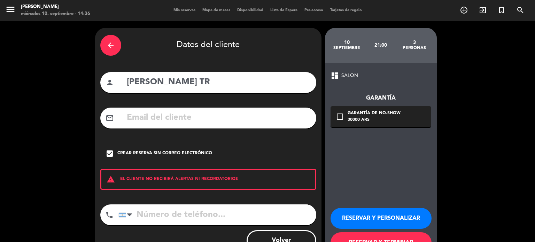
click at [354, 216] on button "RESERVAR Y PERSONALIZAR" at bounding box center [380, 218] width 101 height 21
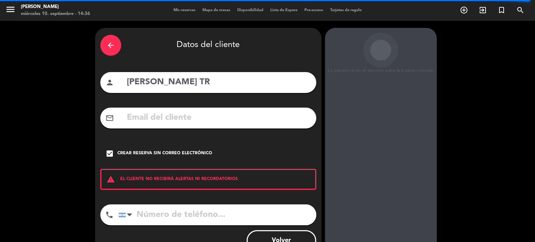
scroll to position [28, 0]
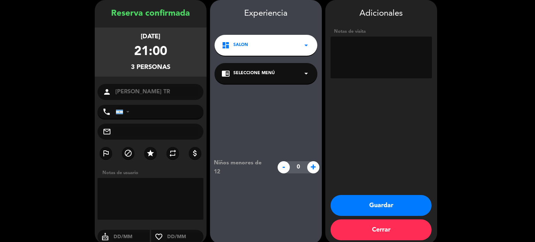
click at [353, 57] on textarea at bounding box center [380, 58] width 101 height 42
type textarea "QUIERE SALON 3"
click at [414, 209] on button "Guardar" at bounding box center [380, 205] width 101 height 21
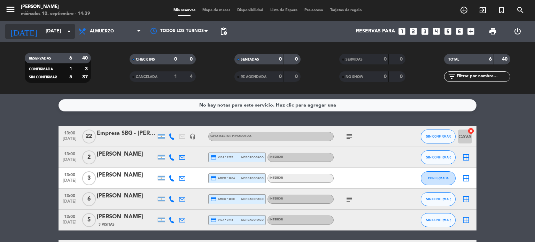
click at [43, 33] on input "[DATE]" at bounding box center [75, 31] width 66 height 13
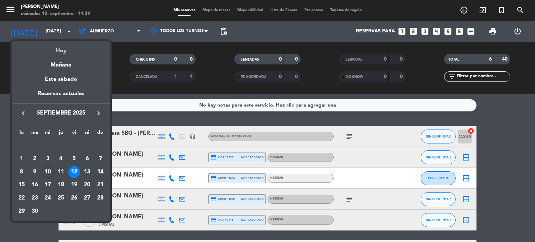
click at [63, 48] on div "Hoy" at bounding box center [60, 48] width 97 height 14
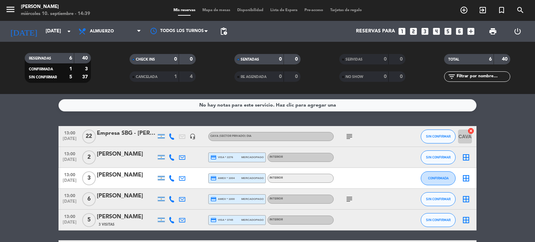
type input "[DATE]"
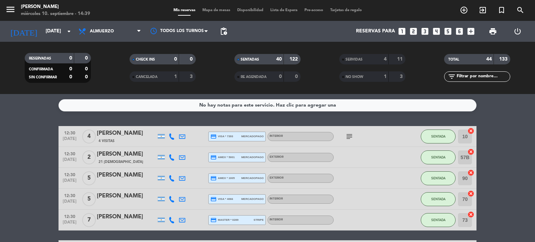
click at [219, 12] on span "Mapa de mesas" at bounding box center [216, 10] width 35 height 4
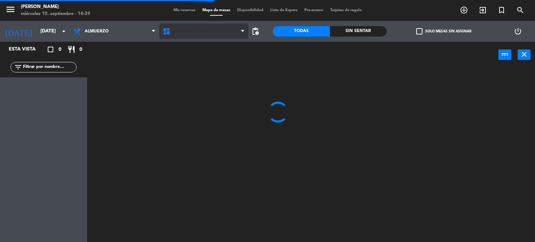
click at [196, 36] on span "[DOMAIN_NAME]" at bounding box center [203, 31] width 89 height 15
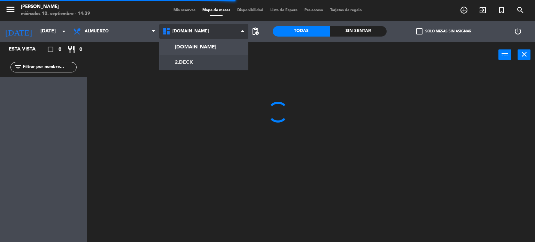
click at [195, 55] on ng-component "menu [PERSON_NAME] [DATE] 10. septiembre - 14:39 Mis reservas Mapa de mesas Dis…" at bounding box center [267, 121] width 535 height 242
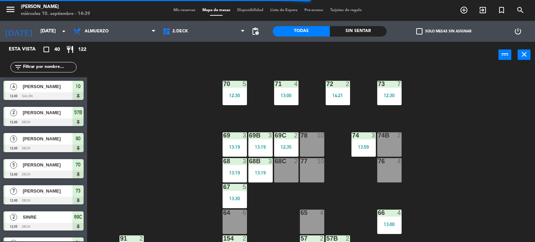
scroll to position [146, 0]
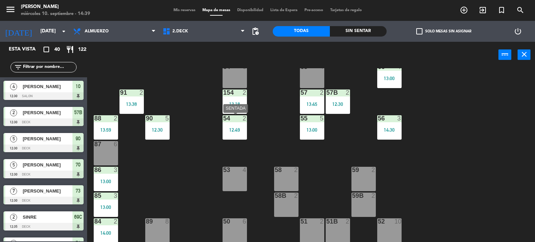
click at [246, 131] on div "12:49" at bounding box center [234, 129] width 24 height 5
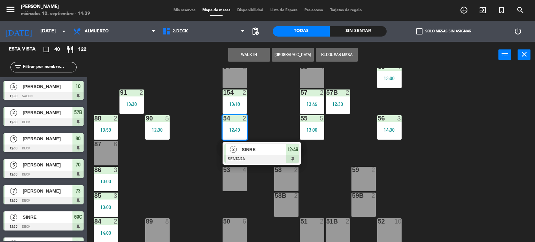
click at [248, 142] on div "2 SINRE SENTADA 12:49" at bounding box center [261, 153] width 78 height 23
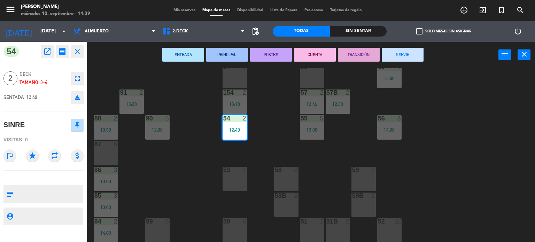
click at [393, 53] on button "SERVIR" at bounding box center [403, 55] width 42 height 14
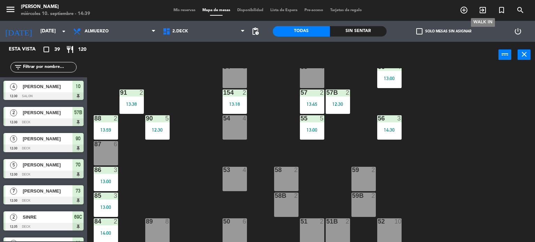
click at [485, 13] on icon "exit_to_app" at bounding box center [482, 10] width 8 height 8
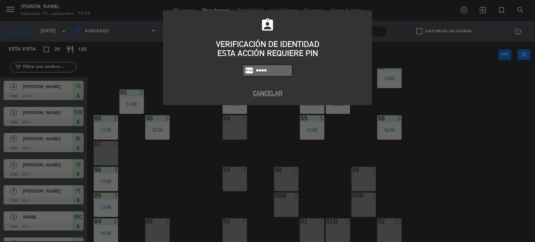
type input "4307"
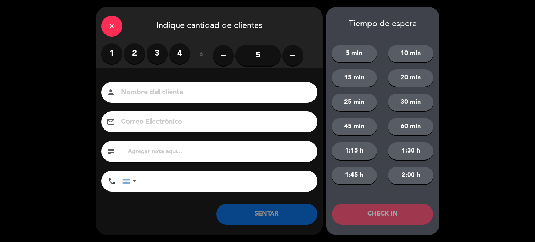
click at [138, 52] on label "2" at bounding box center [134, 53] width 21 height 21
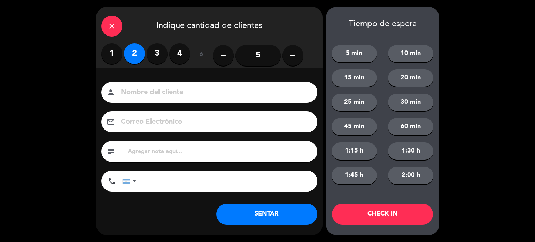
click at [157, 92] on input at bounding box center [214, 92] width 188 height 12
type input "54"
click at [380, 207] on button "CHECK IN" at bounding box center [382, 214] width 101 height 21
click at [110, 28] on icon "close" at bounding box center [112, 26] width 8 height 8
